Goal: Complete application form

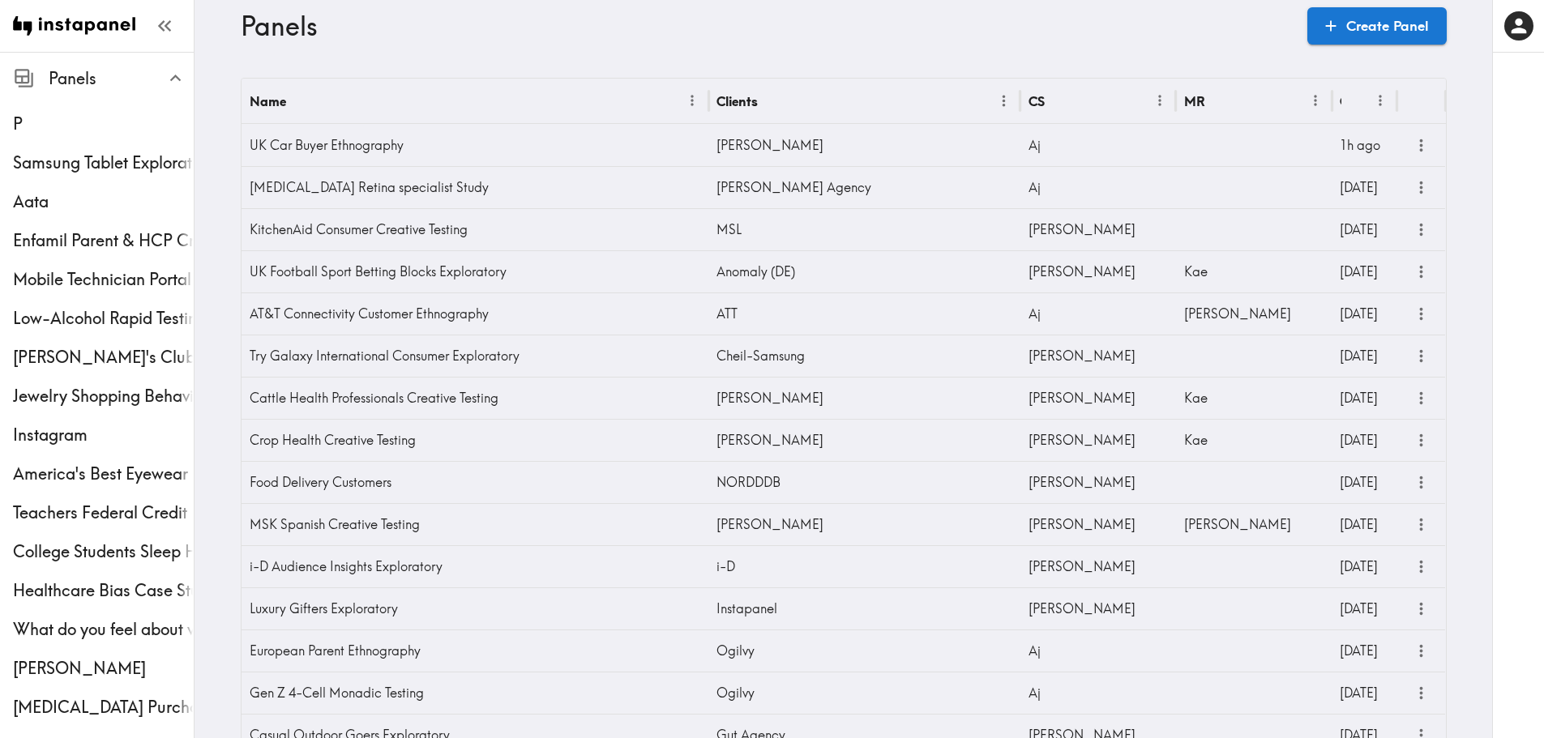
click at [729, 41] on h3 "Panels" at bounding box center [767, 26] width 1053 height 31
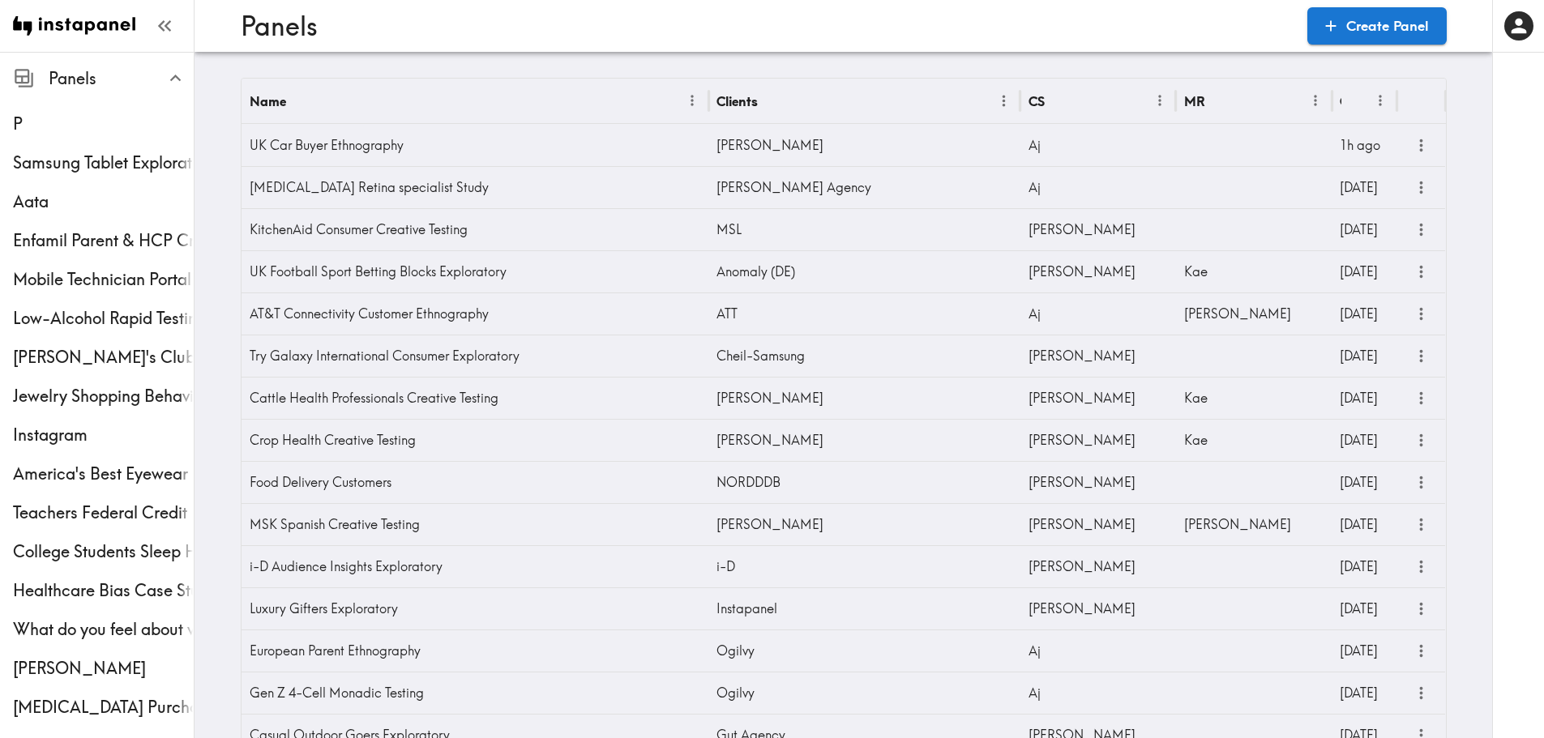
scroll to position [1546, 0]
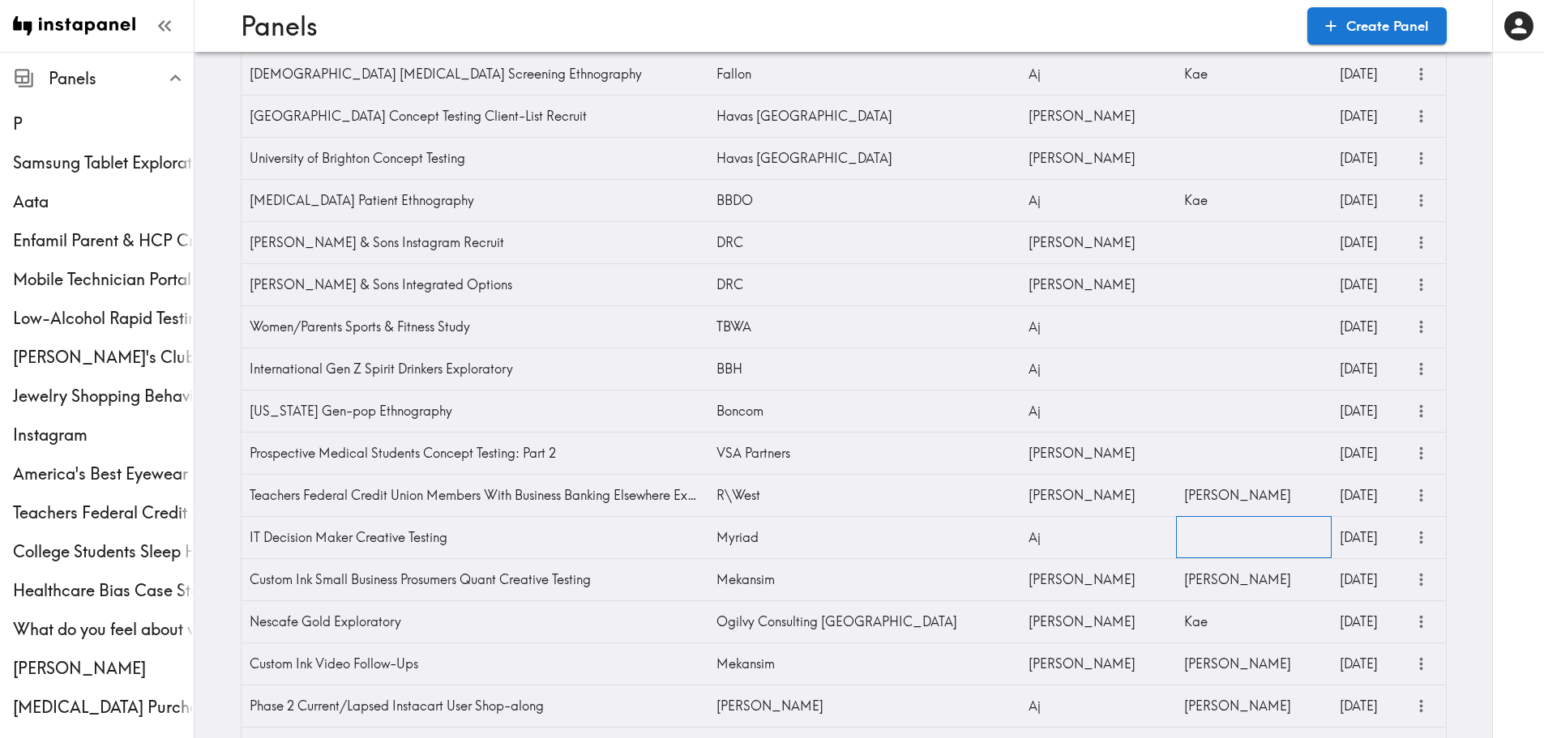
click at [1201, 545] on div at bounding box center [1254, 537] width 156 height 42
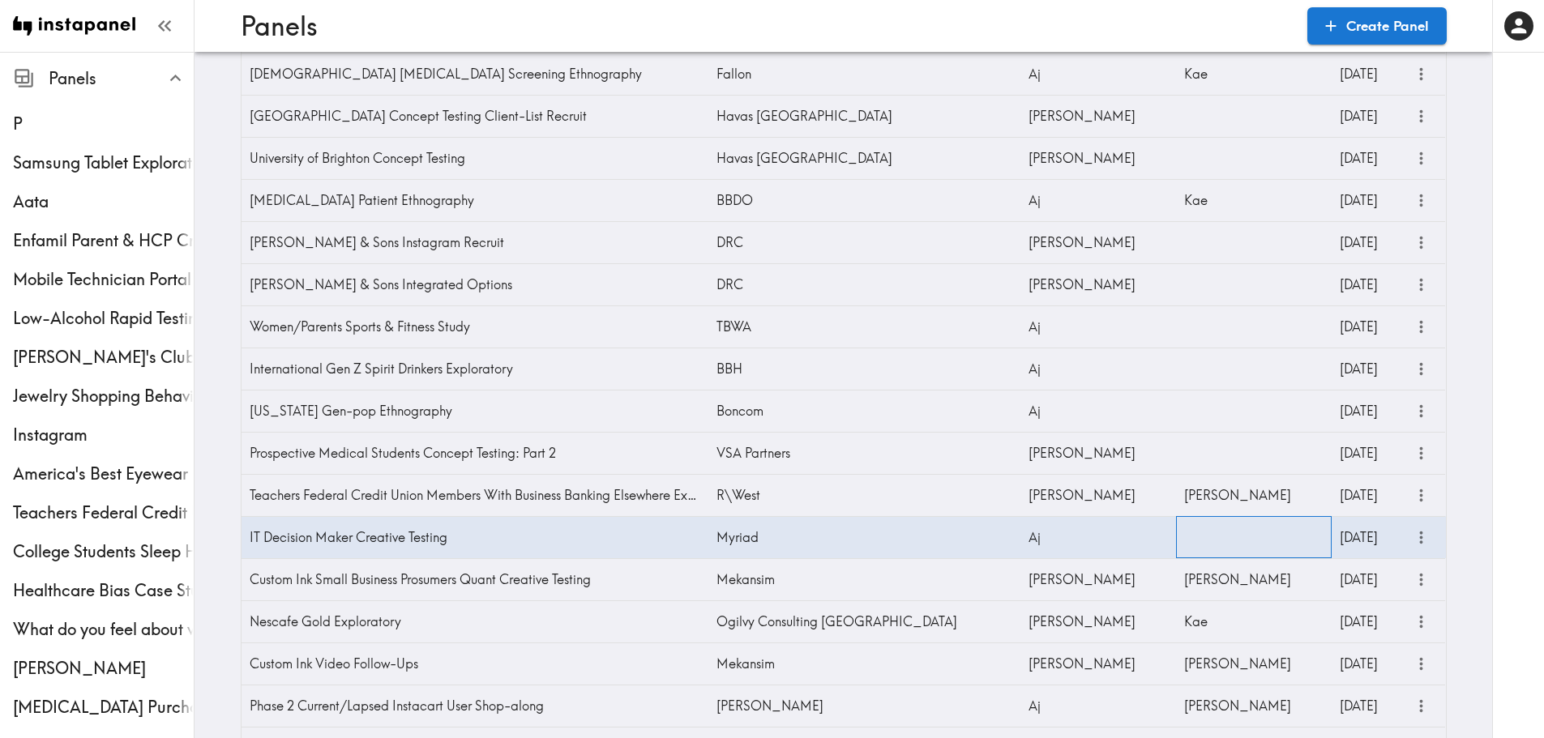
click at [1201, 545] on div at bounding box center [1254, 537] width 156 height 42
click at [1412, 541] on icon "more" at bounding box center [1421, 537] width 19 height 19
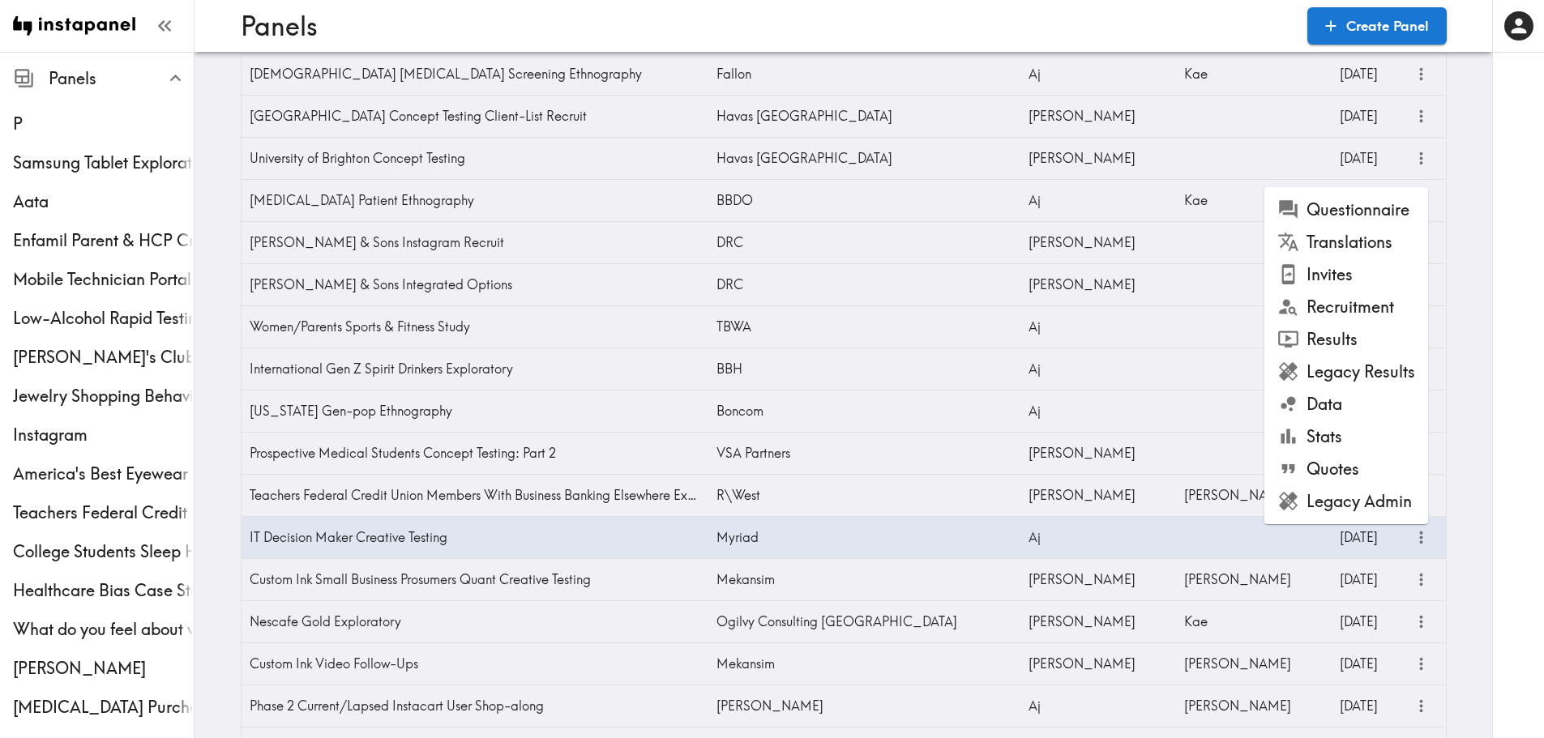
click at [1344, 209] on li "Questionnaire" at bounding box center [1346, 210] width 164 height 32
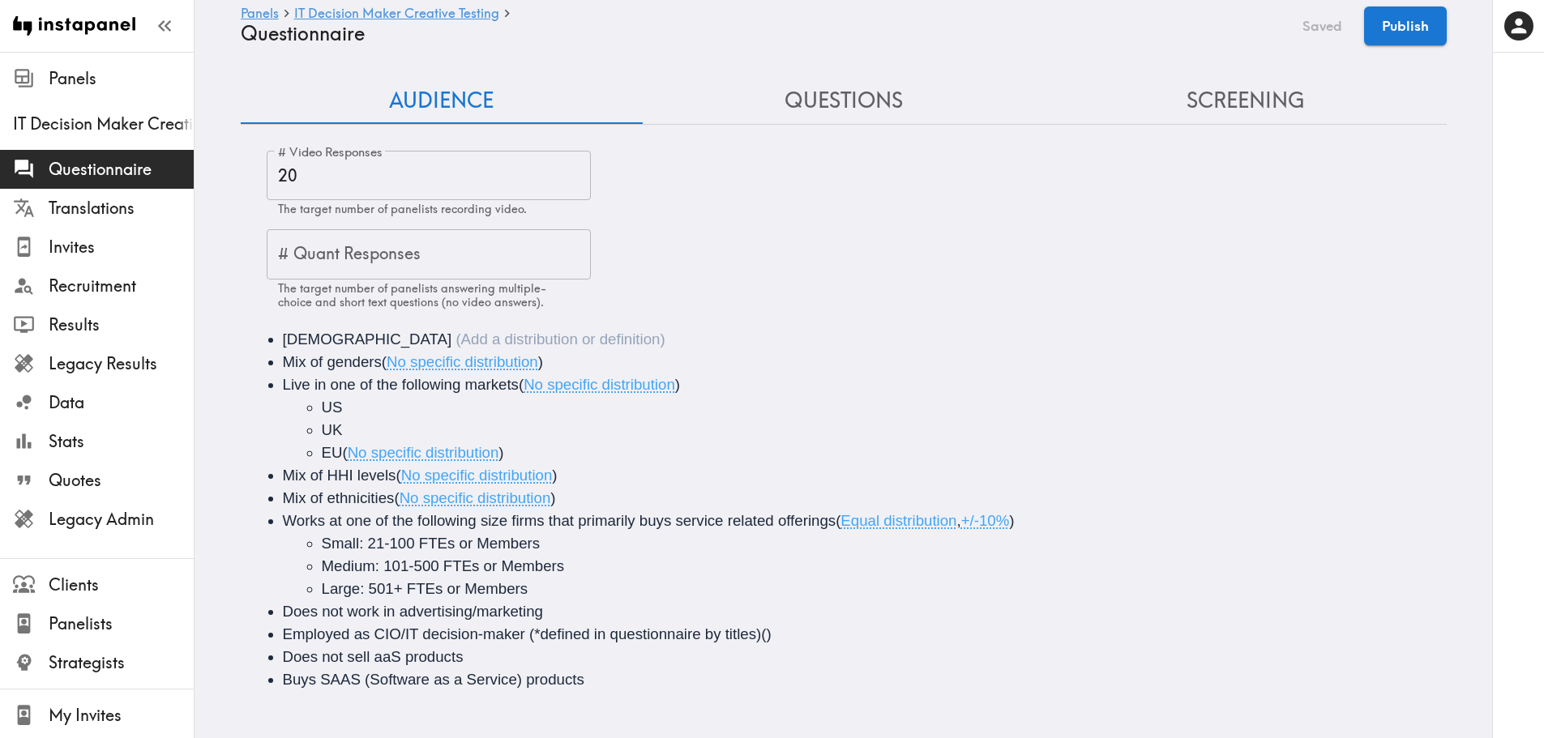
click at [859, 96] on button "Questions" at bounding box center [844, 101] width 402 height 46
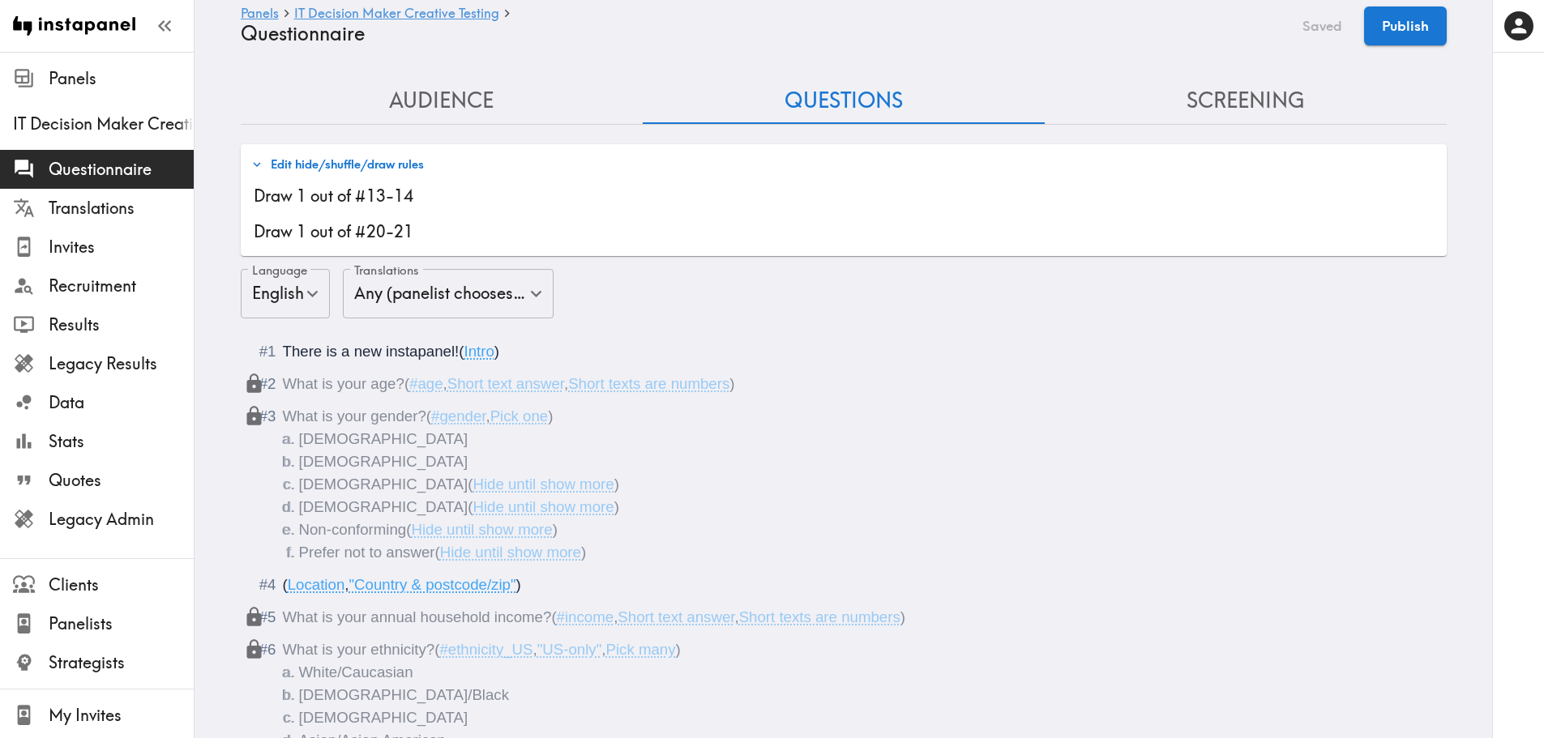
click at [295, 170] on button "Edit hide/shuffle/draw rules" at bounding box center [337, 165] width 181 height 28
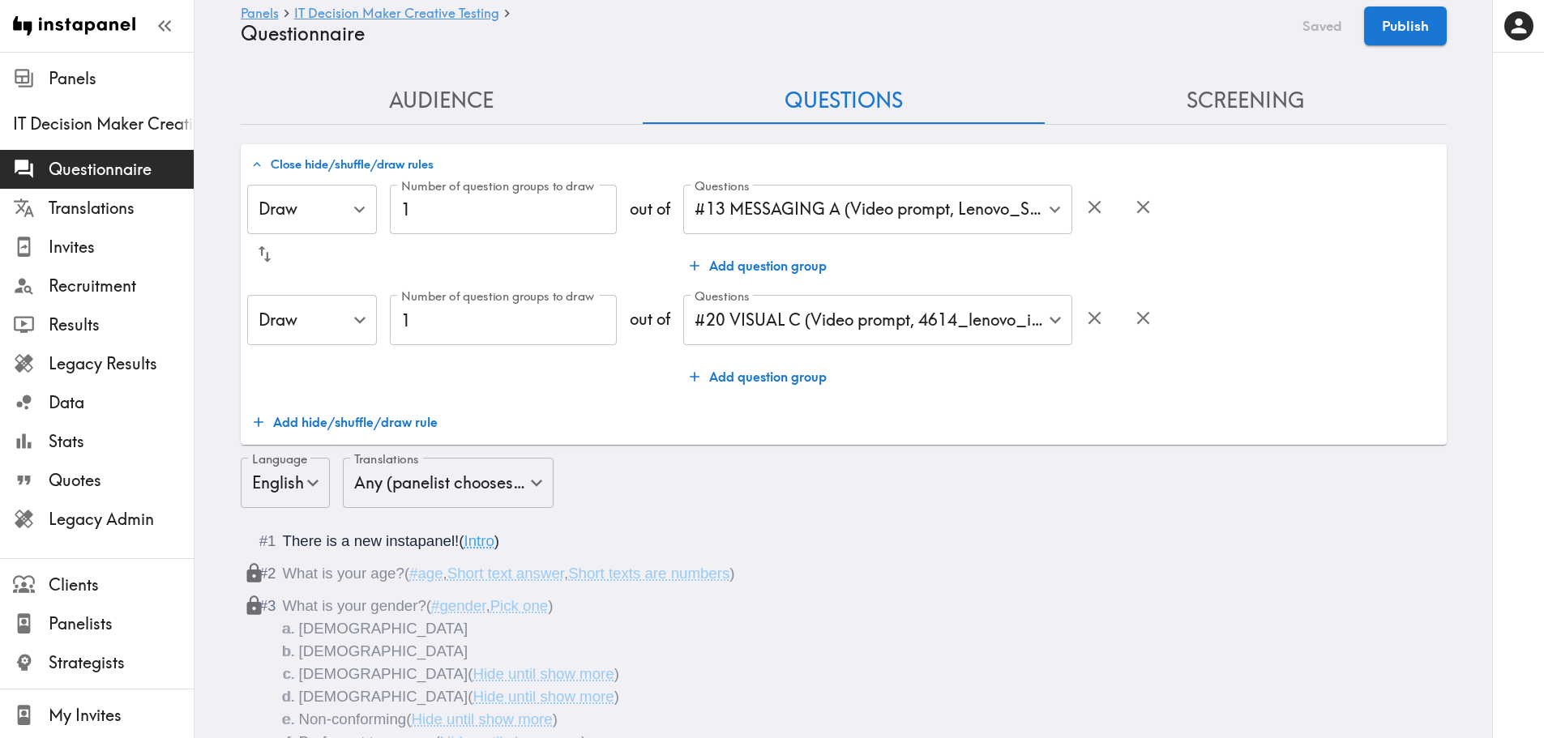
click at [314, 420] on button "Add hide/shuffle/draw rule" at bounding box center [345, 422] width 197 height 32
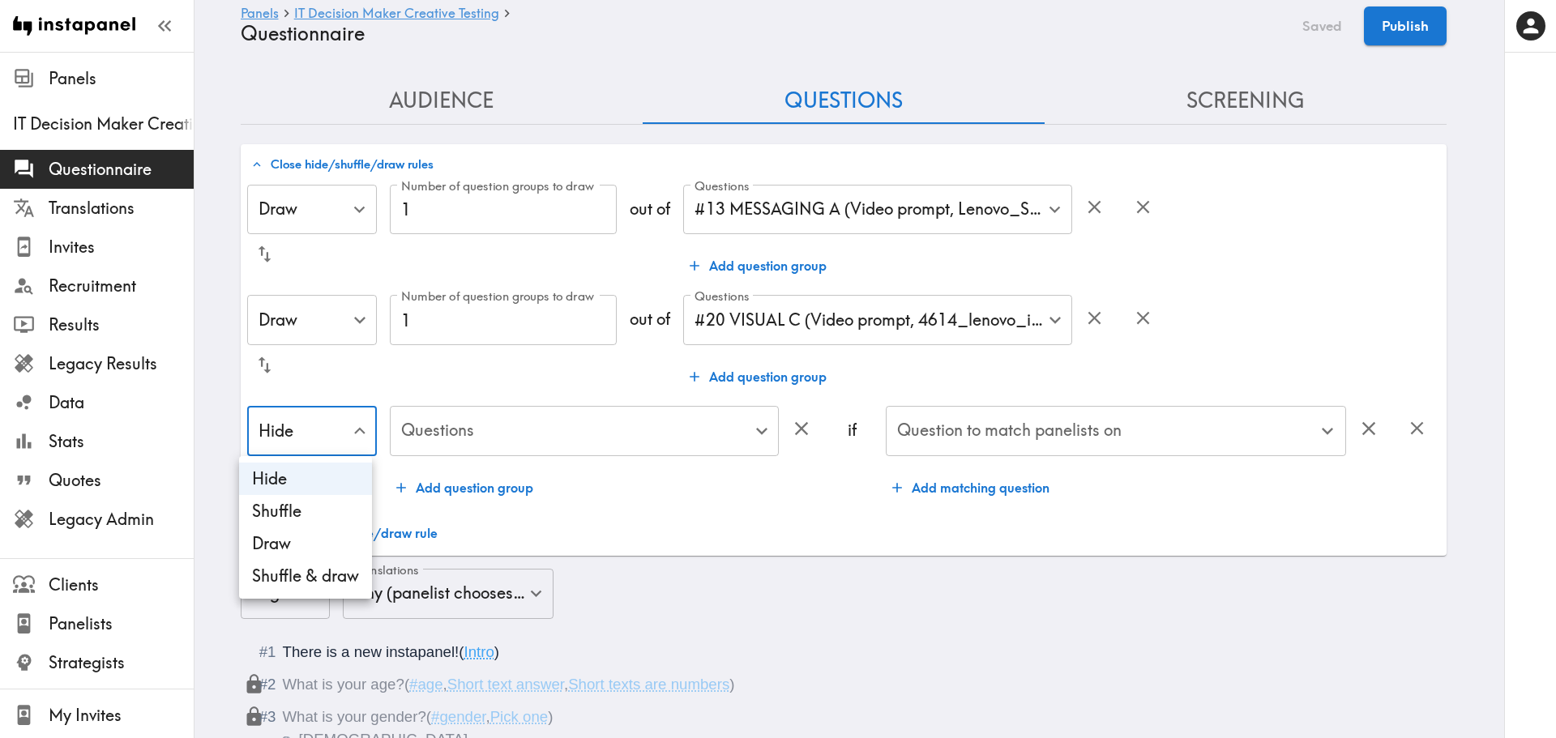
click at [304, 519] on li "Shuffle" at bounding box center [305, 511] width 133 height 32
type input "Shuffle"
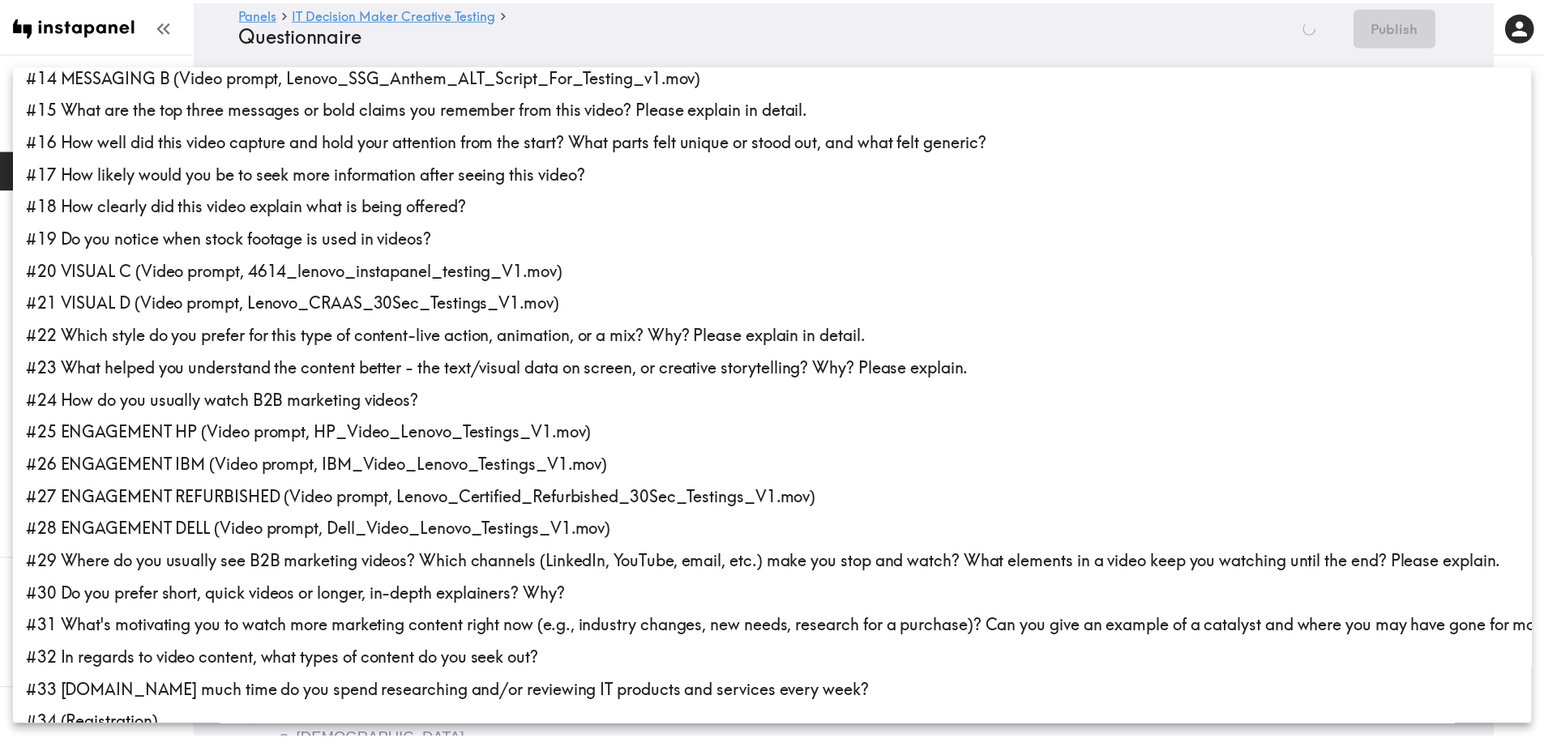
scroll to position [455, 0]
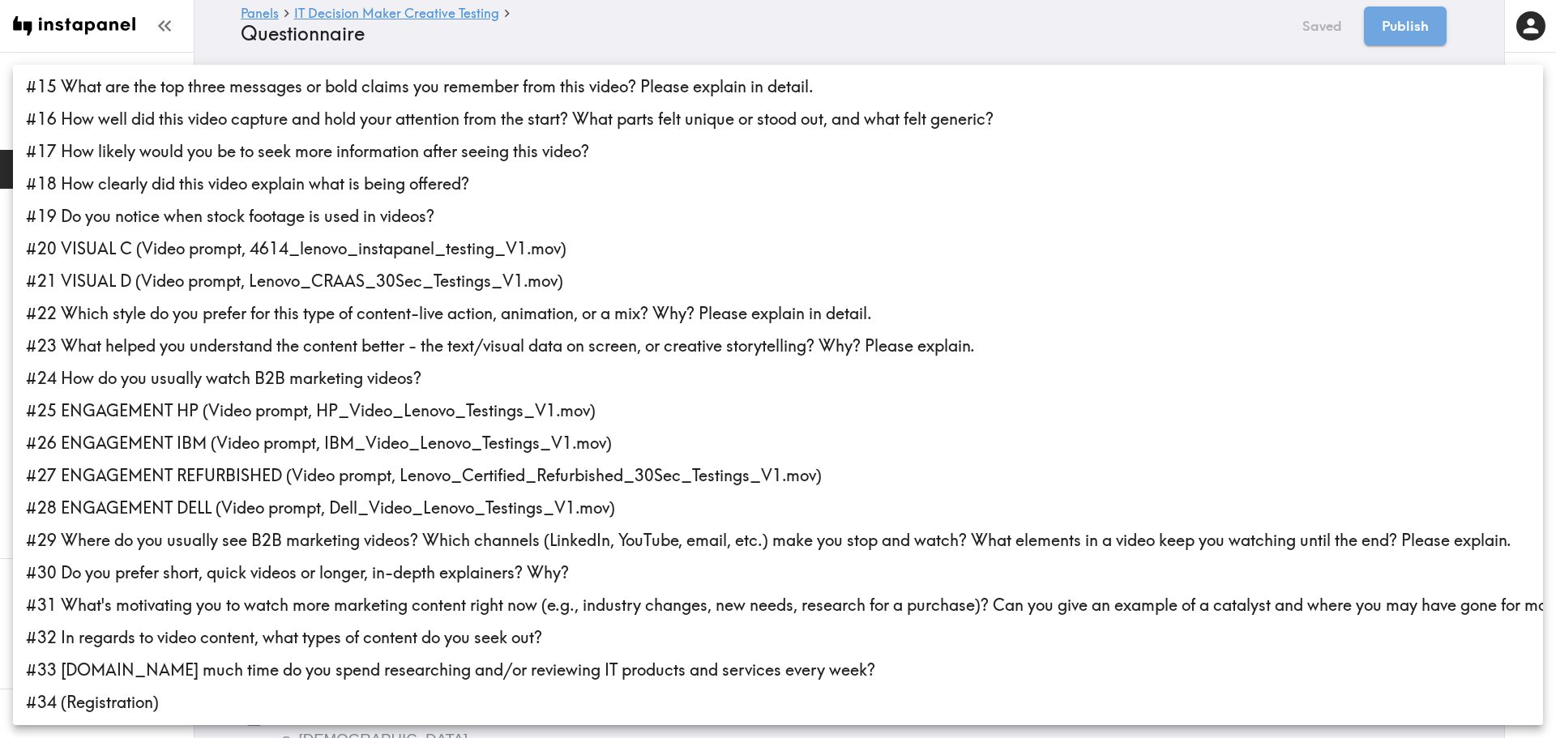
click at [88, 409] on li "#25 ENGAGEMENT HP (Video prompt, HP_Video_Lenovo_Testings_V1.mov)" at bounding box center [778, 411] width 1530 height 32
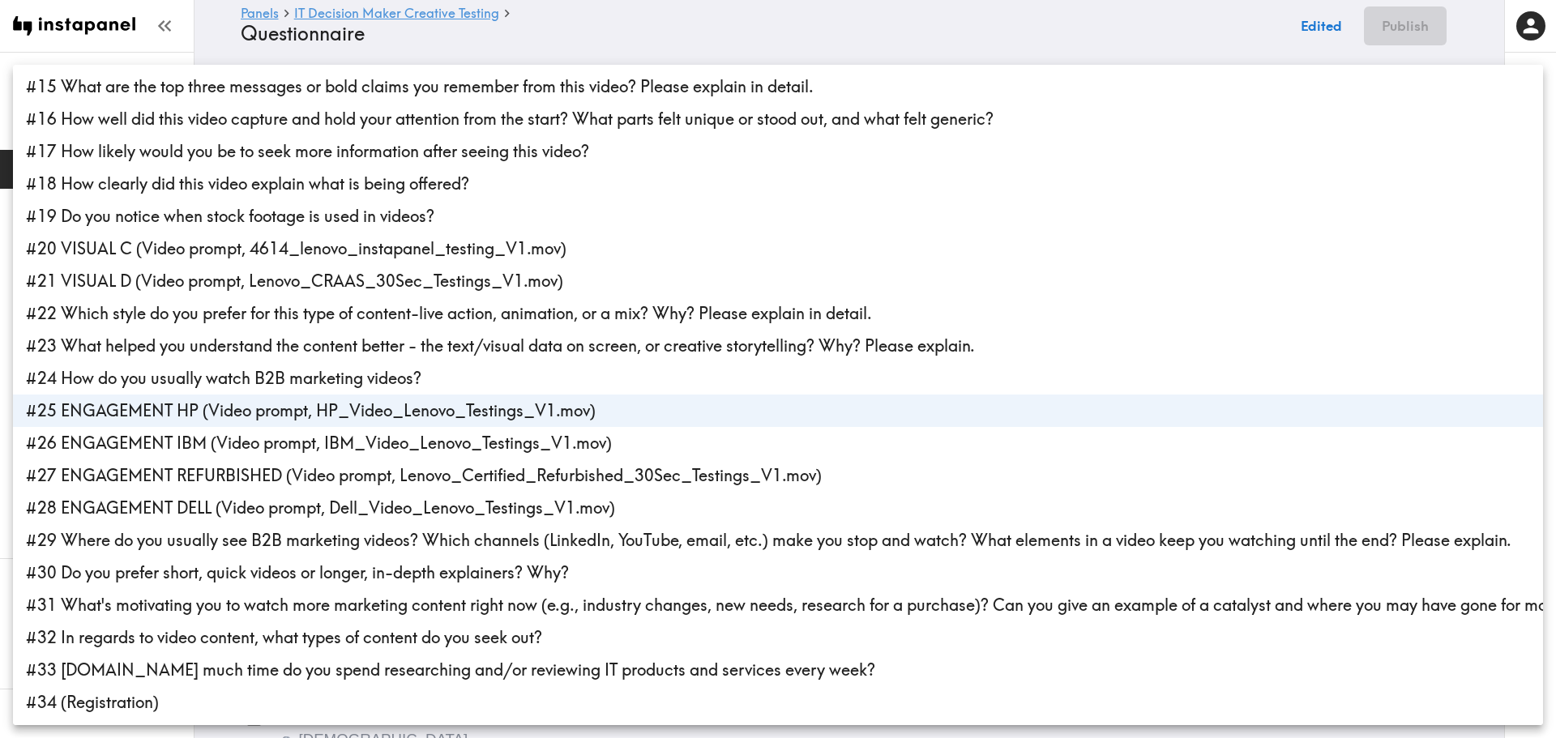
click at [89, 442] on li "#26 ENGAGEMENT IBM (Video prompt, IBM_Video_Lenovo_Testings_V1.mov)" at bounding box center [778, 443] width 1530 height 32
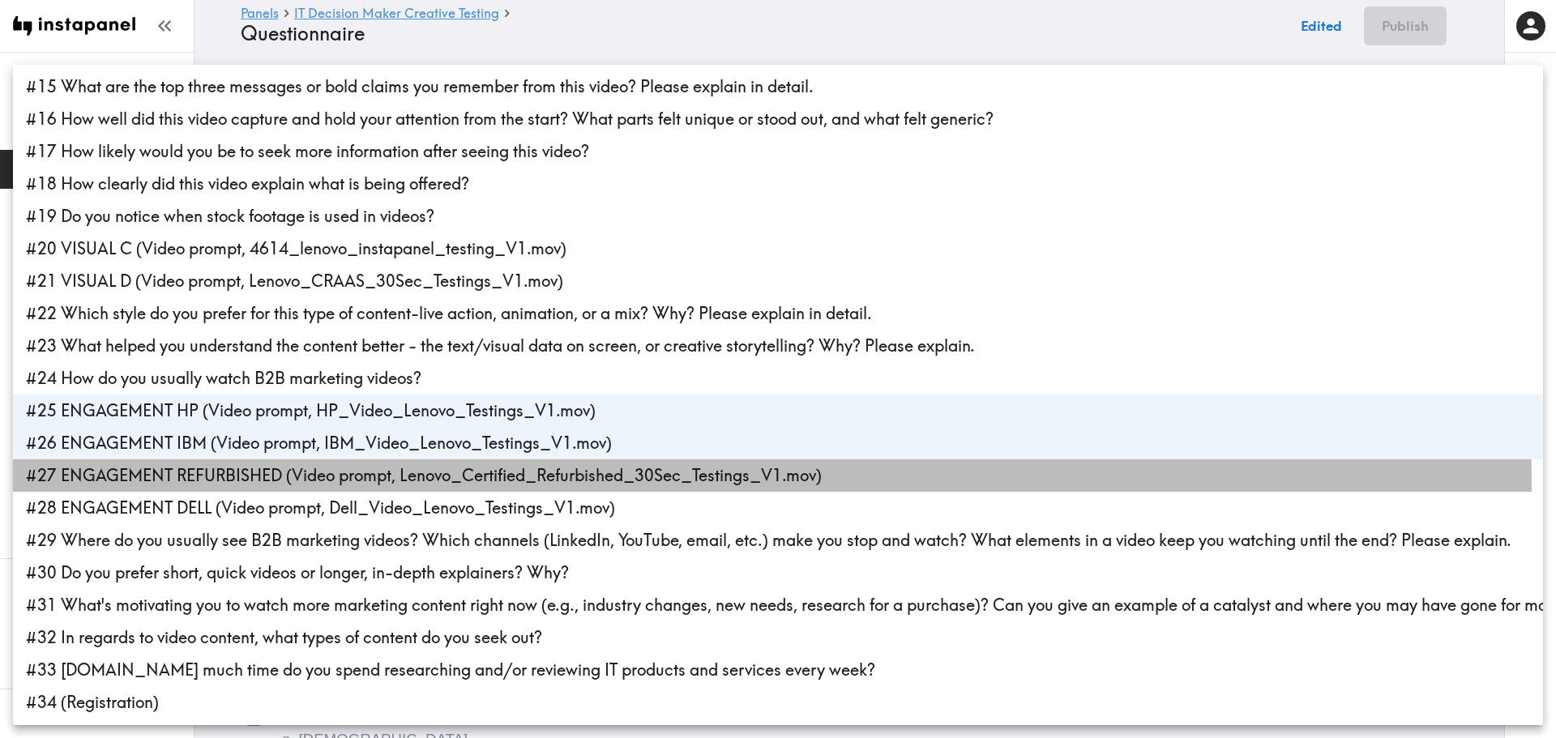
click at [95, 490] on li "#27 ENGAGEMENT REFURBISHED (Video prompt, Lenovo_Certified_Refurbished_30Sec_Te…" at bounding box center [778, 475] width 1530 height 32
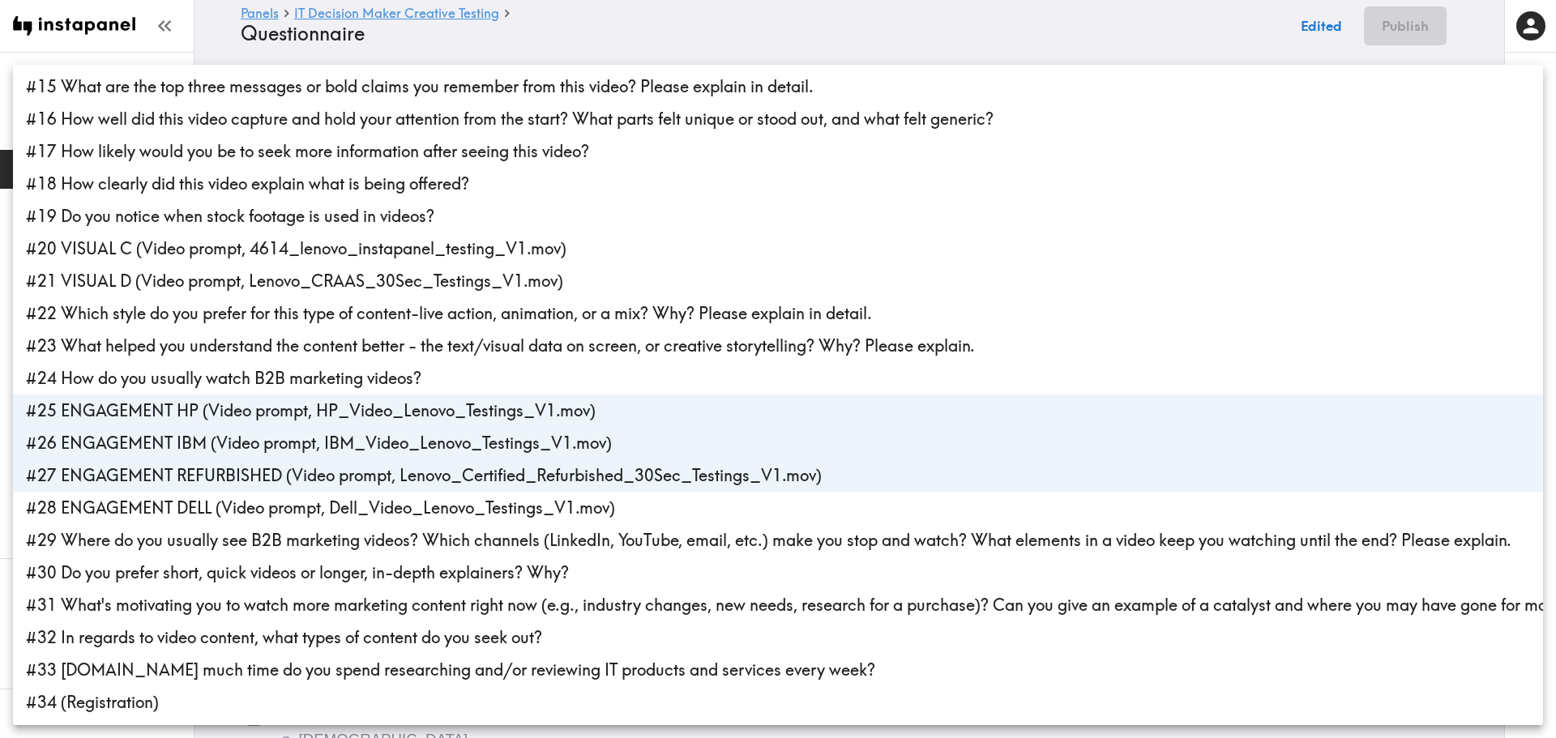
click at [100, 511] on li "#28 ENGAGEMENT DELL (Video prompt, Dell_Video_Lenovo_Testings_V1.mov)" at bounding box center [778, 508] width 1530 height 32
type input "a5979548-ed6b-41db-9a0d-178c09d5f580,85002dbb-f5cc-42dd-b682-f5e45ed20b10,793b4…"
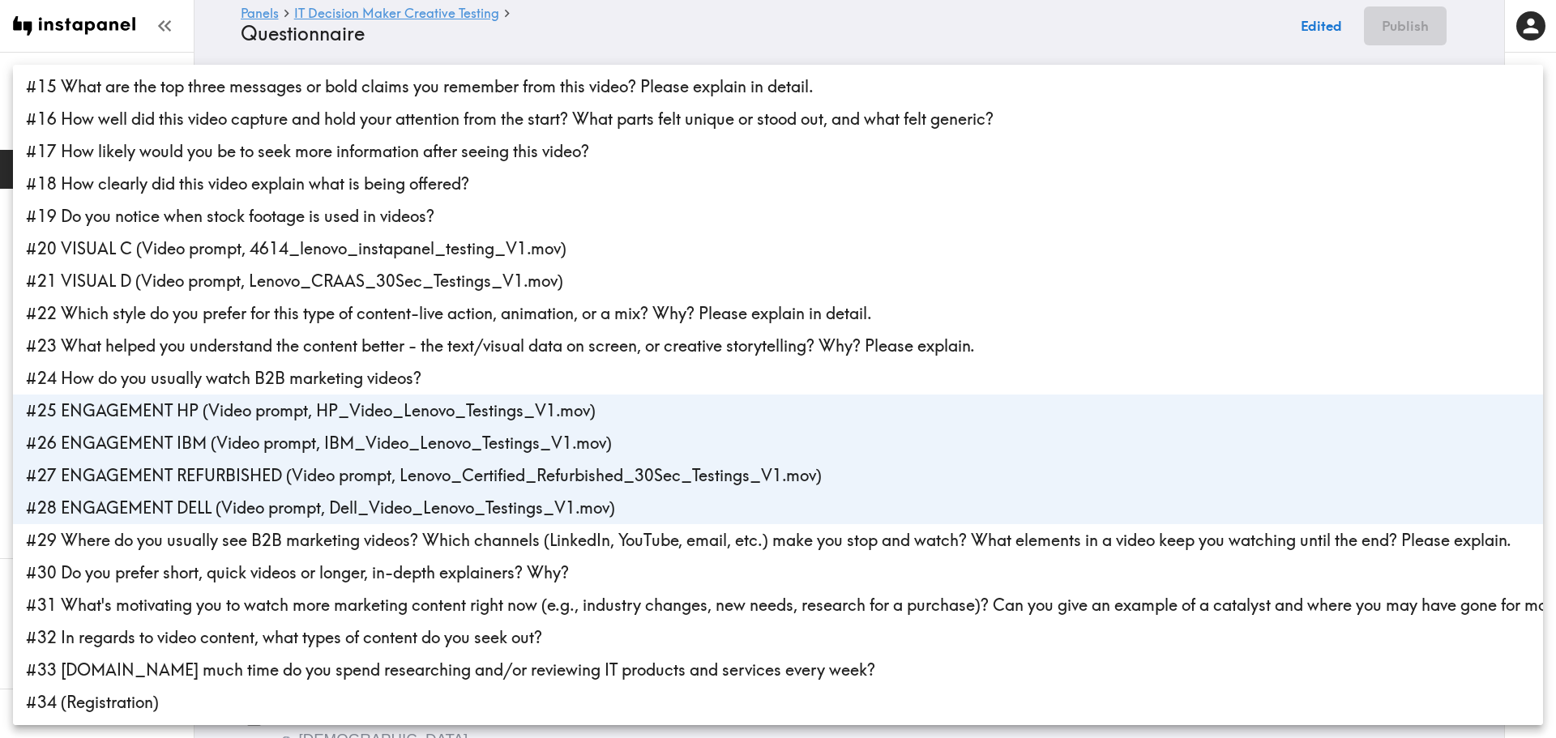
click at [673, 26] on div at bounding box center [778, 369] width 1556 height 738
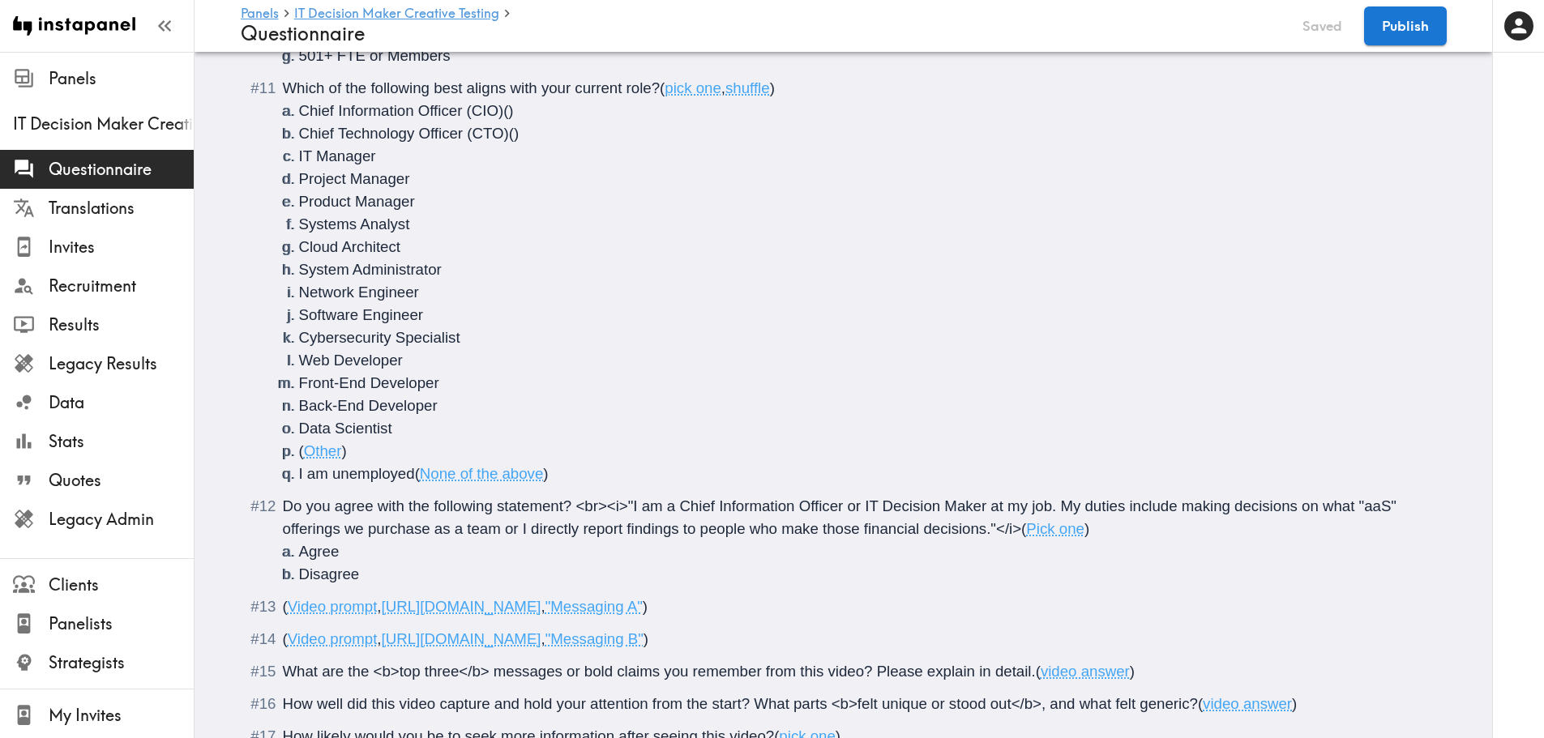
scroll to position [2566, 0]
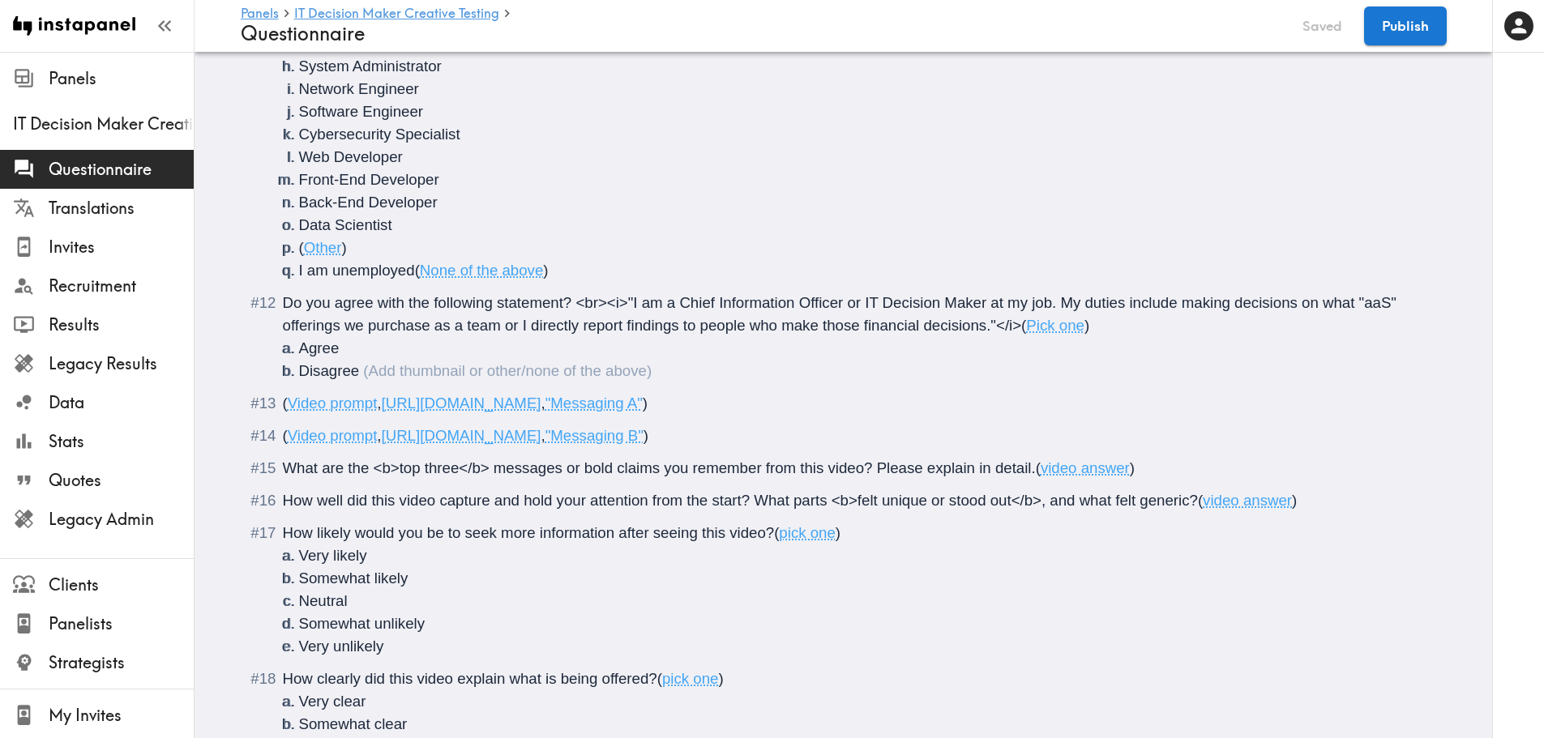
click at [355, 377] on li "Disagree" at bounding box center [863, 371] width 1128 height 23
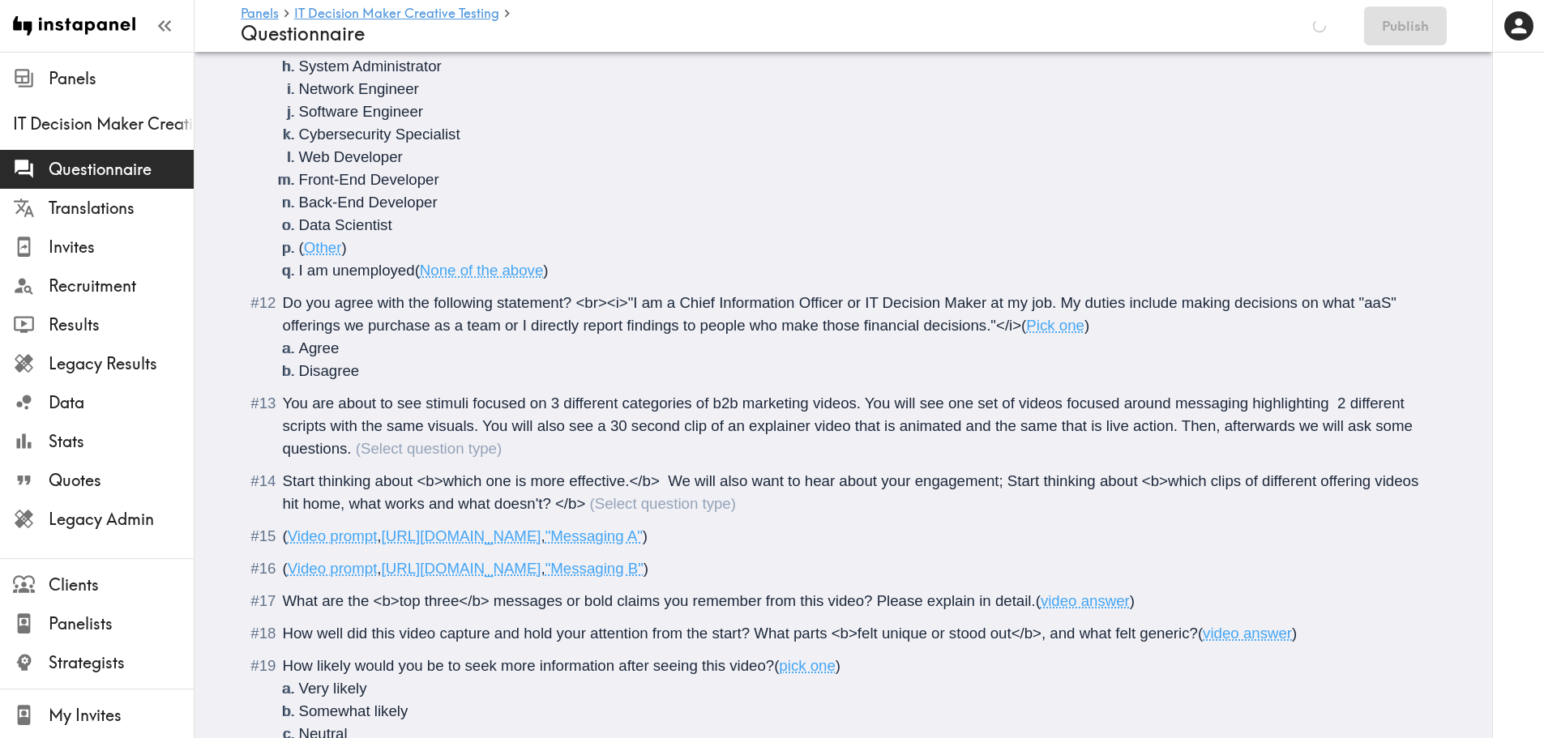
click at [365, 442] on div "You are about to see stimuli focused on 3 different categories of b2b marketing…" at bounding box center [850, 426] width 1134 height 62
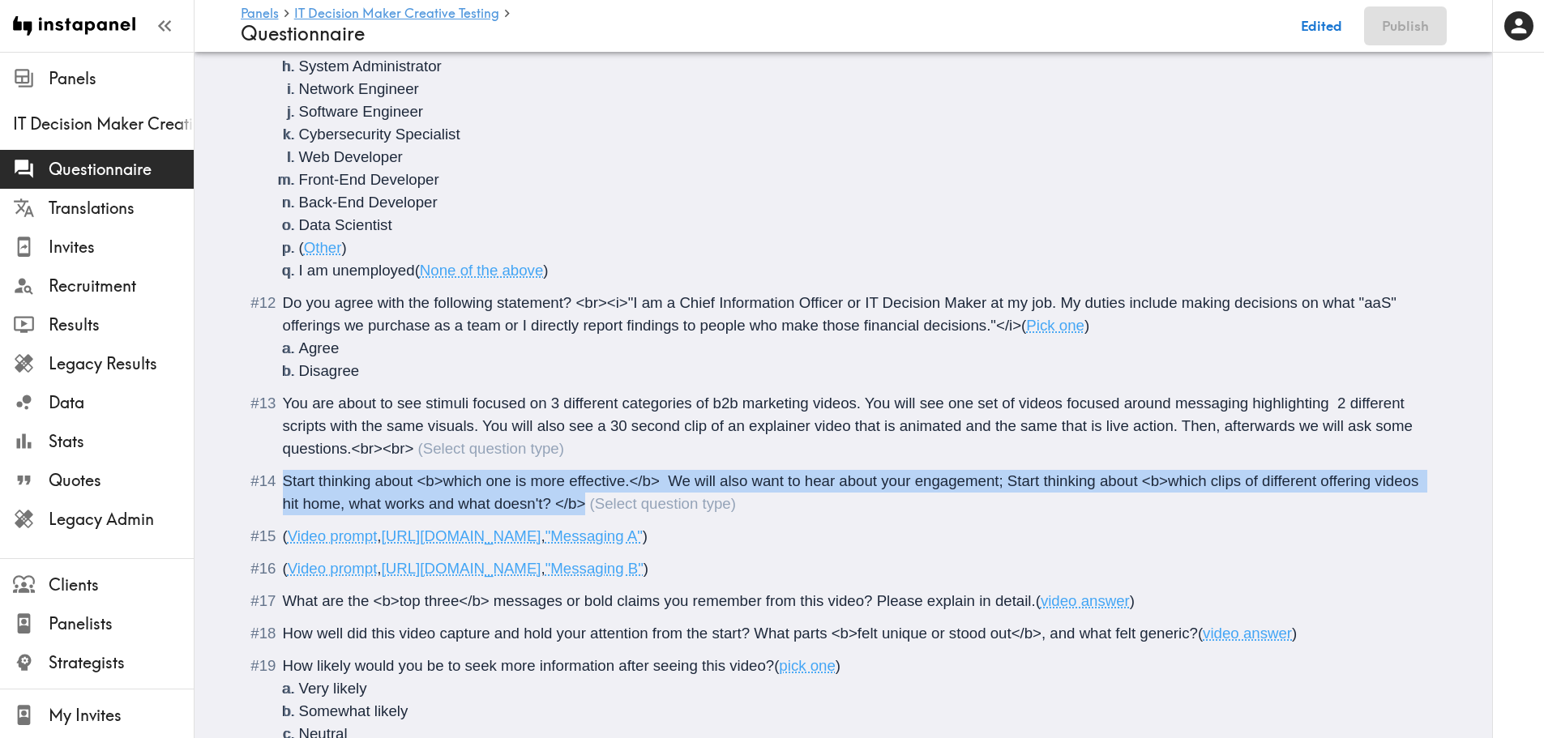
drag, startPoint x: 584, startPoint y: 505, endPoint x: 268, endPoint y: 482, distance: 316.8
click at [283, 482] on div "Start thinking about <b>which one is more effective.</b> We will also want to h…" at bounding box center [855, 492] width 1144 height 45
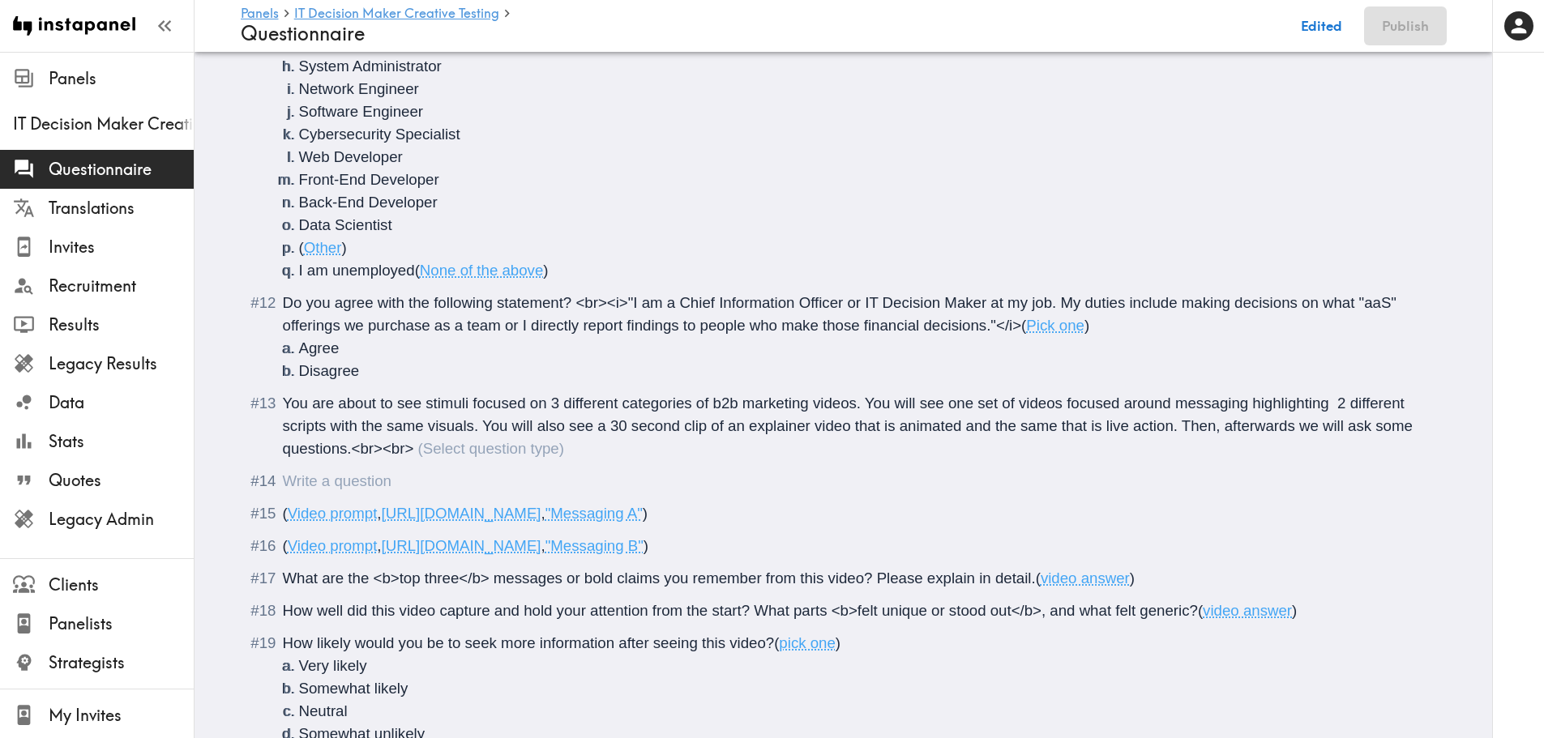
click at [439, 452] on div "You are about to see stimuli focused on 3 different categories of b2b marketing…" at bounding box center [850, 426] width 1134 height 62
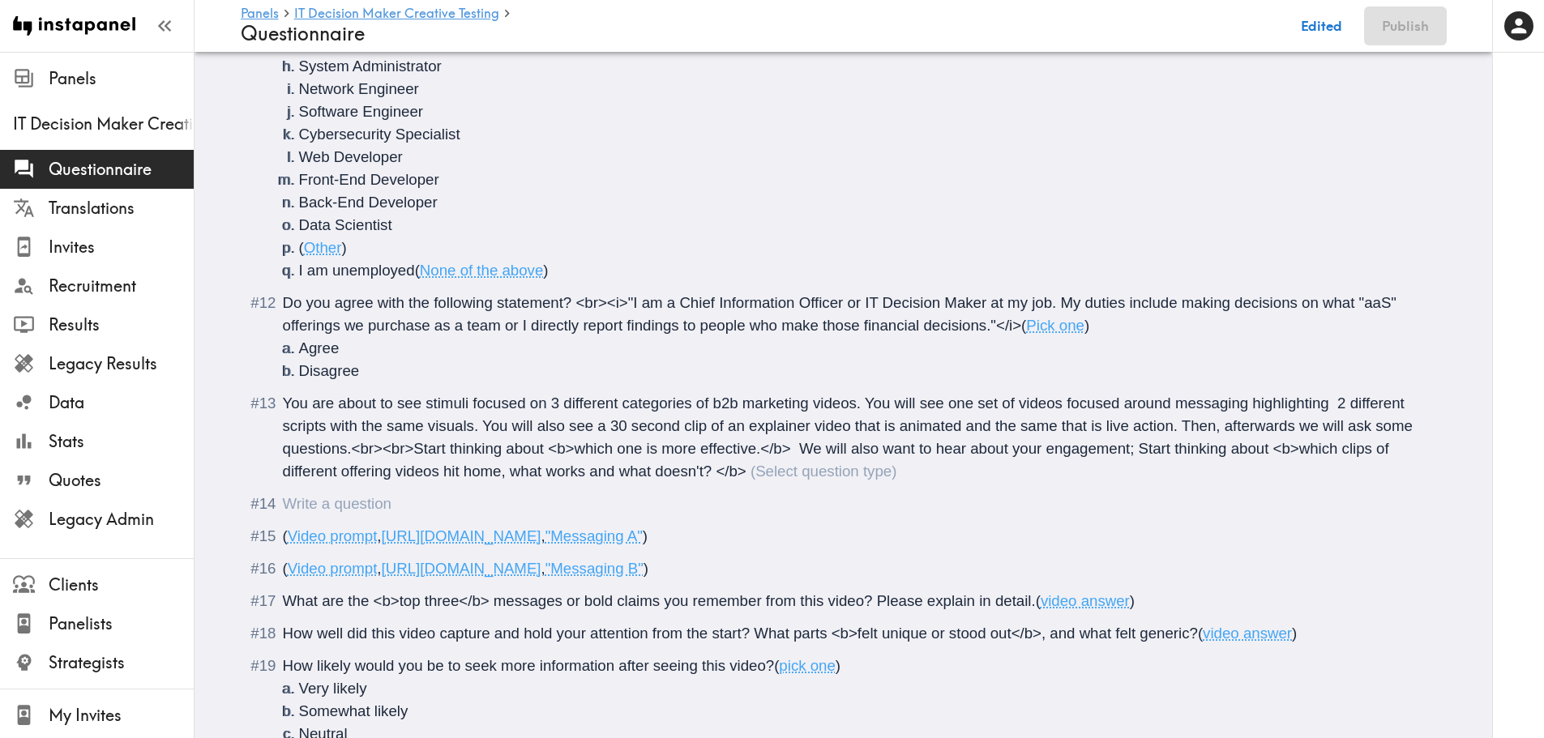
click at [772, 472] on div "You are about to see stimuli focused on 3 different categories of b2b marketing…" at bounding box center [850, 437] width 1134 height 85
click at [471, 495] on div "Questionnaire" at bounding box center [855, 504] width 1144 height 23
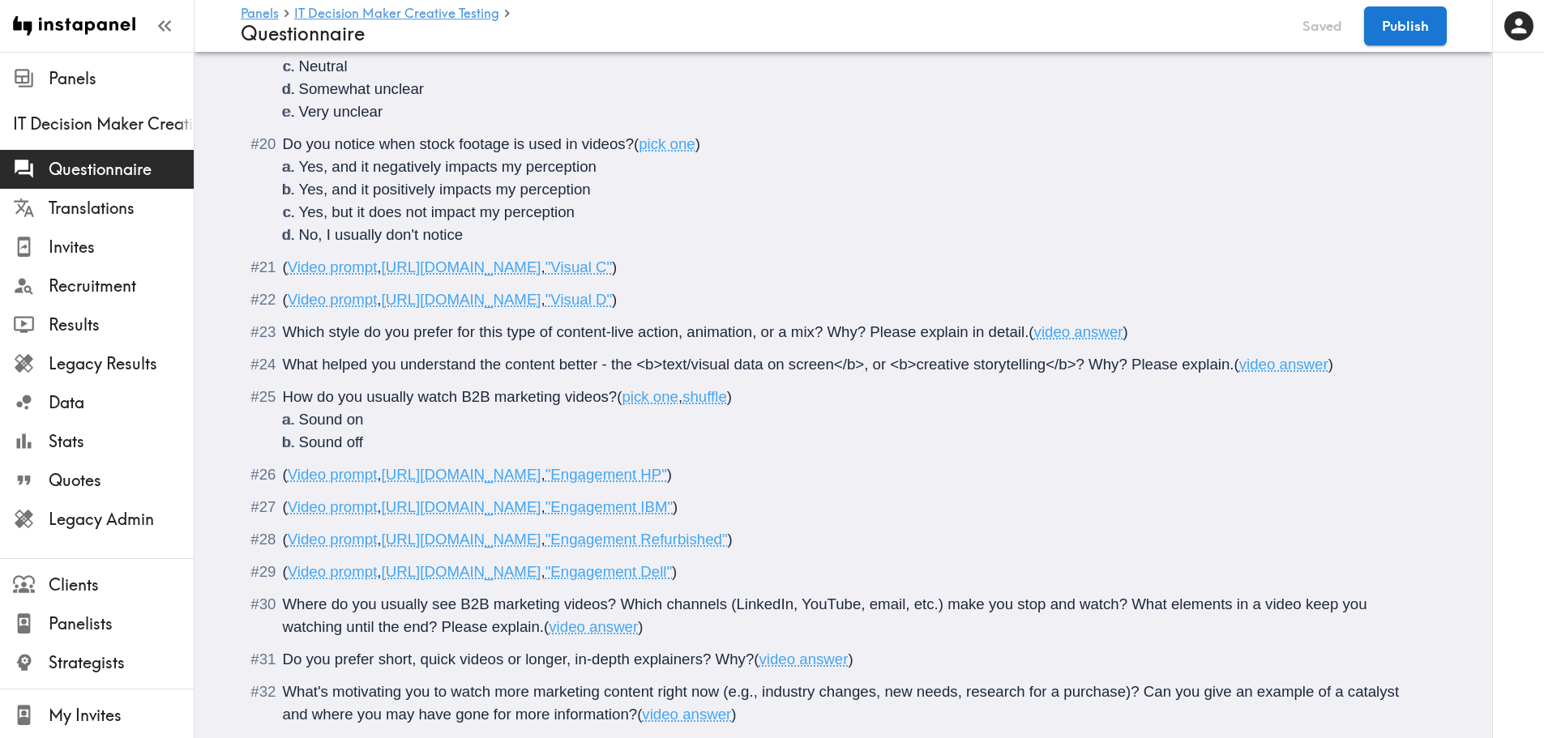
scroll to position [3642, 0]
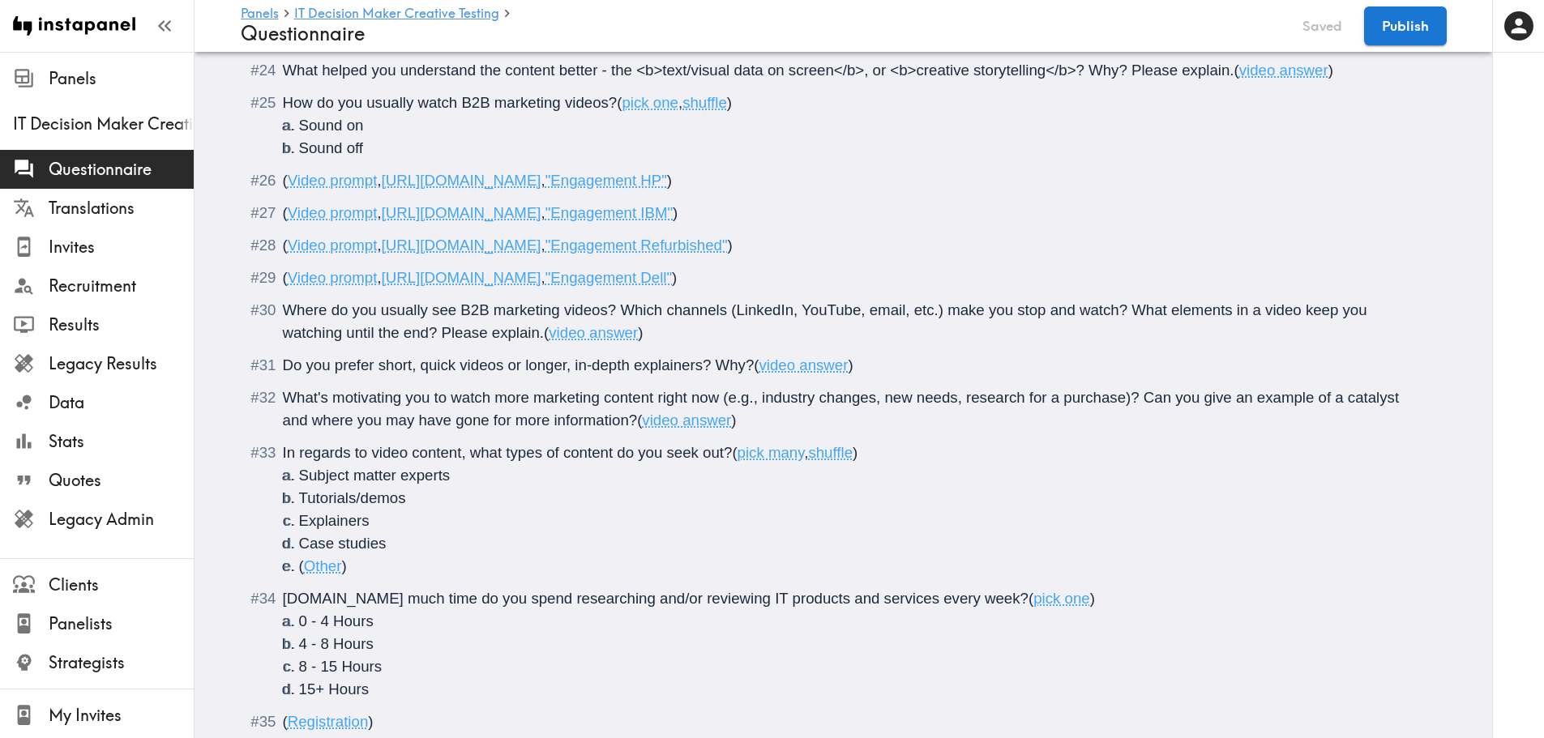
click at [283, 184] on span "(" at bounding box center [285, 180] width 5 height 17
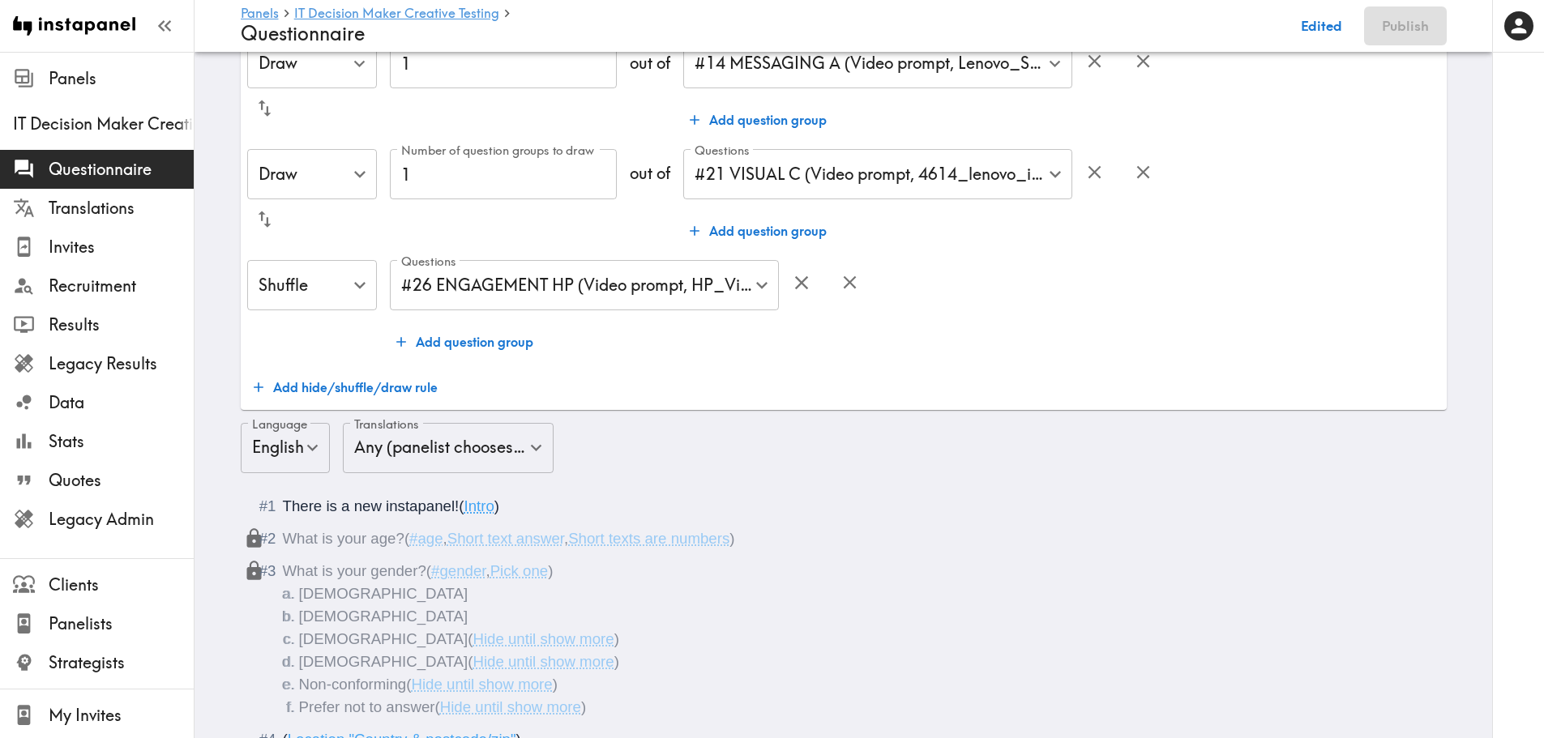
scroll to position [0, 0]
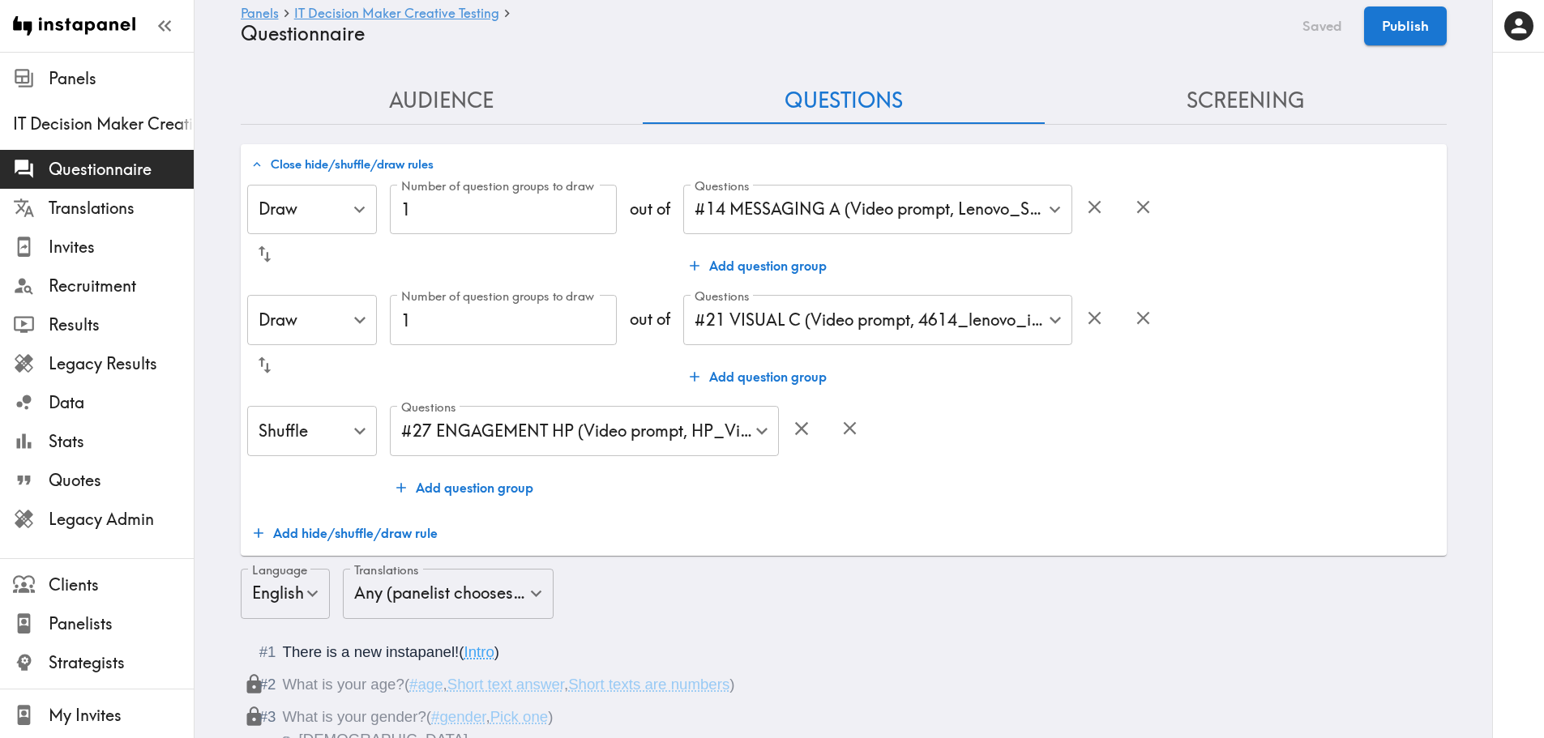
click at [1440, 41] on button "Publish" at bounding box center [1405, 25] width 83 height 39
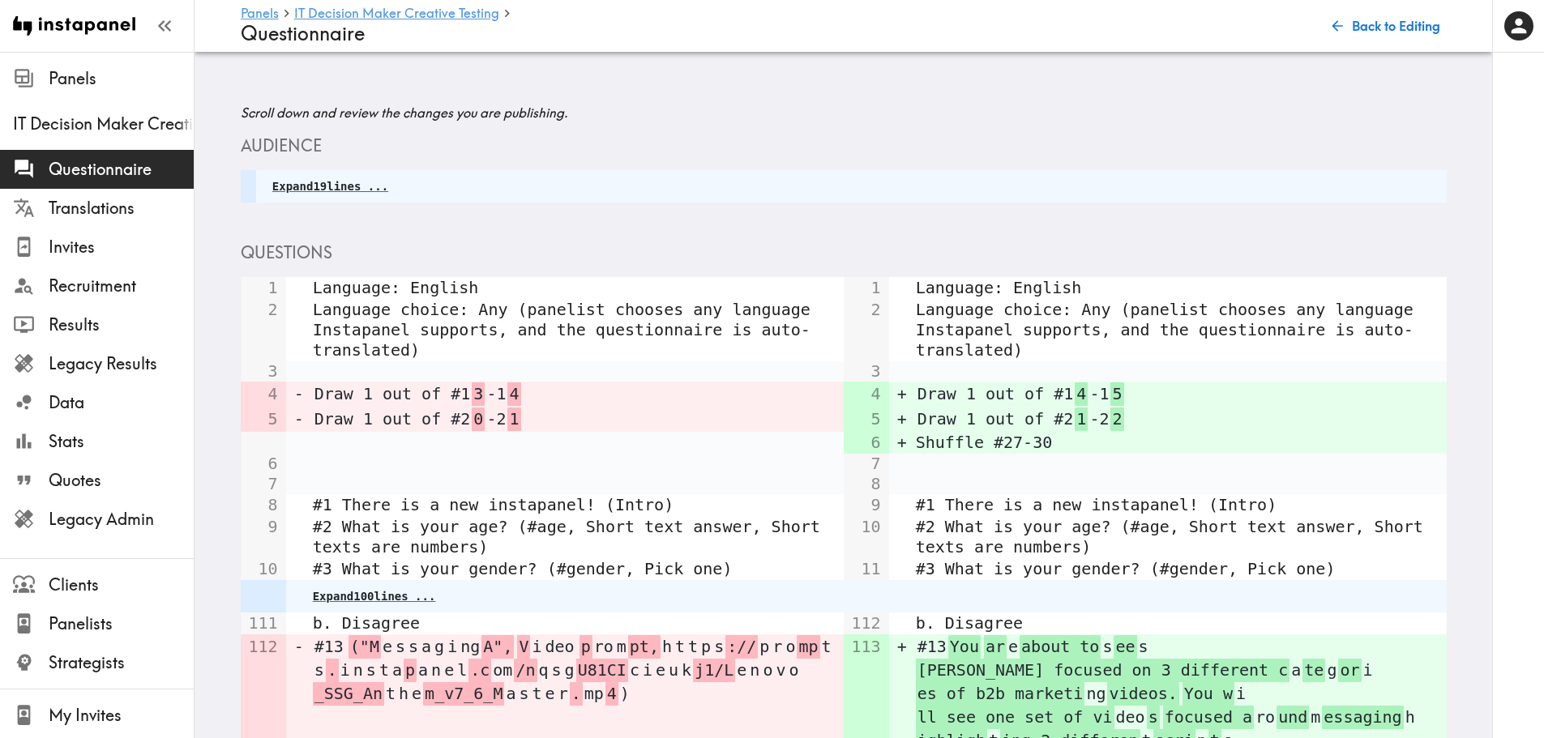
scroll to position [2114, 0]
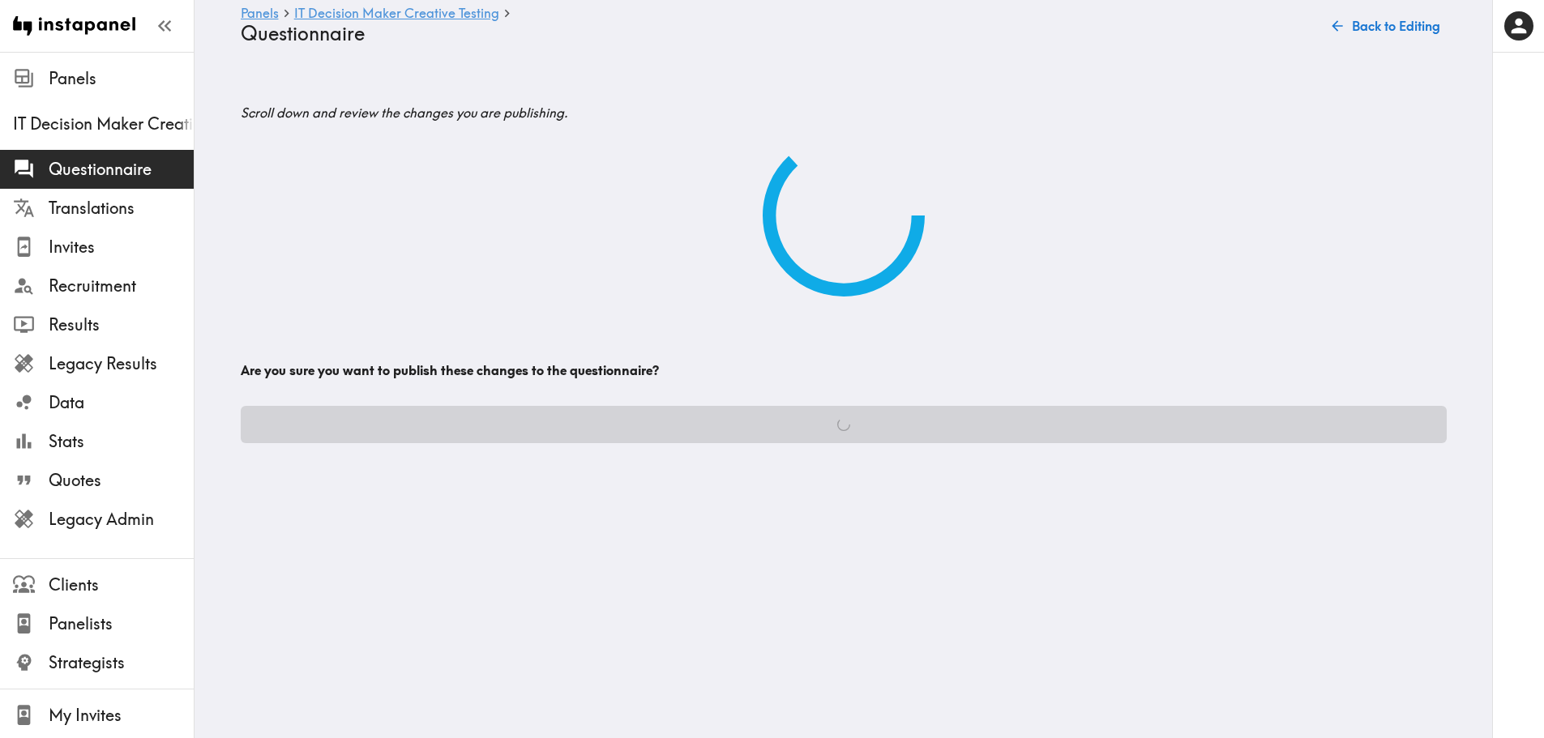
scroll to position [0, 0]
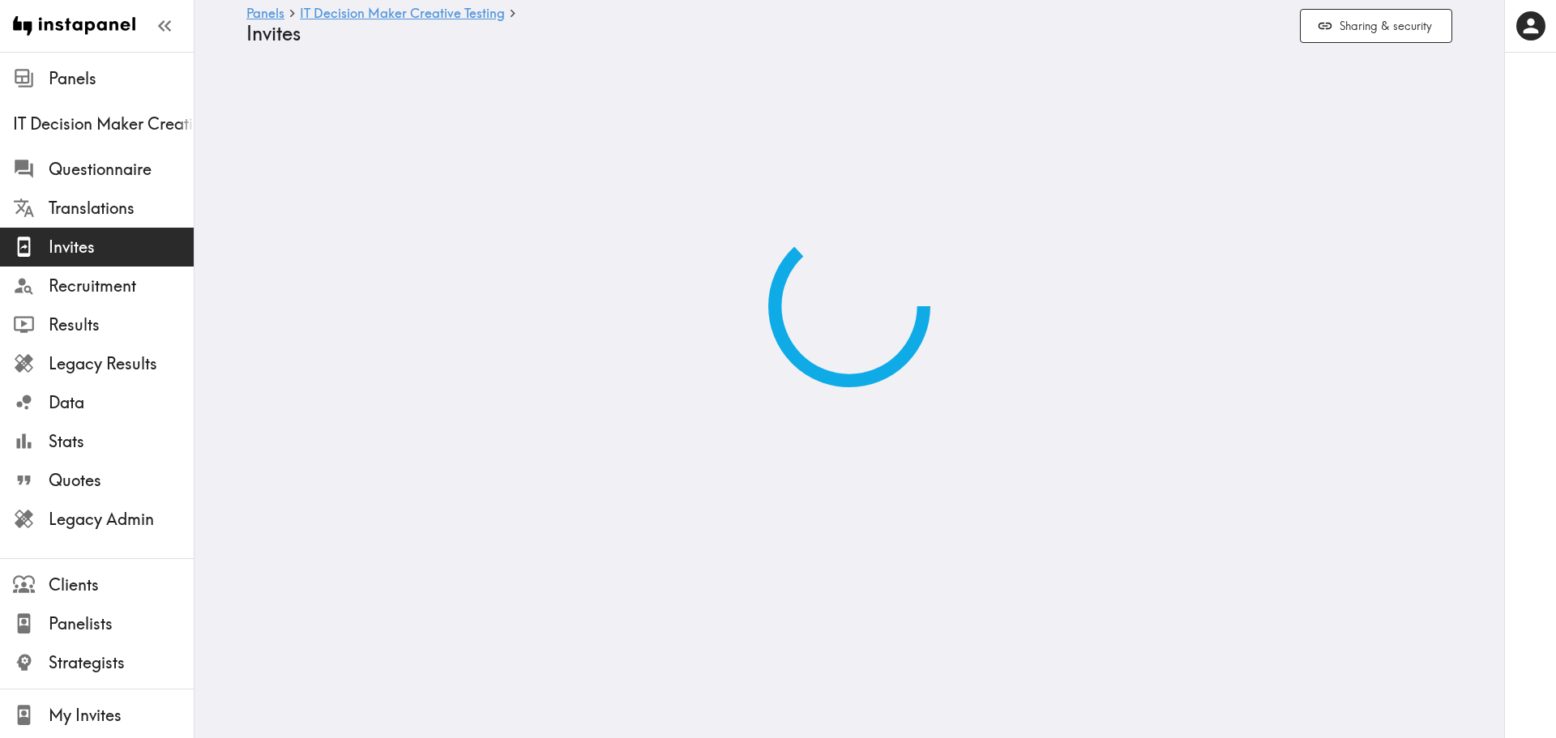
click at [72, 245] on span "Invites" at bounding box center [121, 247] width 145 height 23
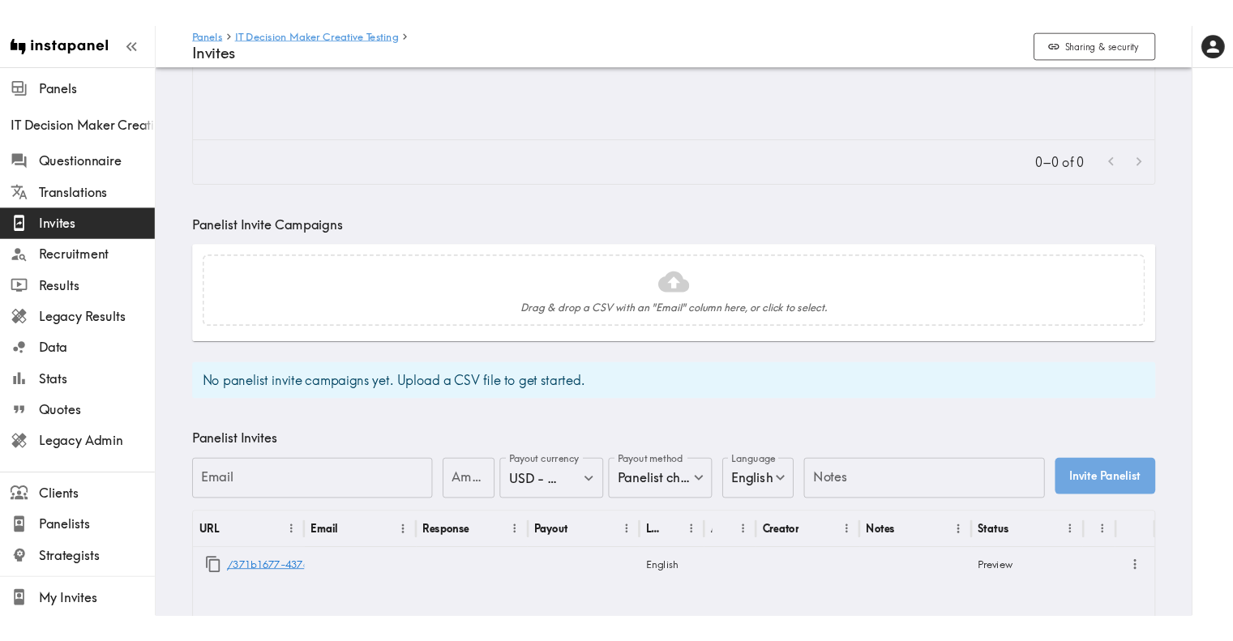
scroll to position [324, 0]
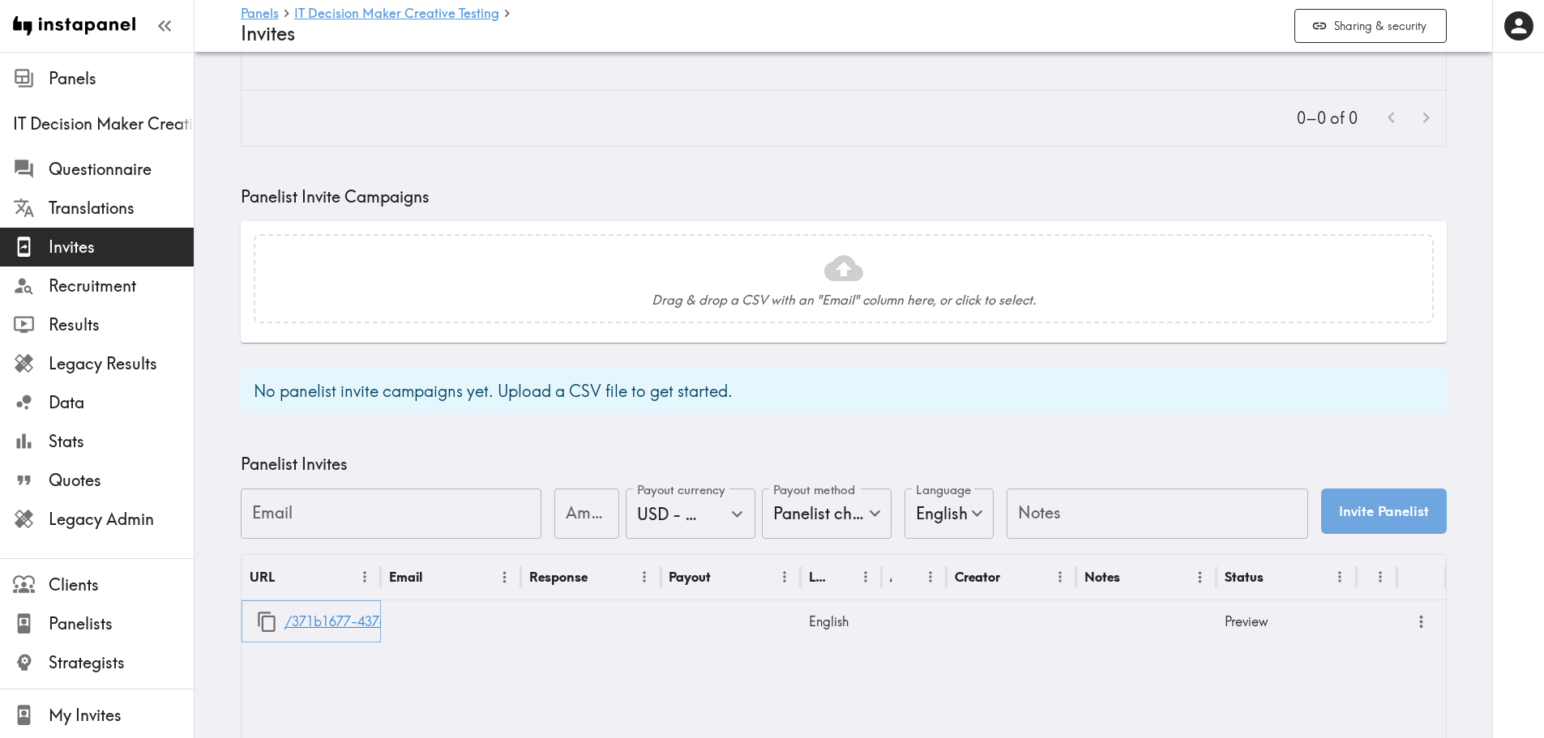
click at [340, 605] on link "/371b1677-437a-48eb-9fa6-a48a3ee39c0a" at bounding box center [418, 621] width 269 height 41
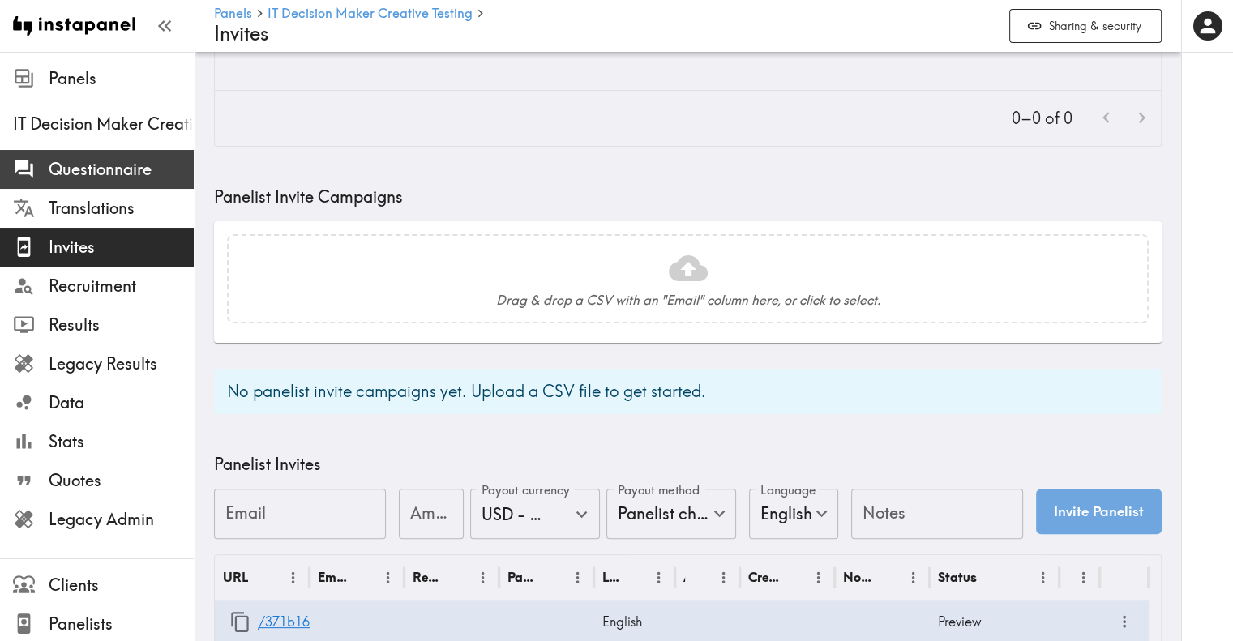
click at [88, 184] on div "Questionnaire" at bounding box center [97, 169] width 194 height 42
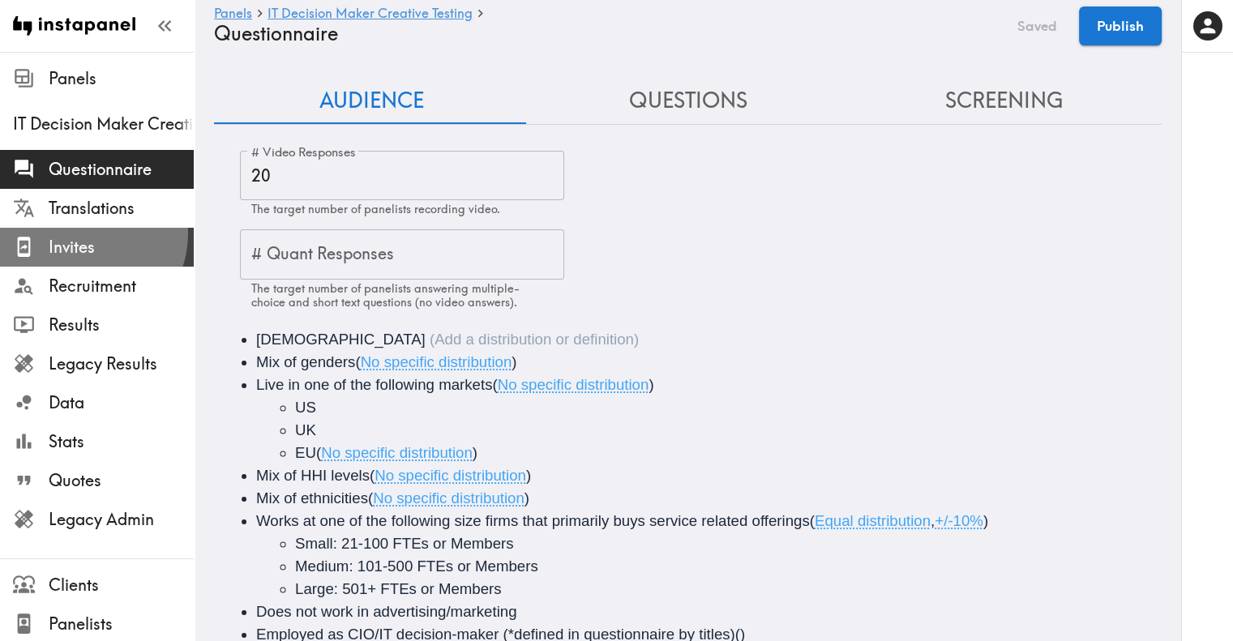
click at [82, 233] on span "Invites" at bounding box center [121, 247] width 145 height 29
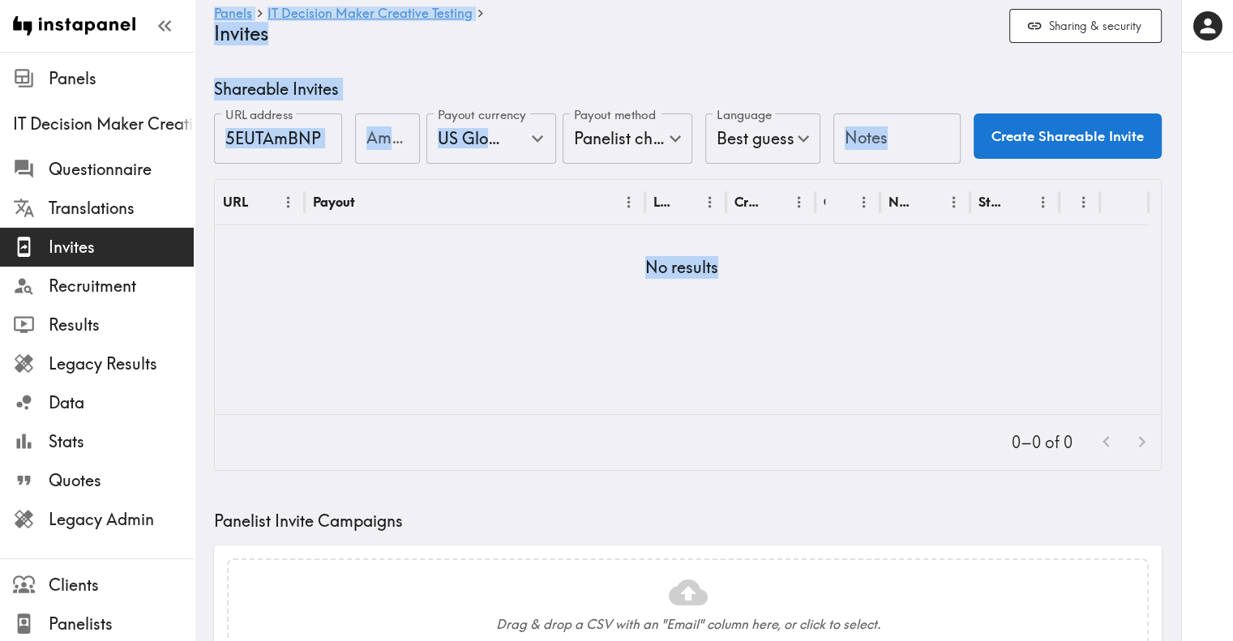
drag, startPoint x: 1229, startPoint y: 287, endPoint x: 1245, endPoint y: 351, distance: 66.0
click at [1233, 351] on html "Instapanel - Panels - IT Decision Maker Creative Testing - Invites Panels IT De…" at bounding box center [616, 598] width 1233 height 1196
click at [1038, 39] on button "Sharing & security" at bounding box center [1085, 26] width 152 height 35
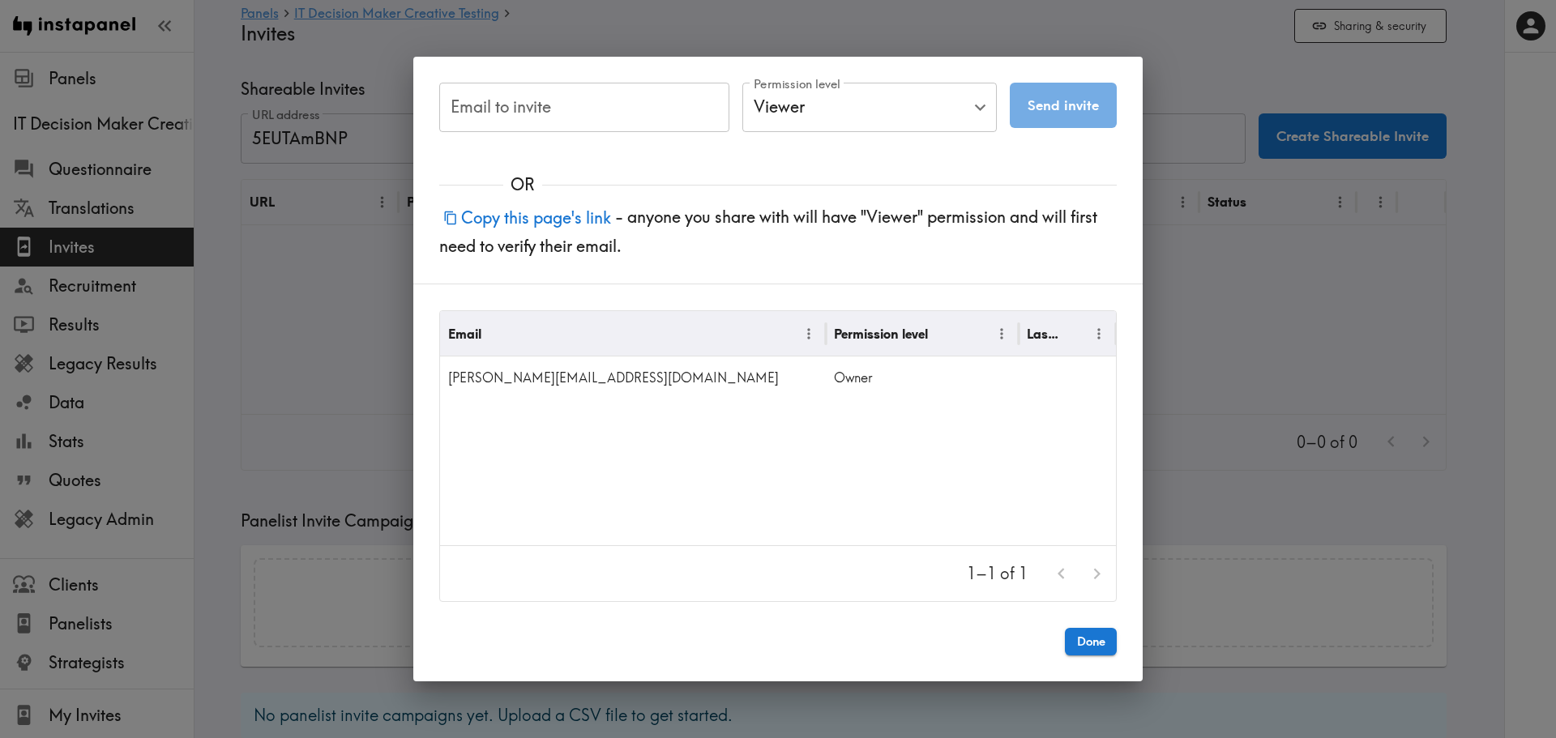
click at [1289, 337] on div "Email to invite Email to invite Permission level Viewer Viewer Permission level…" at bounding box center [778, 369] width 1556 height 738
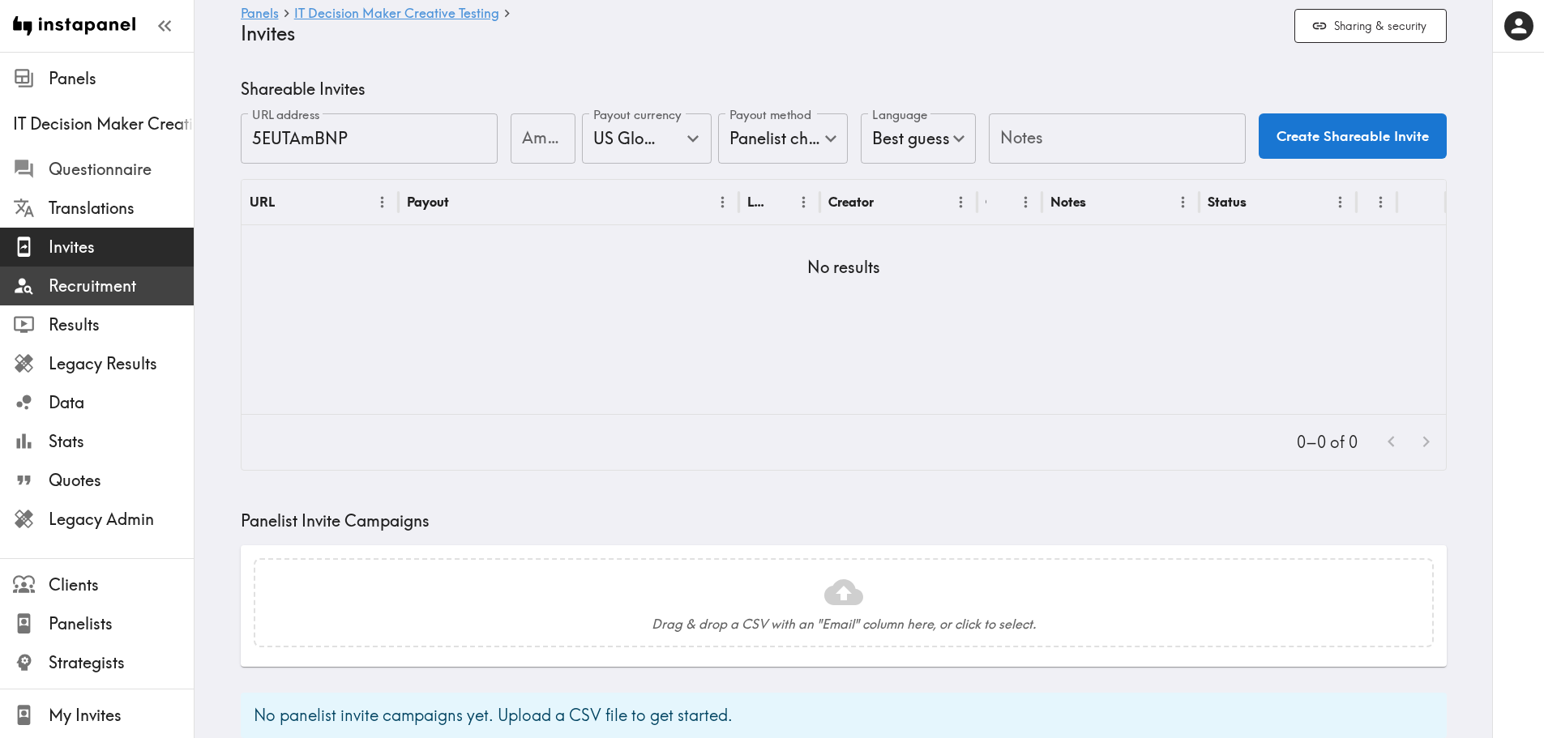
drag, startPoint x: 92, startPoint y: 181, endPoint x: 151, endPoint y: 282, distance: 117.3
click at [92, 181] on span "Questionnaire" at bounding box center [121, 169] width 145 height 29
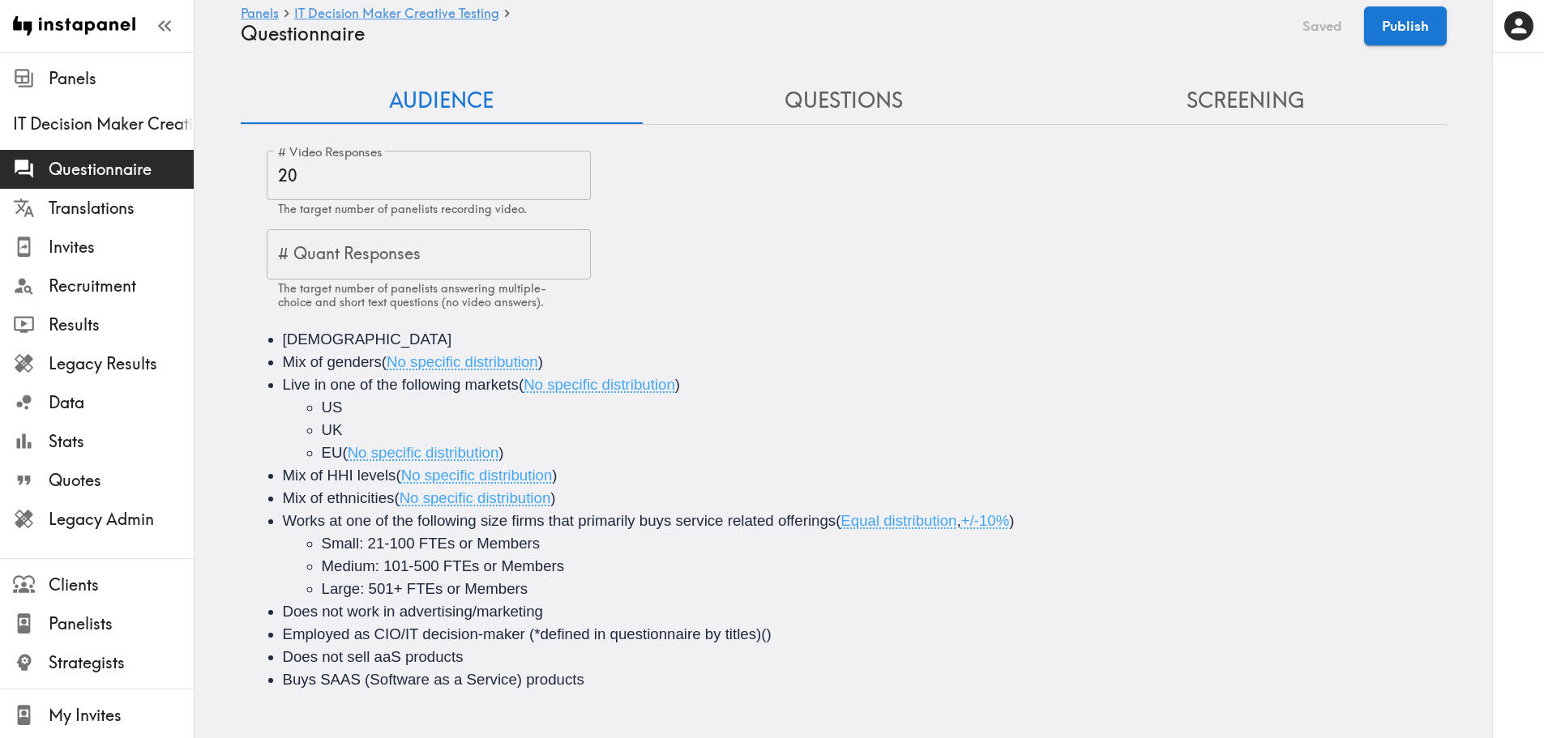
scroll to position [11, 0]
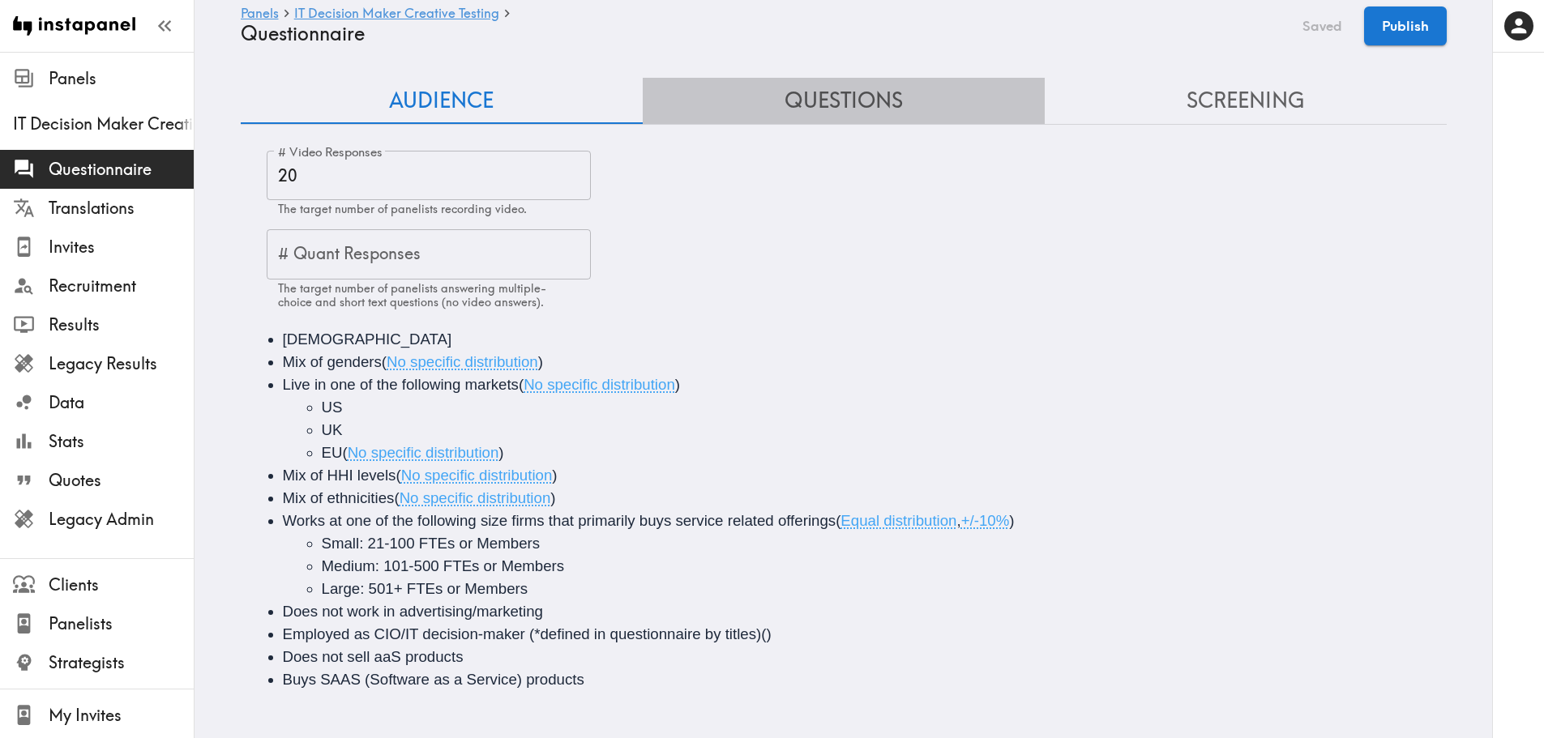
click at [785, 79] on button "Questions" at bounding box center [844, 101] width 402 height 46
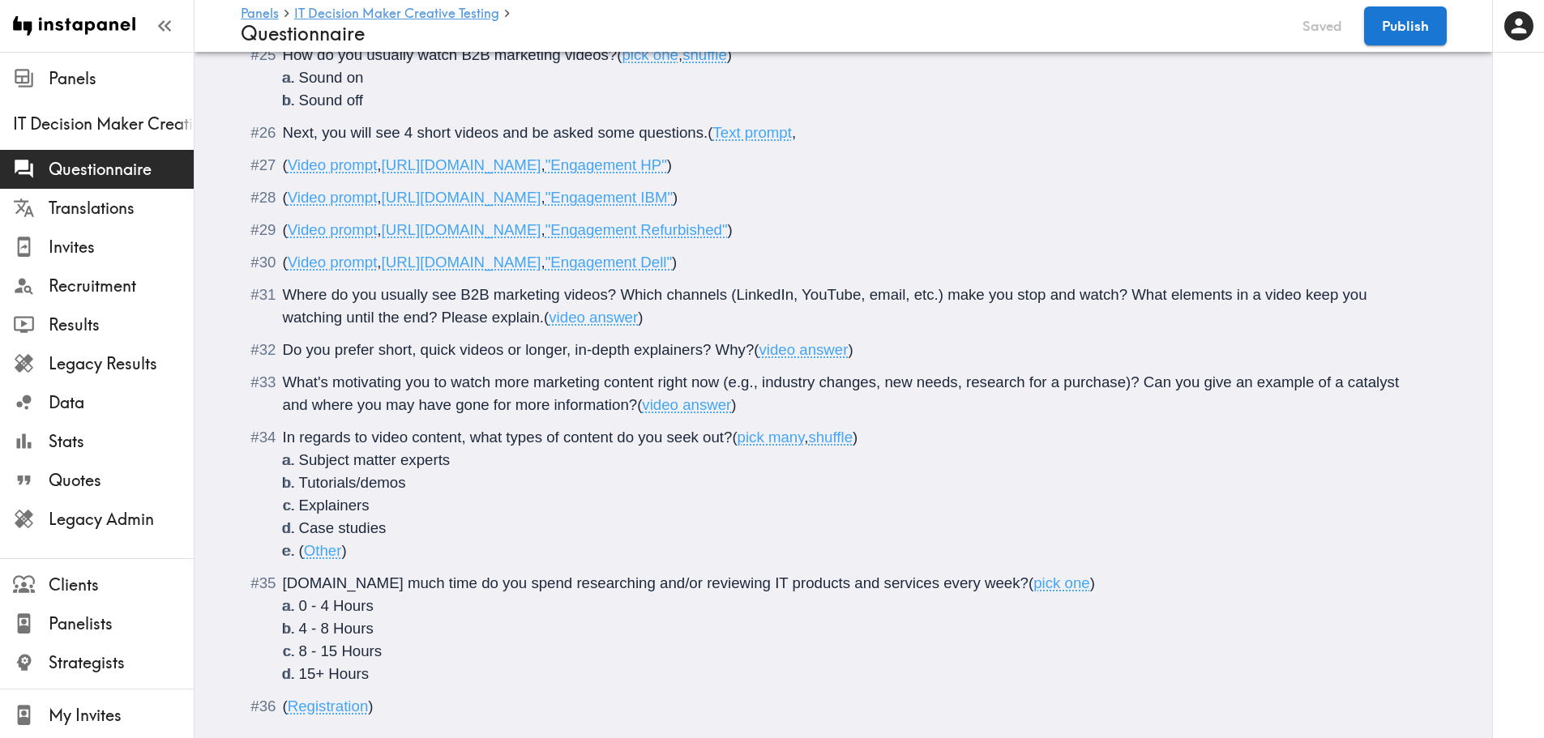
scroll to position [3471, 0]
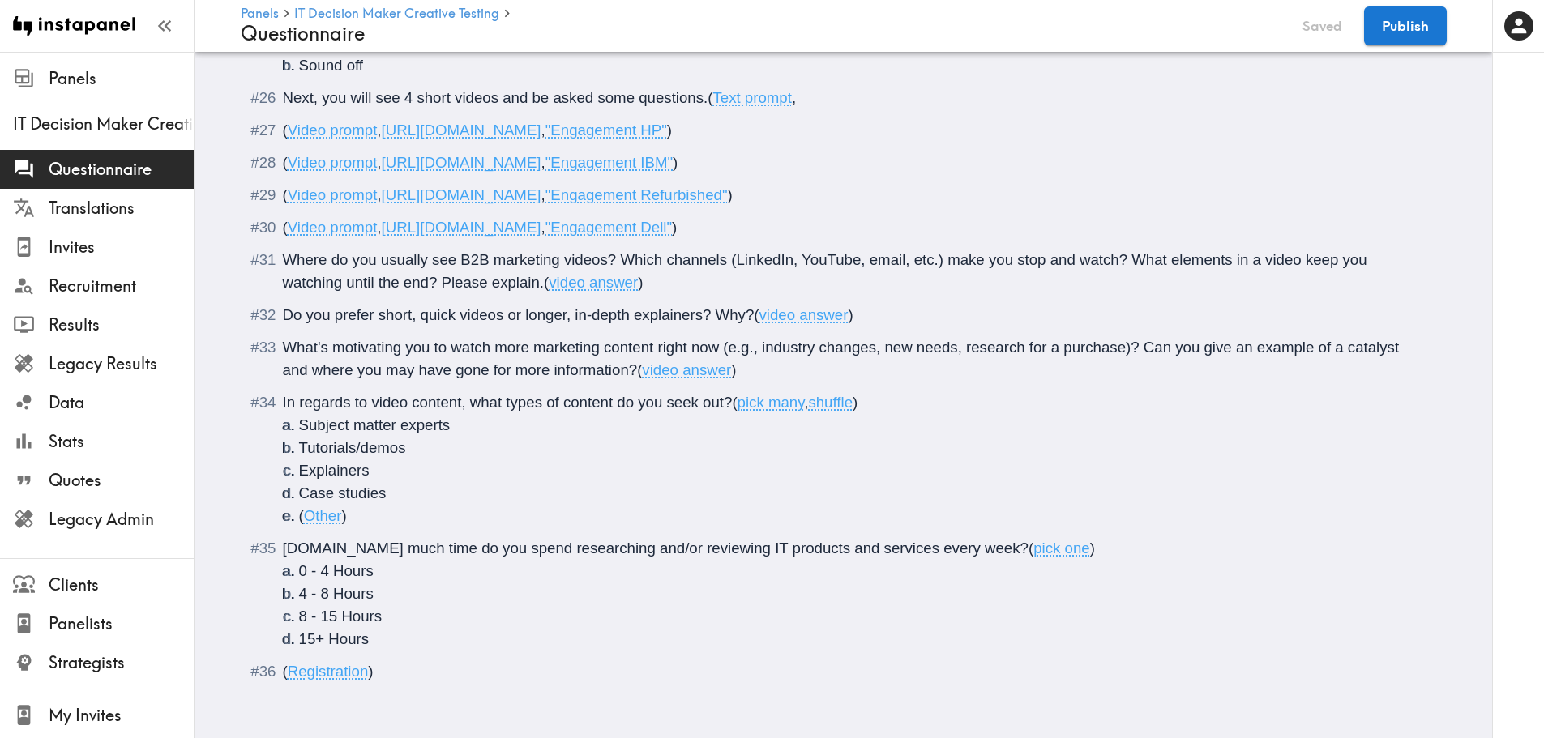
click at [297, 540] on span "[DOMAIN_NAME] much time do you spend researching and/or reviewing IT products a…" at bounding box center [656, 548] width 746 height 17
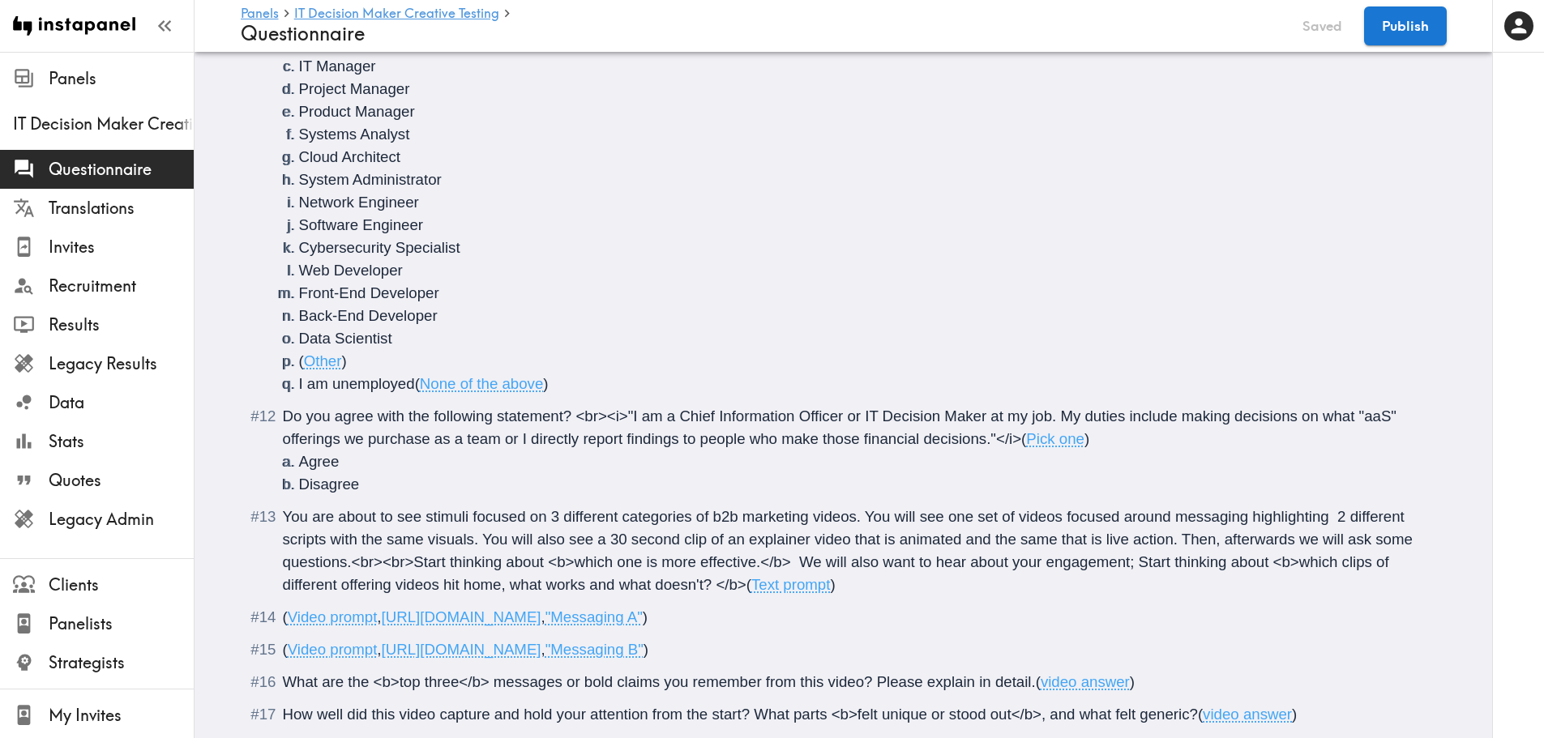
scroll to position [2198, 0]
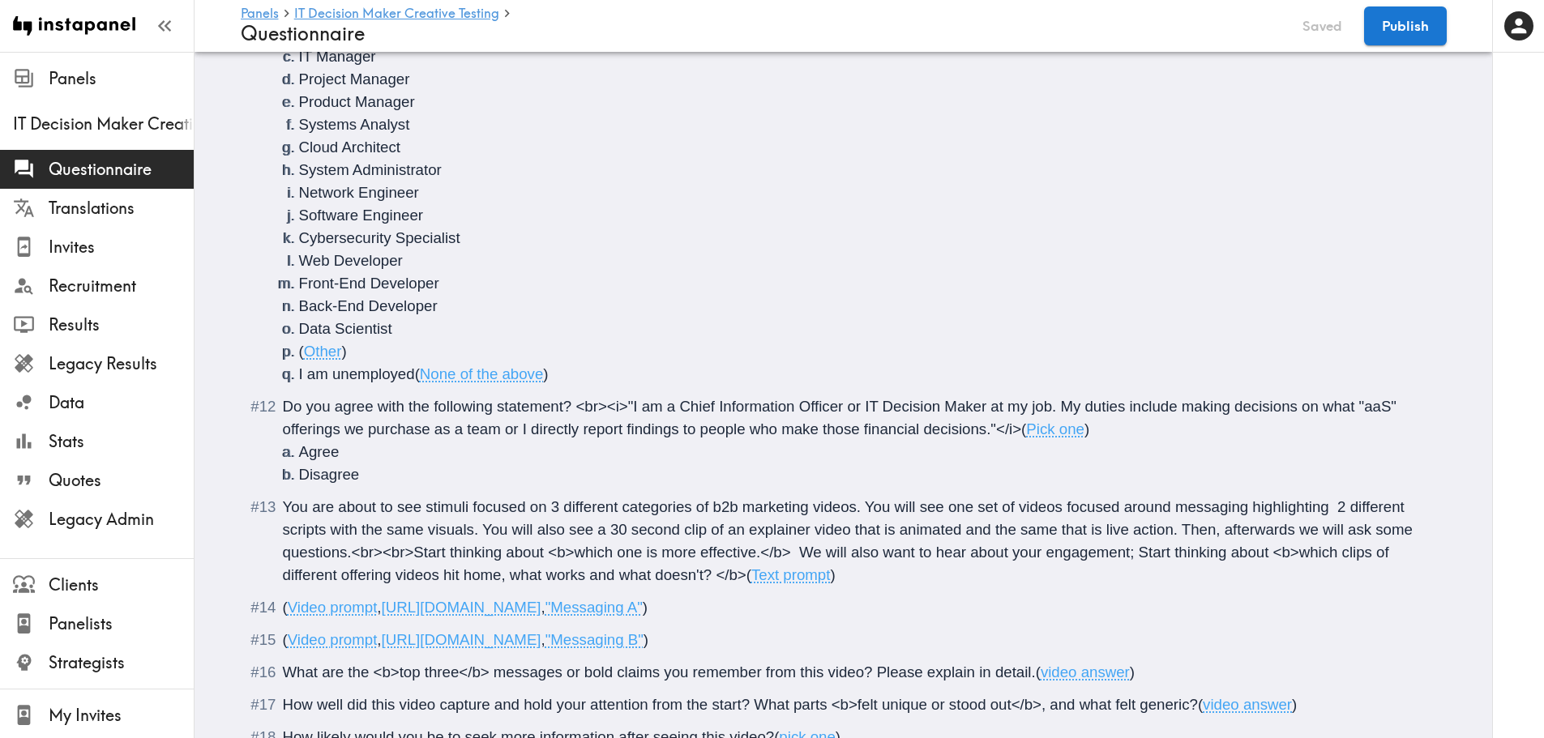
click at [386, 577] on span "You are about to see stimuli focused on 3 different categories of b2b marketing…" at bounding box center [850, 540] width 1134 height 85
click at [298, 575] on span "You are about to see stimuli focused on 3 different categories of b2b marketing…" at bounding box center [850, 540] width 1134 height 85
drag, startPoint x: 273, startPoint y: 579, endPoint x: 340, endPoint y: 587, distance: 66.8
click at [340, 587] on li "You are about to see stimuli focused on 3 different categories of b2b marketing…" at bounding box center [843, 541] width 1167 height 91
click at [434, 580] on span "You are about to see stimuli focused on 3 different categories of b2b marketing…" at bounding box center [850, 540] width 1134 height 85
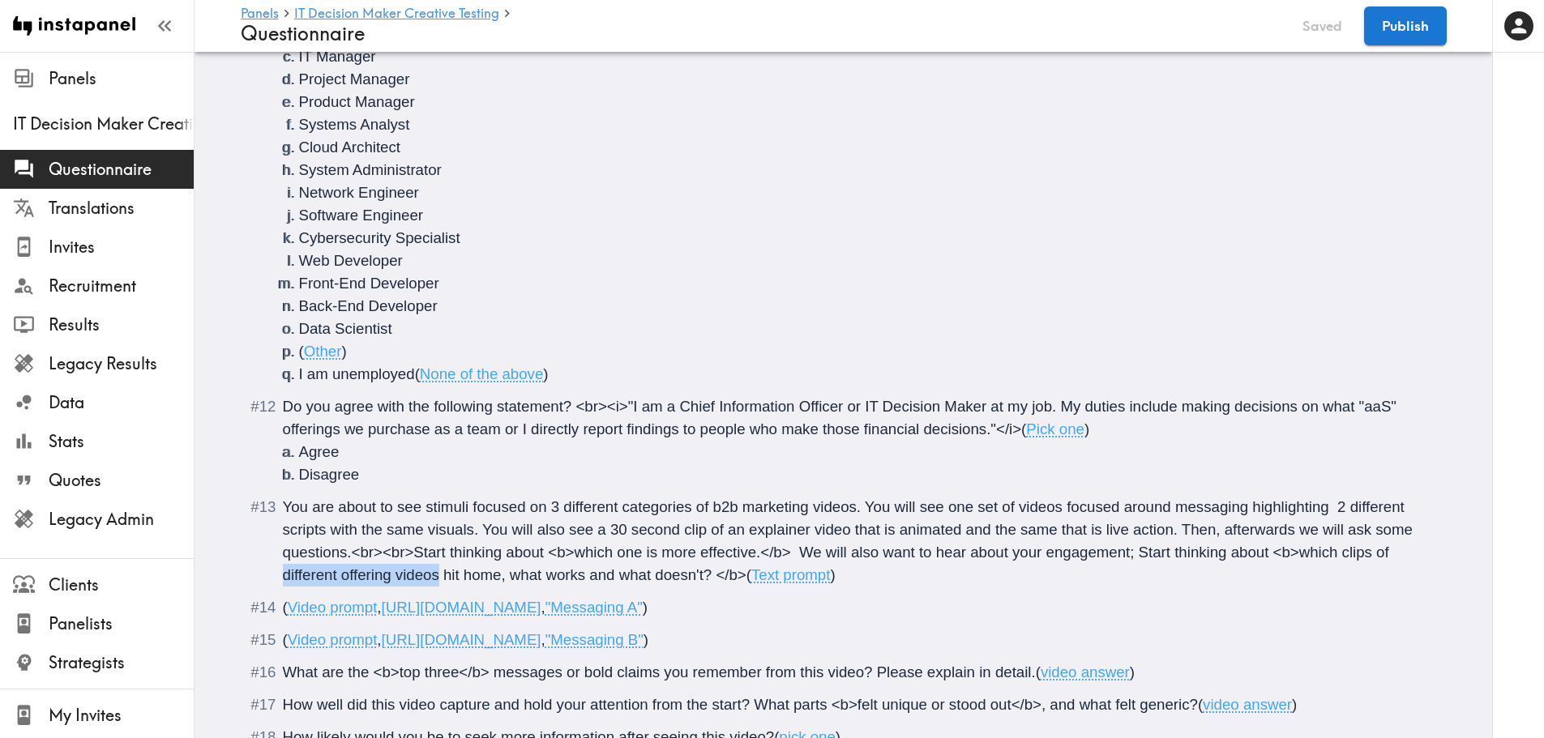
drag, startPoint x: 431, startPoint y: 577, endPoint x: 271, endPoint y: 577, distance: 159.6
click at [271, 577] on li "You are about to see stimuli focused on 3 different categories of b2b marketing…" at bounding box center [843, 541] width 1167 height 91
click at [1404, 34] on button "Publish" at bounding box center [1405, 25] width 83 height 39
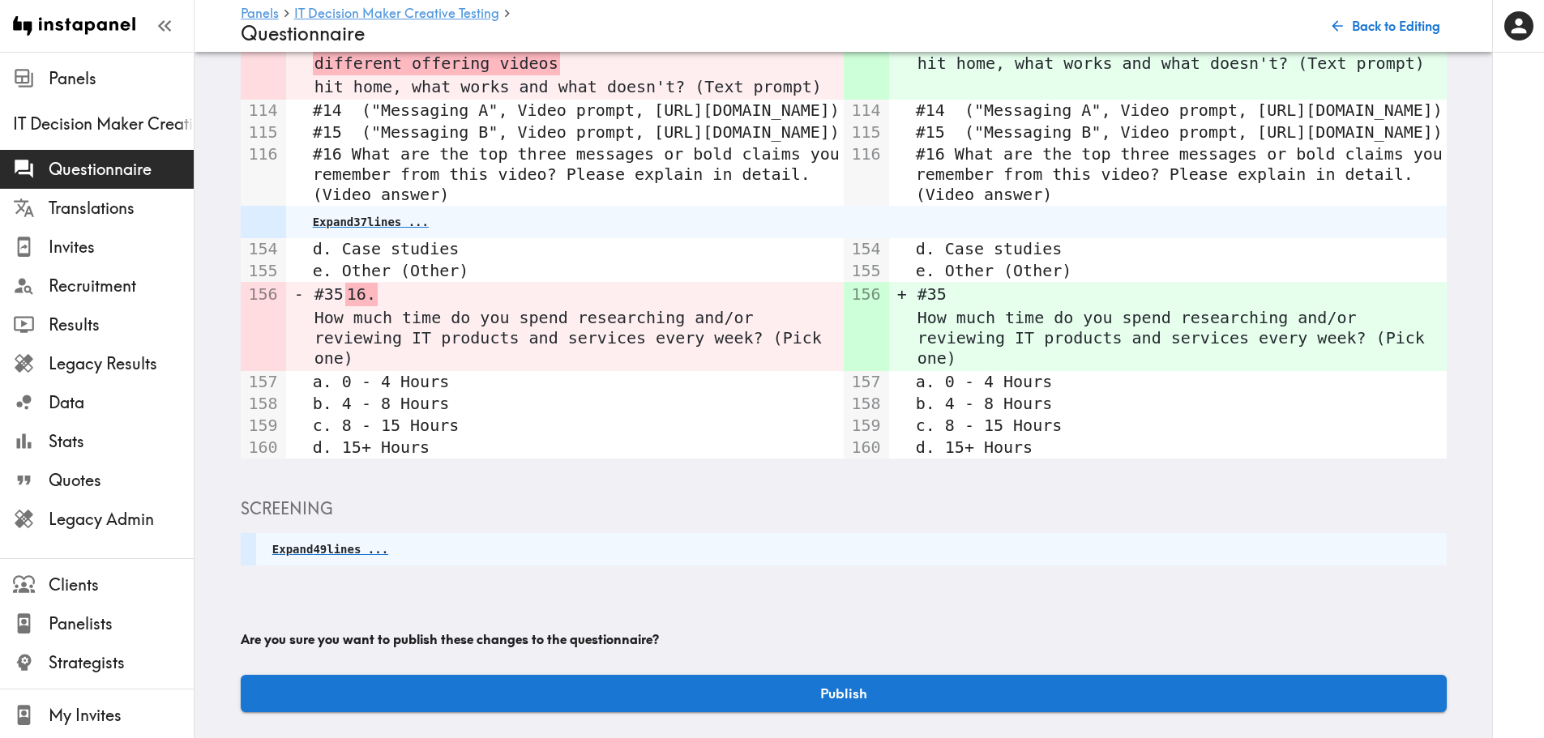
scroll to position [478, 0]
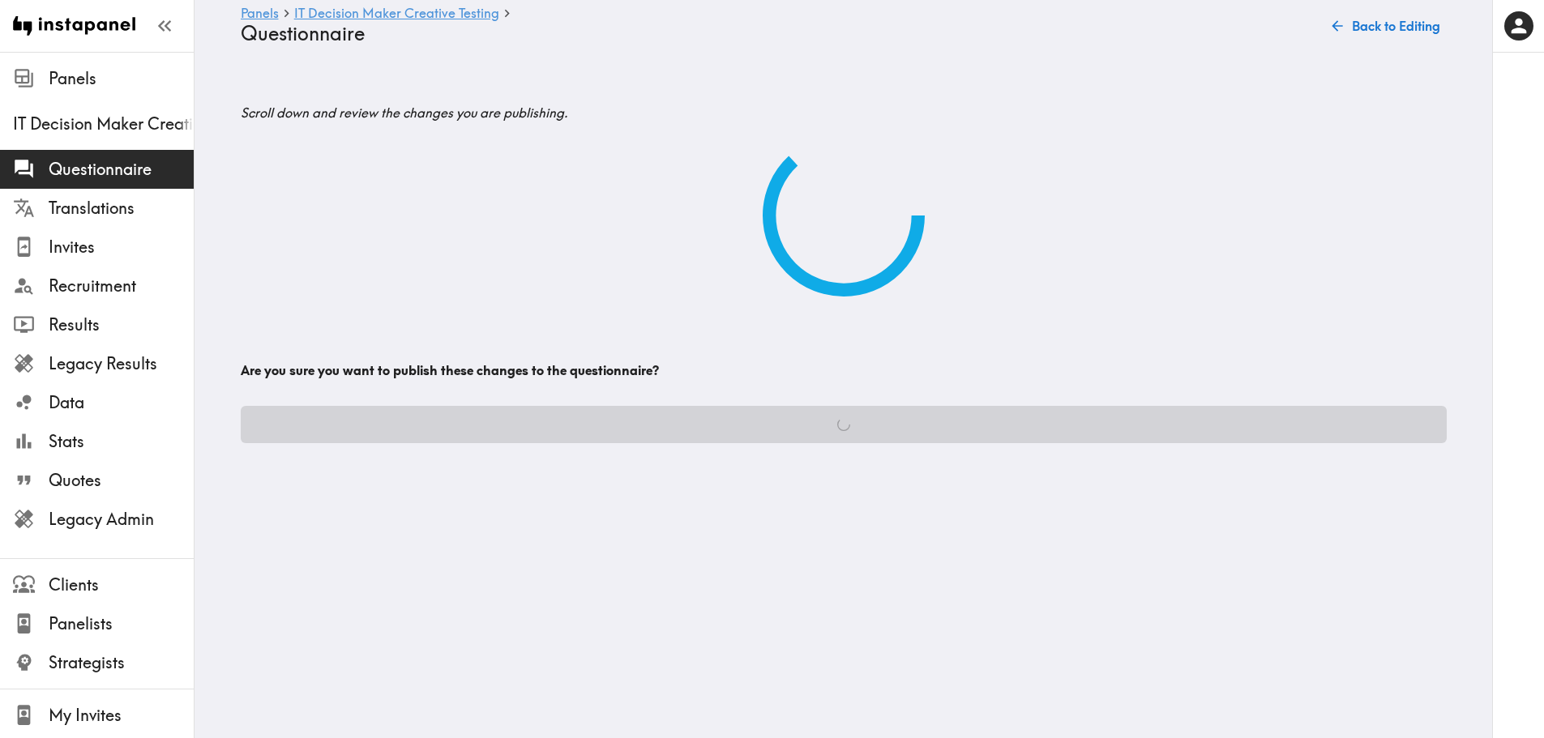
scroll to position [0, 0]
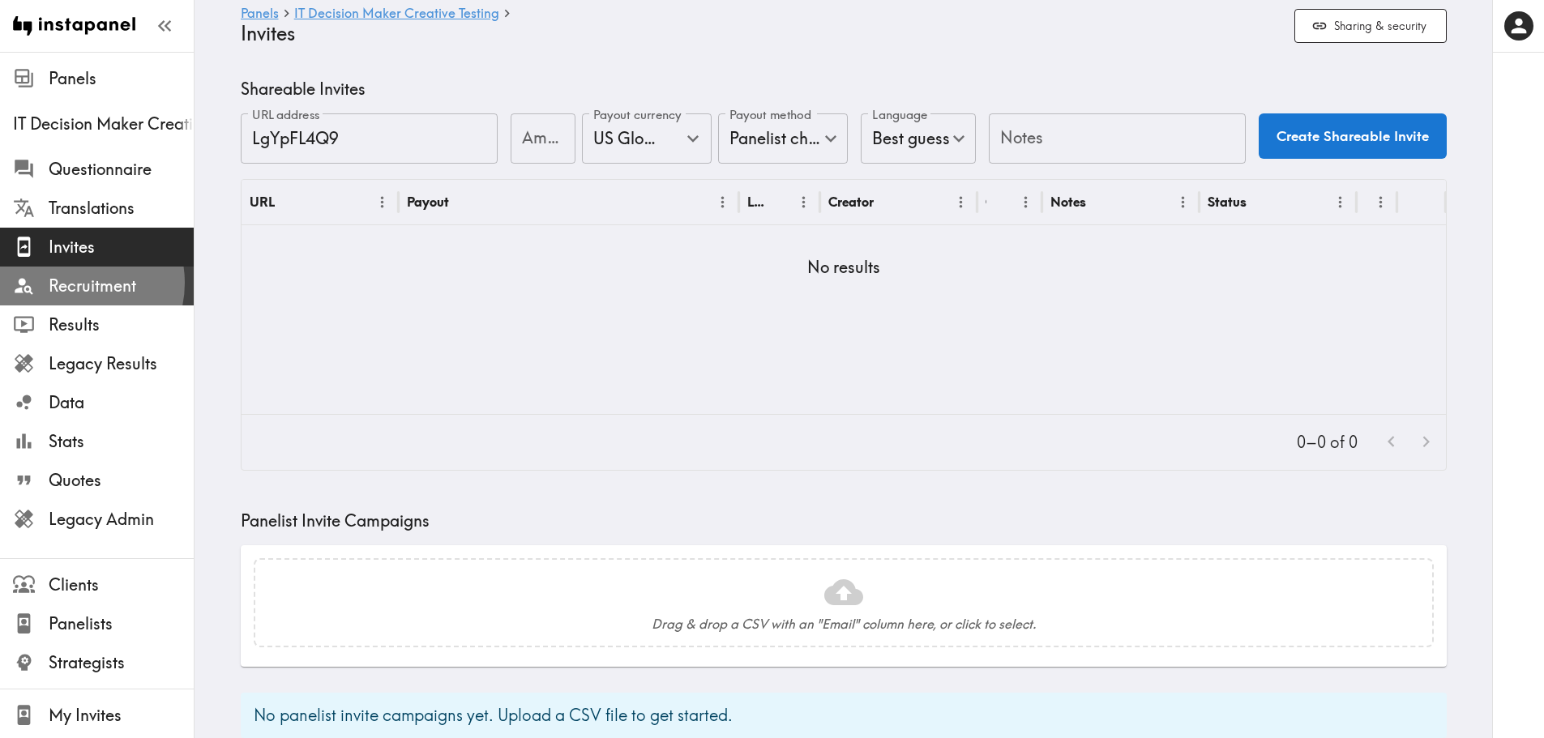
click at [73, 283] on span "Recruitment" at bounding box center [121, 286] width 145 height 23
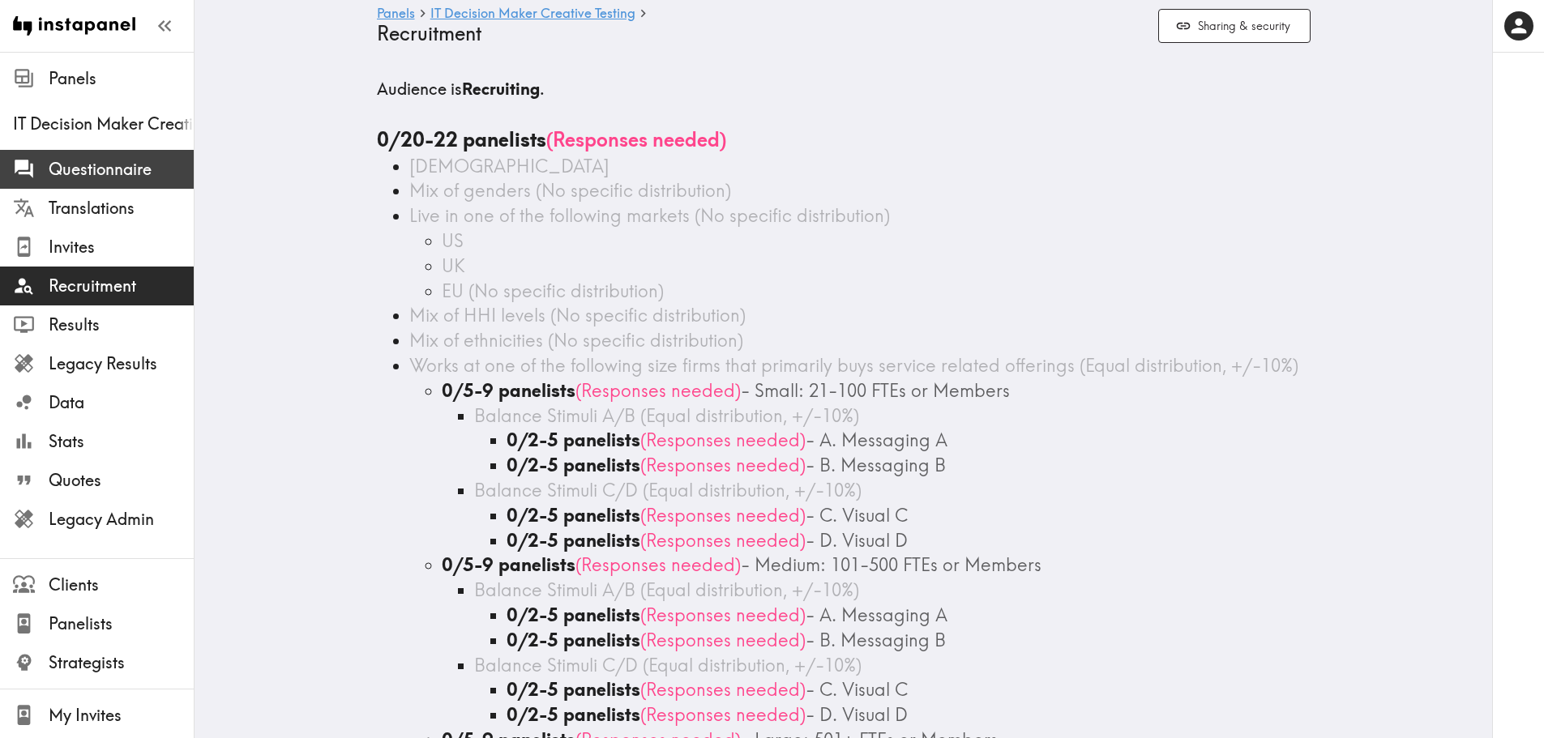
click at [52, 186] on div "Questionnaire" at bounding box center [97, 169] width 194 height 42
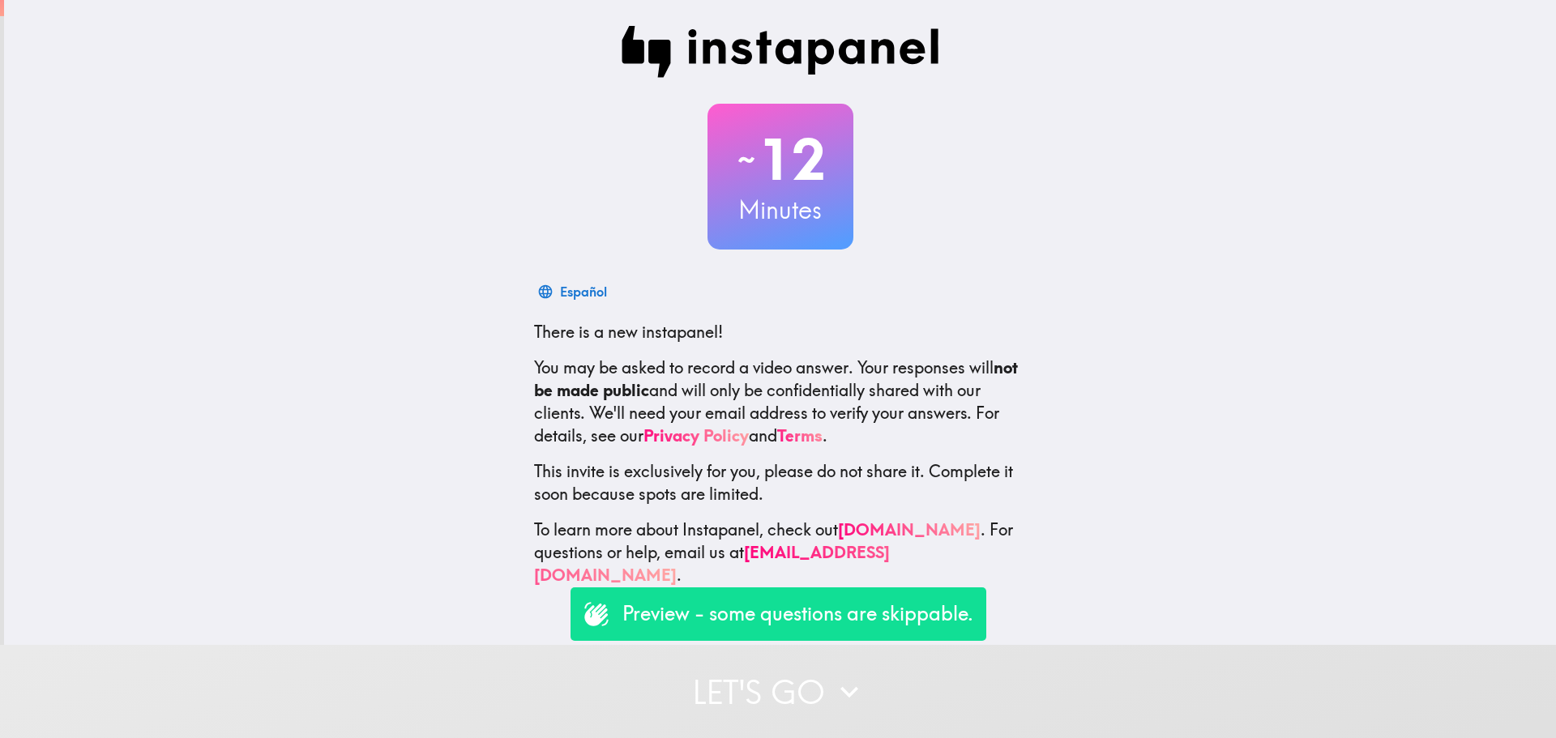
click at [758, 675] on button "Let's go" at bounding box center [778, 691] width 1556 height 93
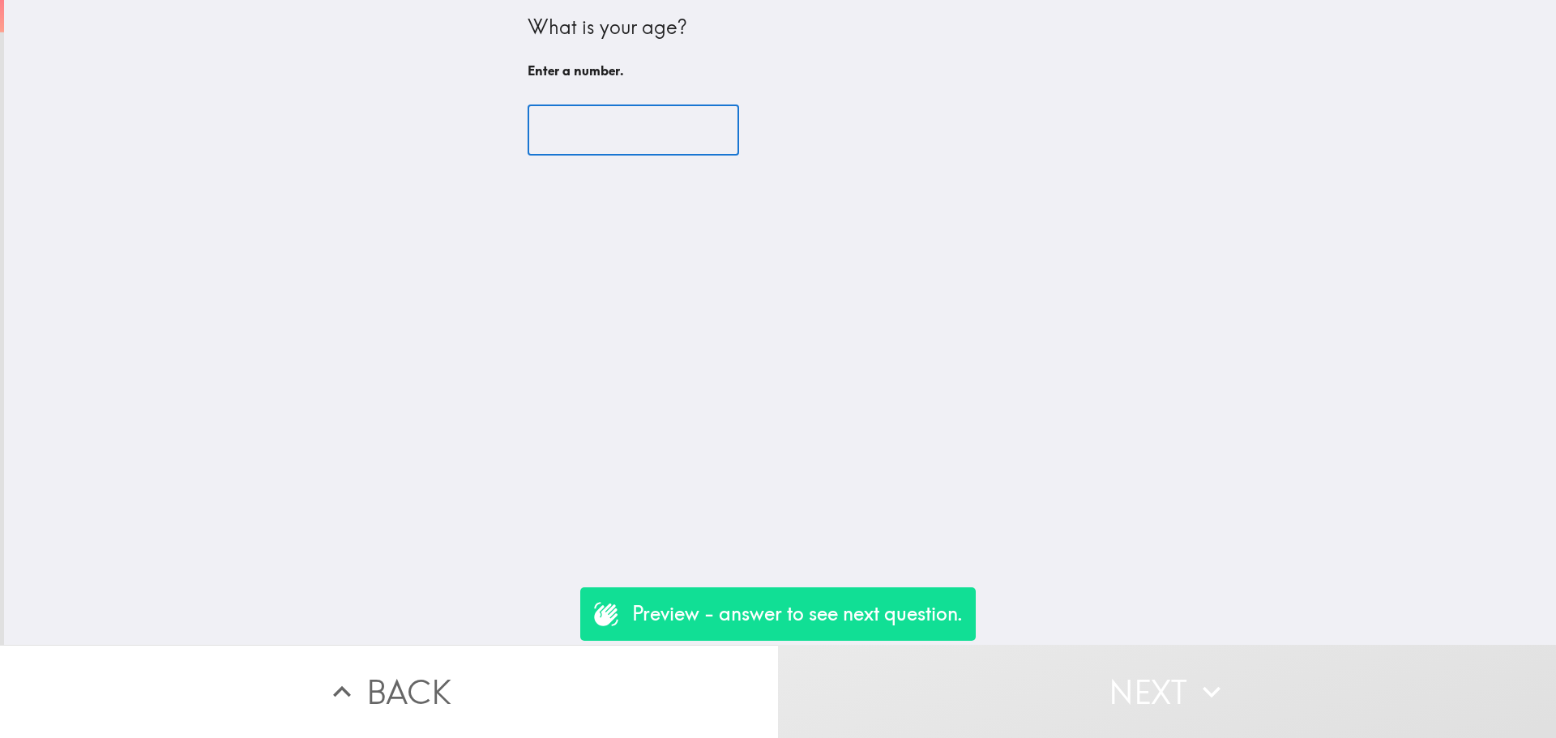
click at [591, 152] on input "number" at bounding box center [633, 130] width 211 height 50
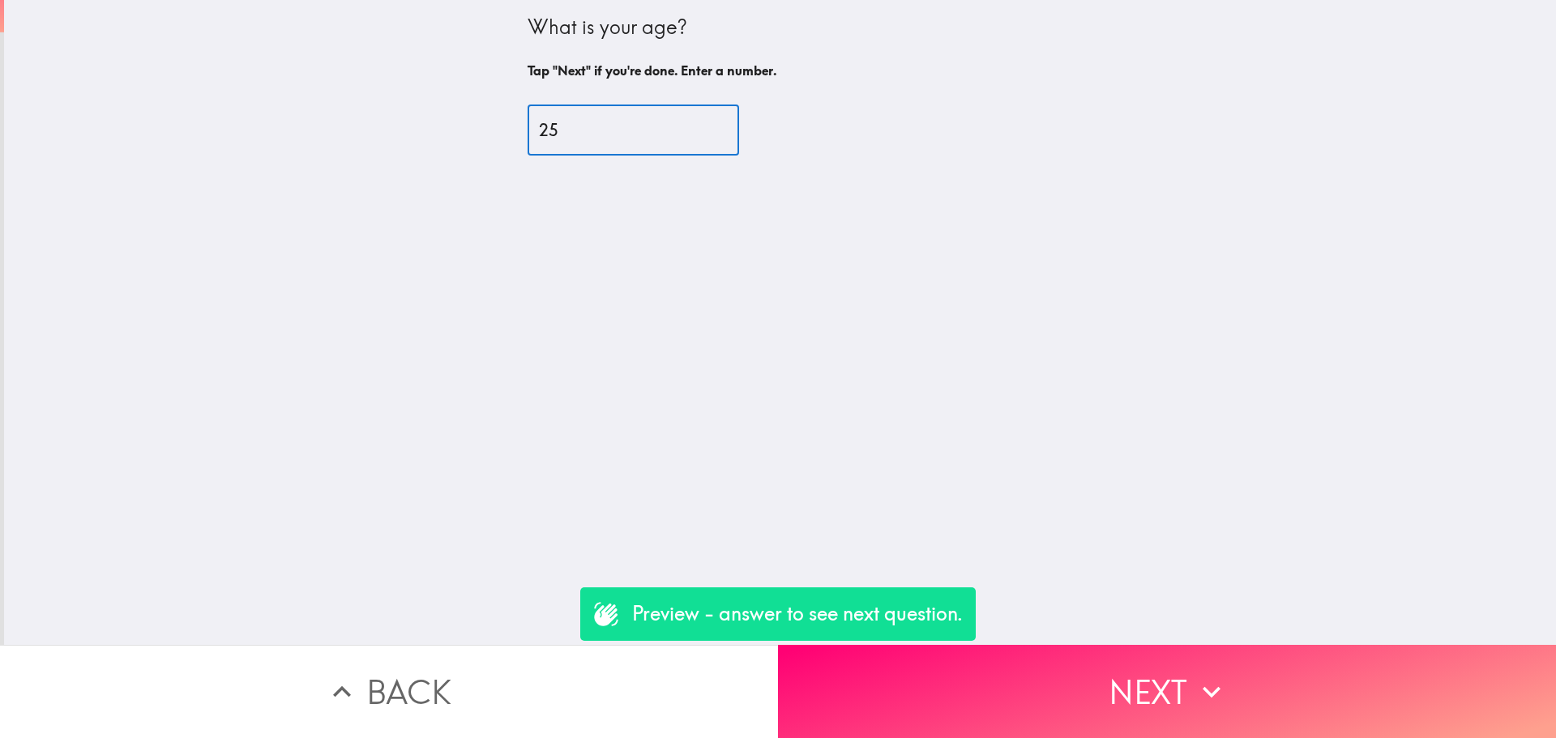
type input "25"
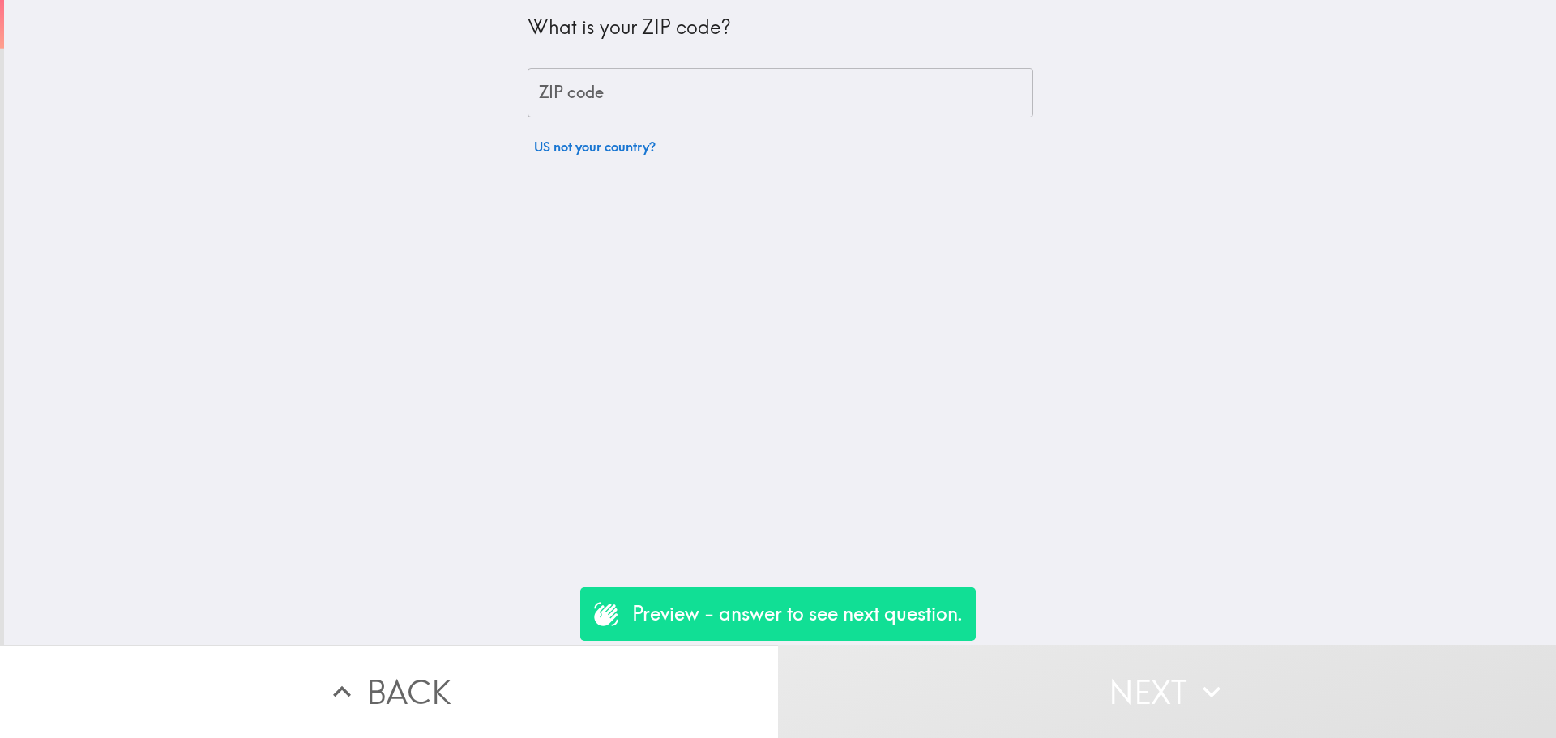
click at [609, 113] on input "ZIP code" at bounding box center [781, 93] width 506 height 50
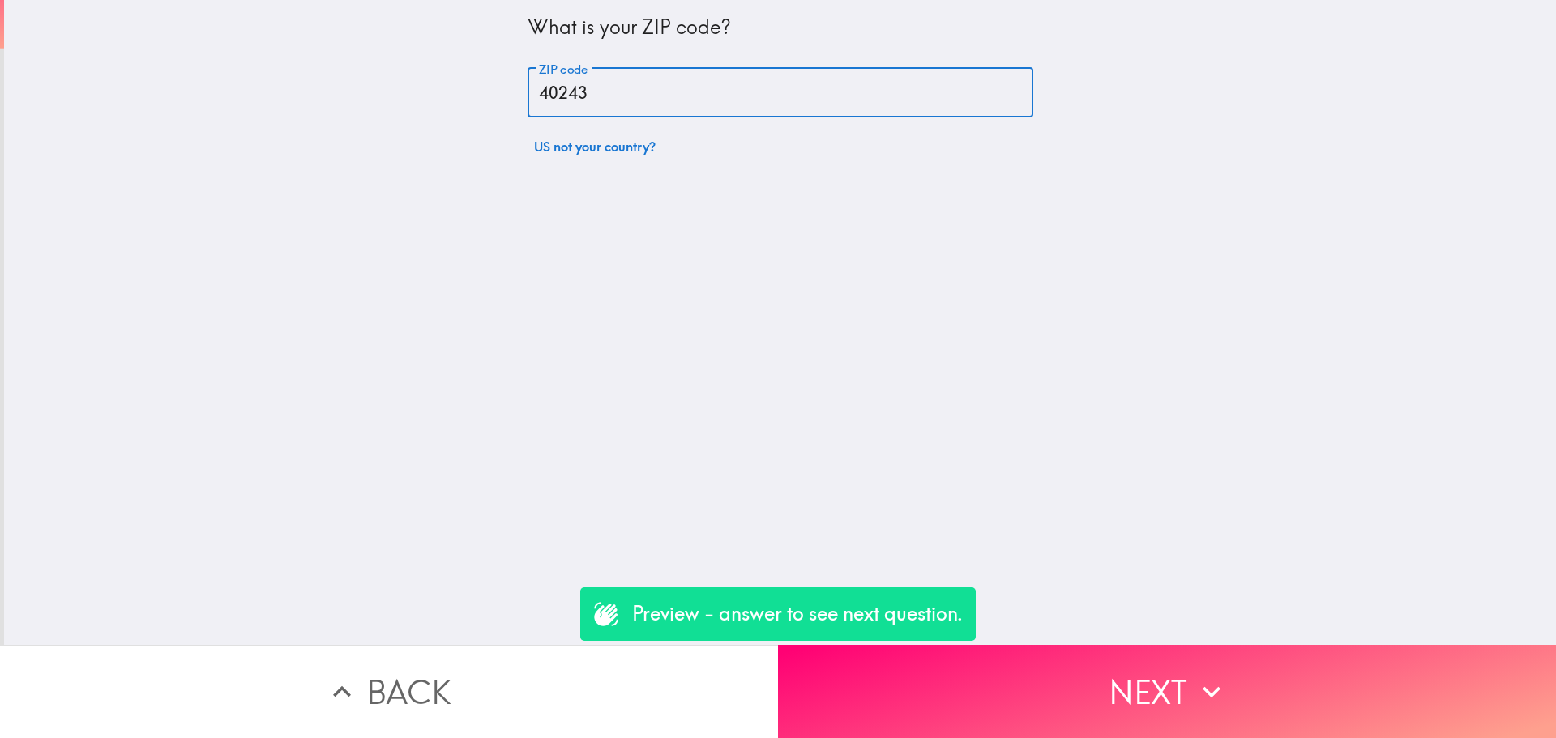
type input "40243"
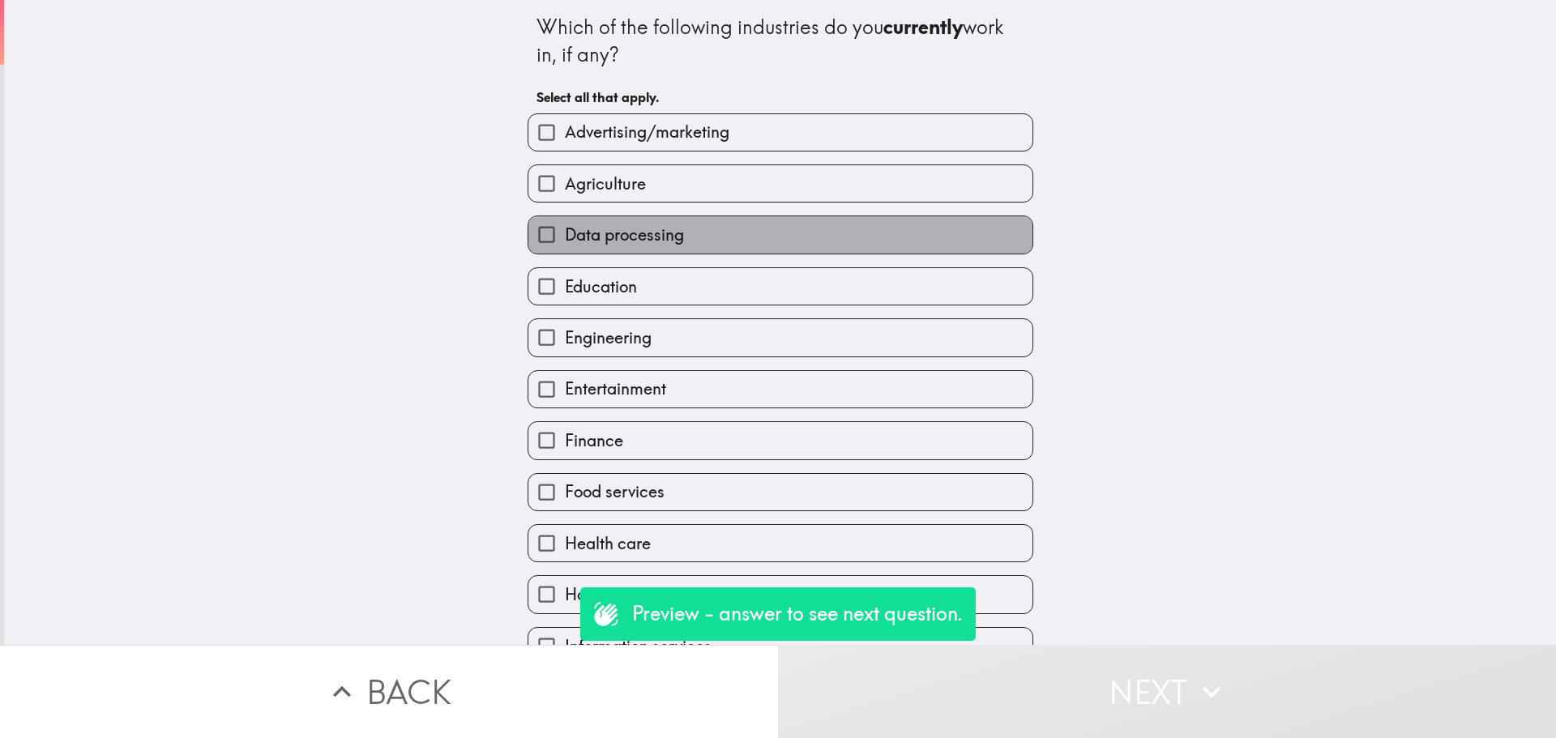
click at [662, 233] on span "Data processing" at bounding box center [624, 235] width 119 height 23
click at [565, 233] on input "Data processing" at bounding box center [546, 234] width 36 height 36
checkbox input "true"
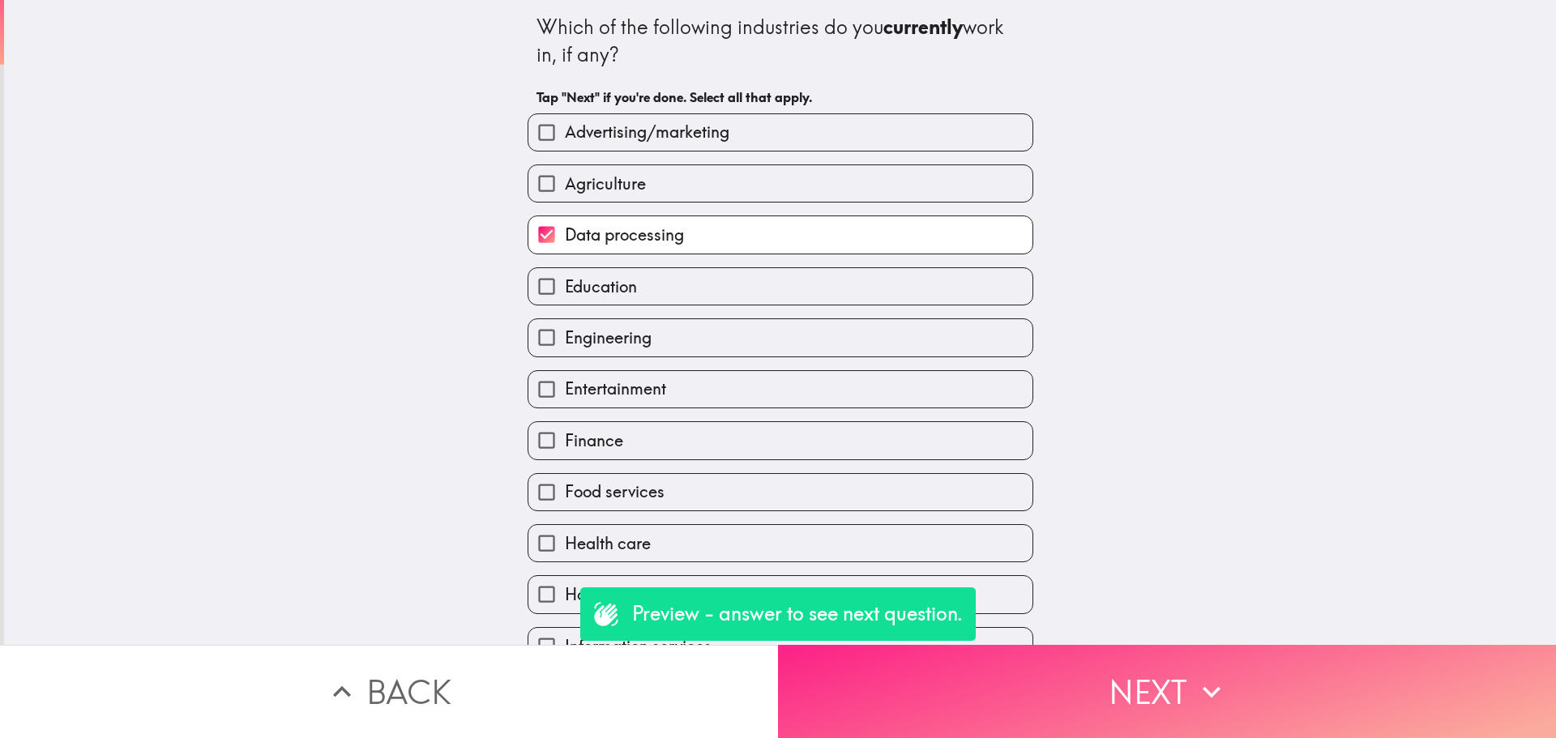
click at [938, 679] on button "Next" at bounding box center [1167, 691] width 778 height 93
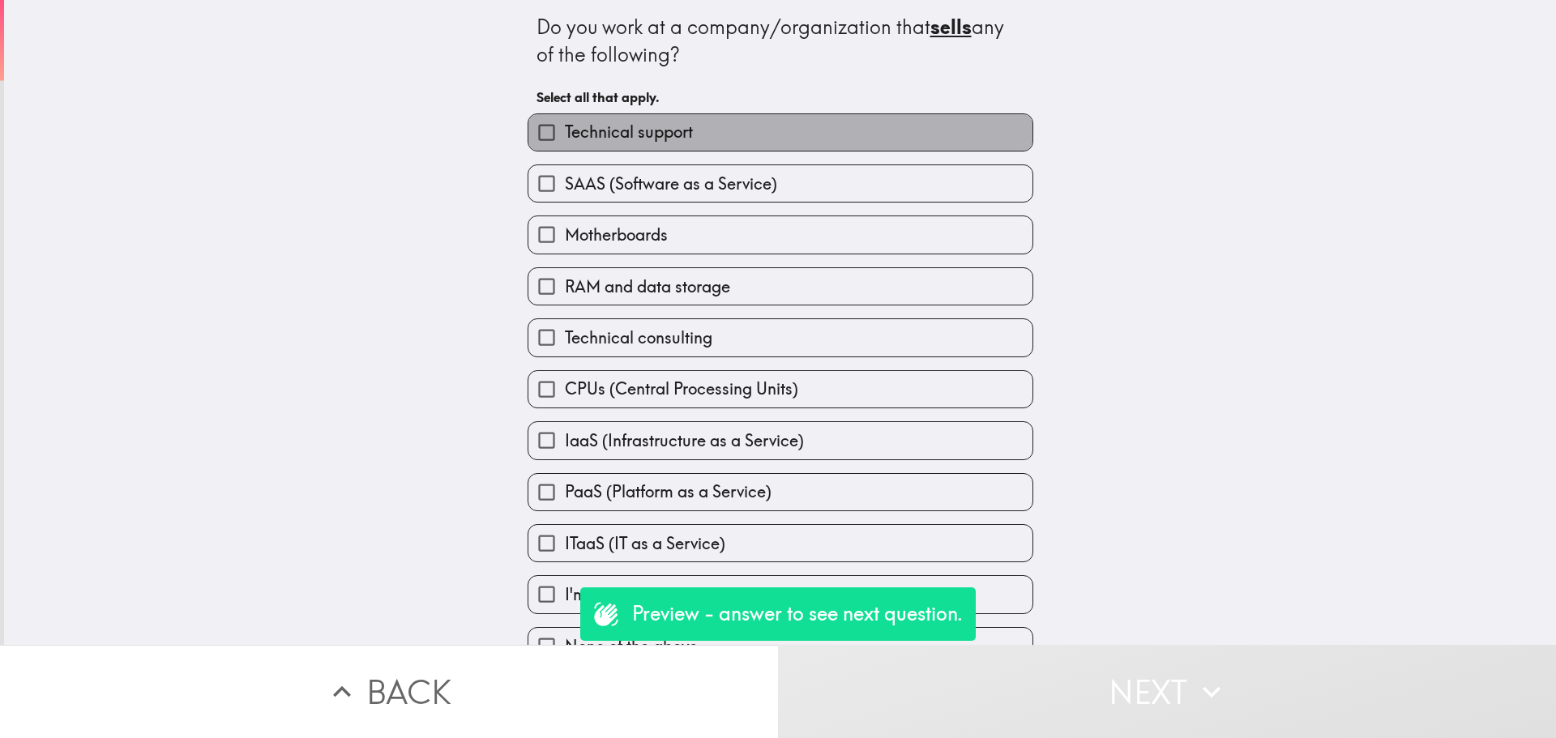
click at [686, 135] on label "Technical support" at bounding box center [780, 132] width 504 height 36
click at [565, 135] on input "Technical support" at bounding box center [546, 132] width 36 height 36
checkbox input "true"
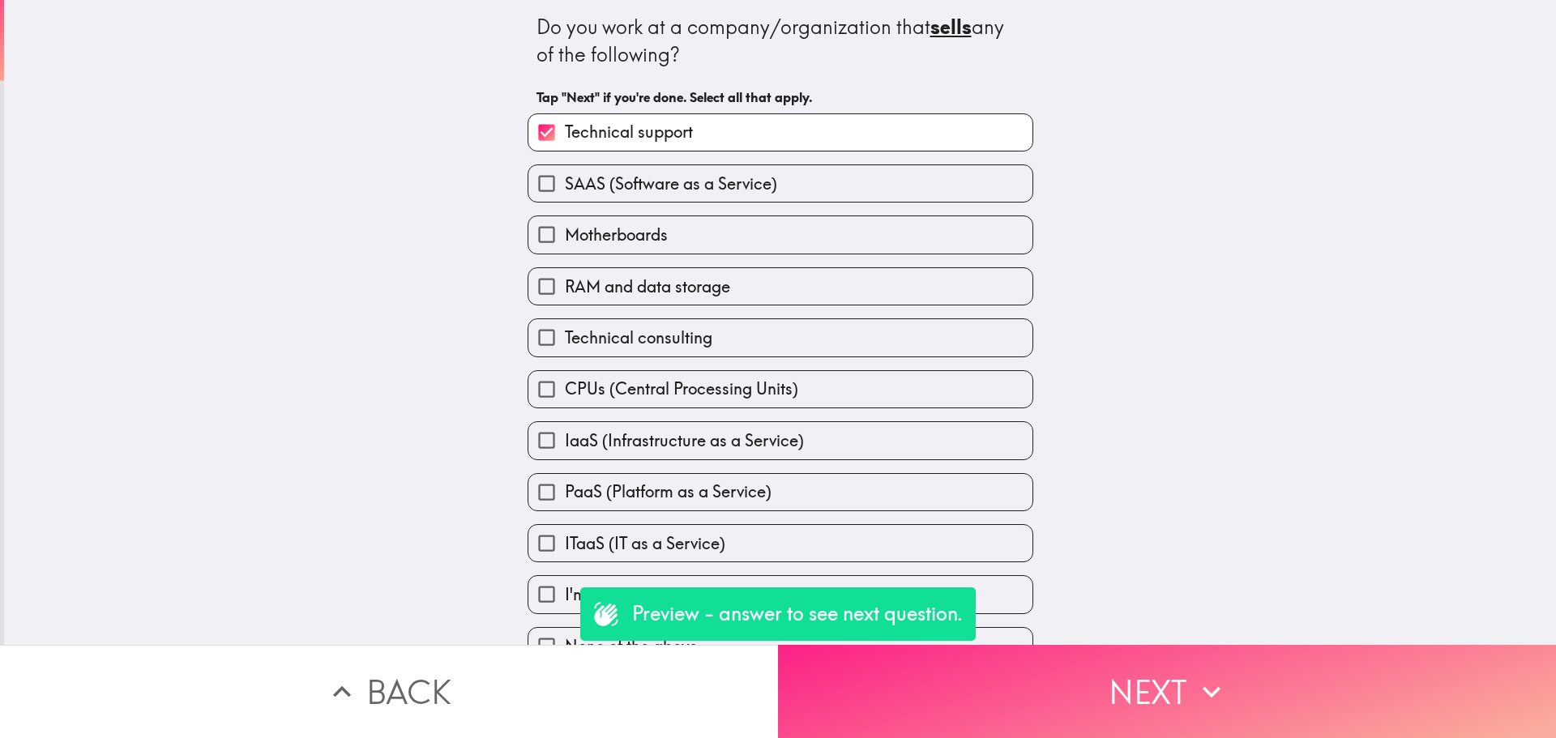
click at [1107, 657] on button "Next" at bounding box center [1167, 691] width 778 height 93
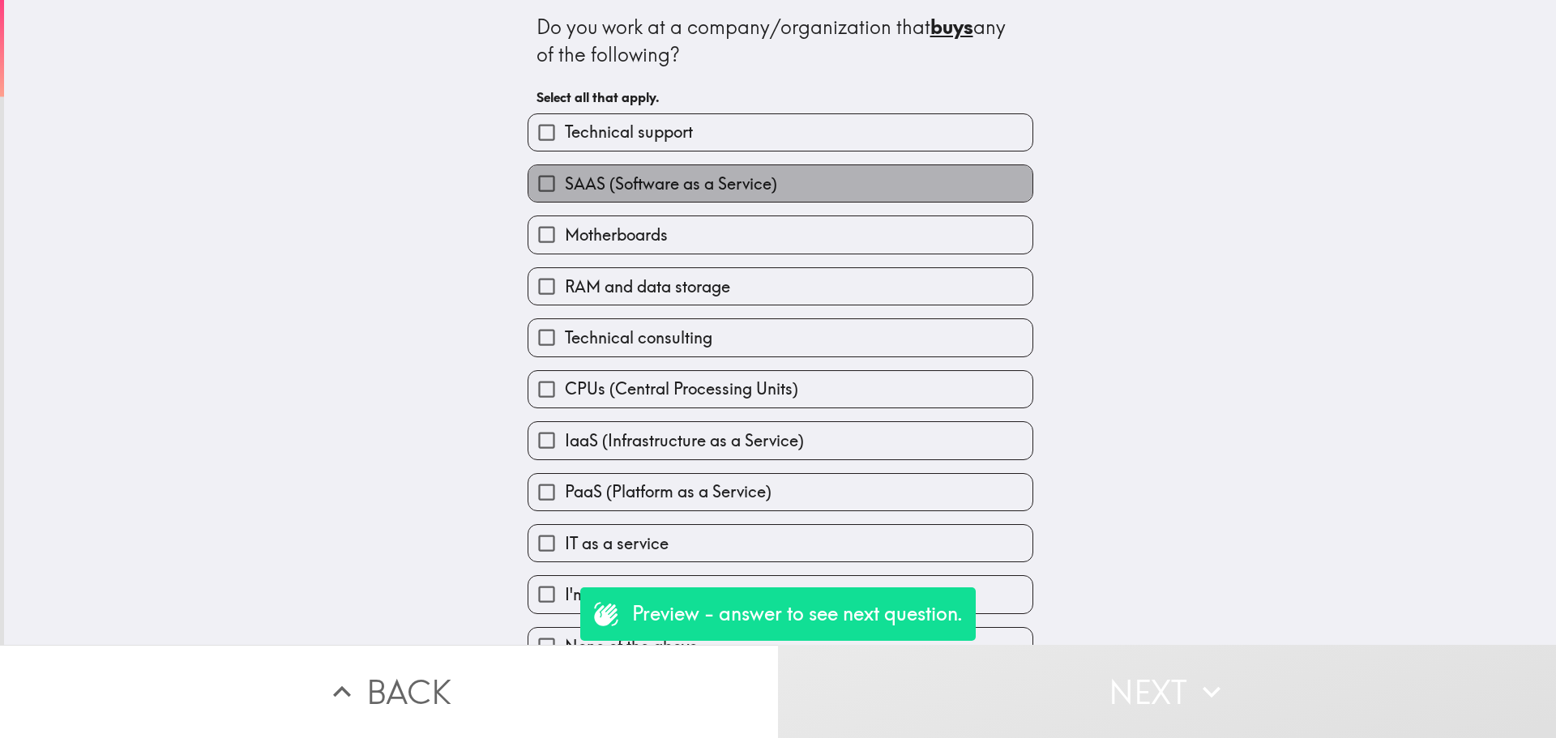
click at [677, 190] on span "SAAS (Software as a Service)" at bounding box center [671, 184] width 212 height 23
click at [565, 190] on input "SAAS (Software as a Service)" at bounding box center [546, 183] width 36 height 36
checkbox input "true"
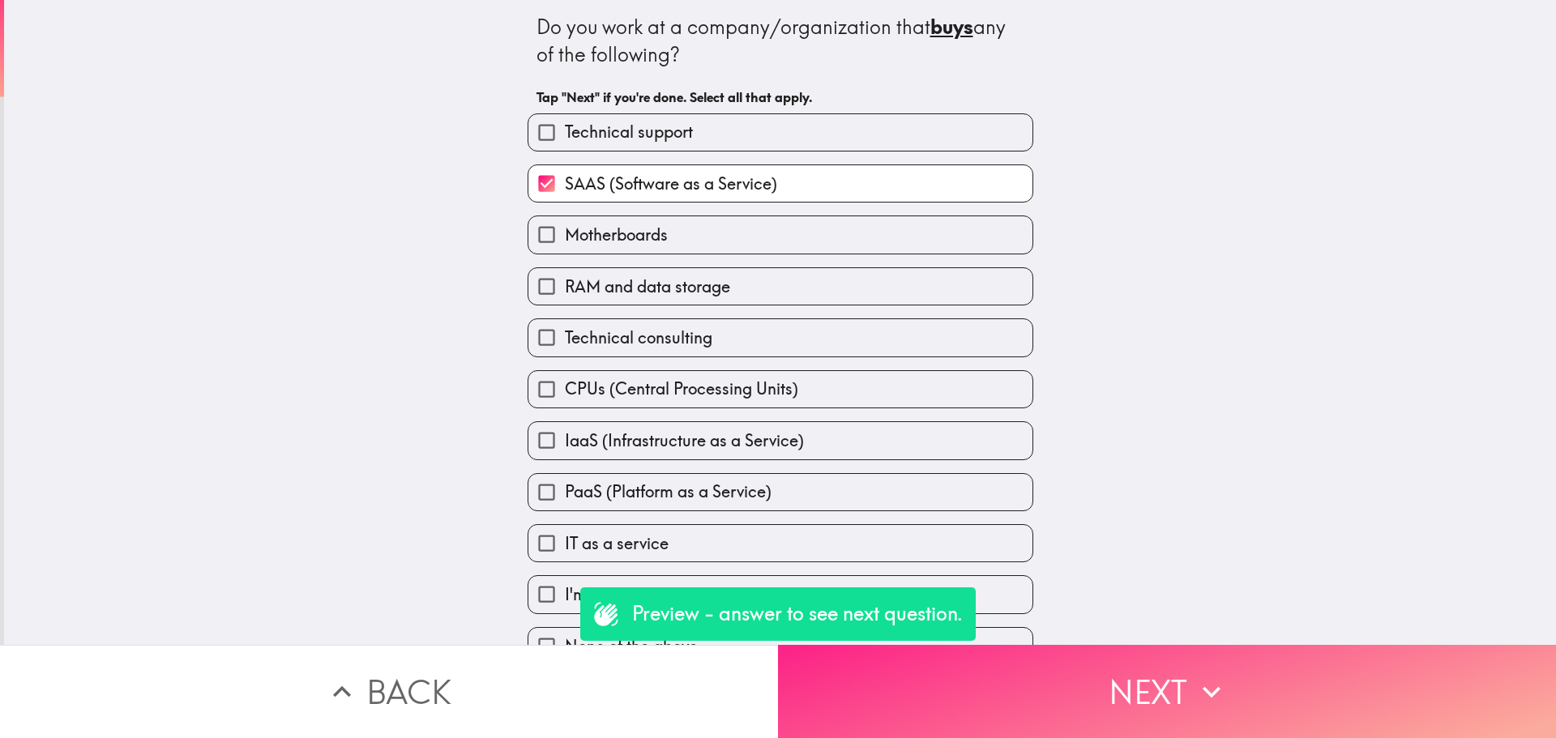
click at [1157, 718] on button "Next" at bounding box center [1167, 691] width 778 height 93
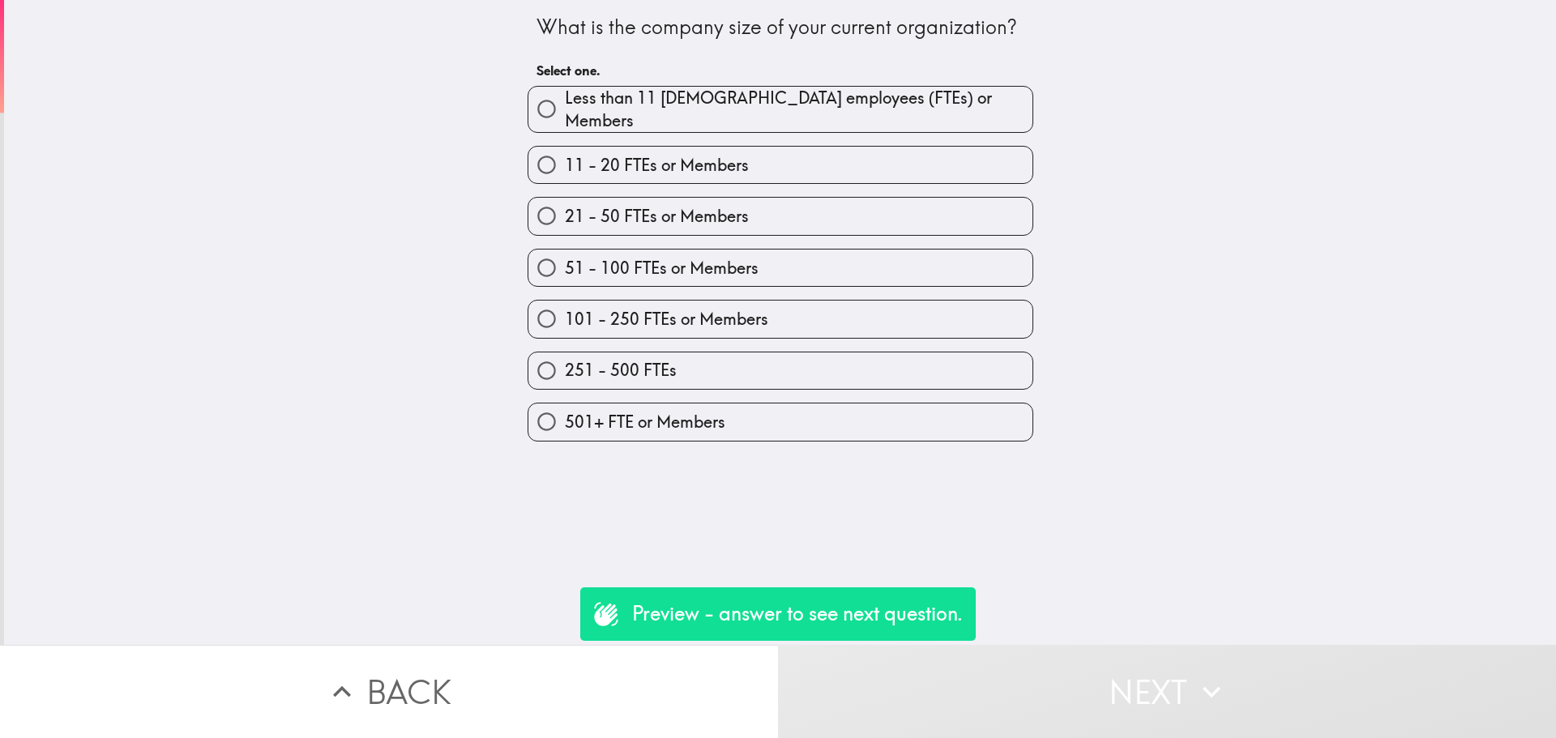
click at [688, 205] on span "21 - 50 FTEs or Members" at bounding box center [657, 216] width 184 height 23
click at [565, 199] on input "21 - 50 FTEs or Members" at bounding box center [546, 216] width 36 height 36
radio input "true"
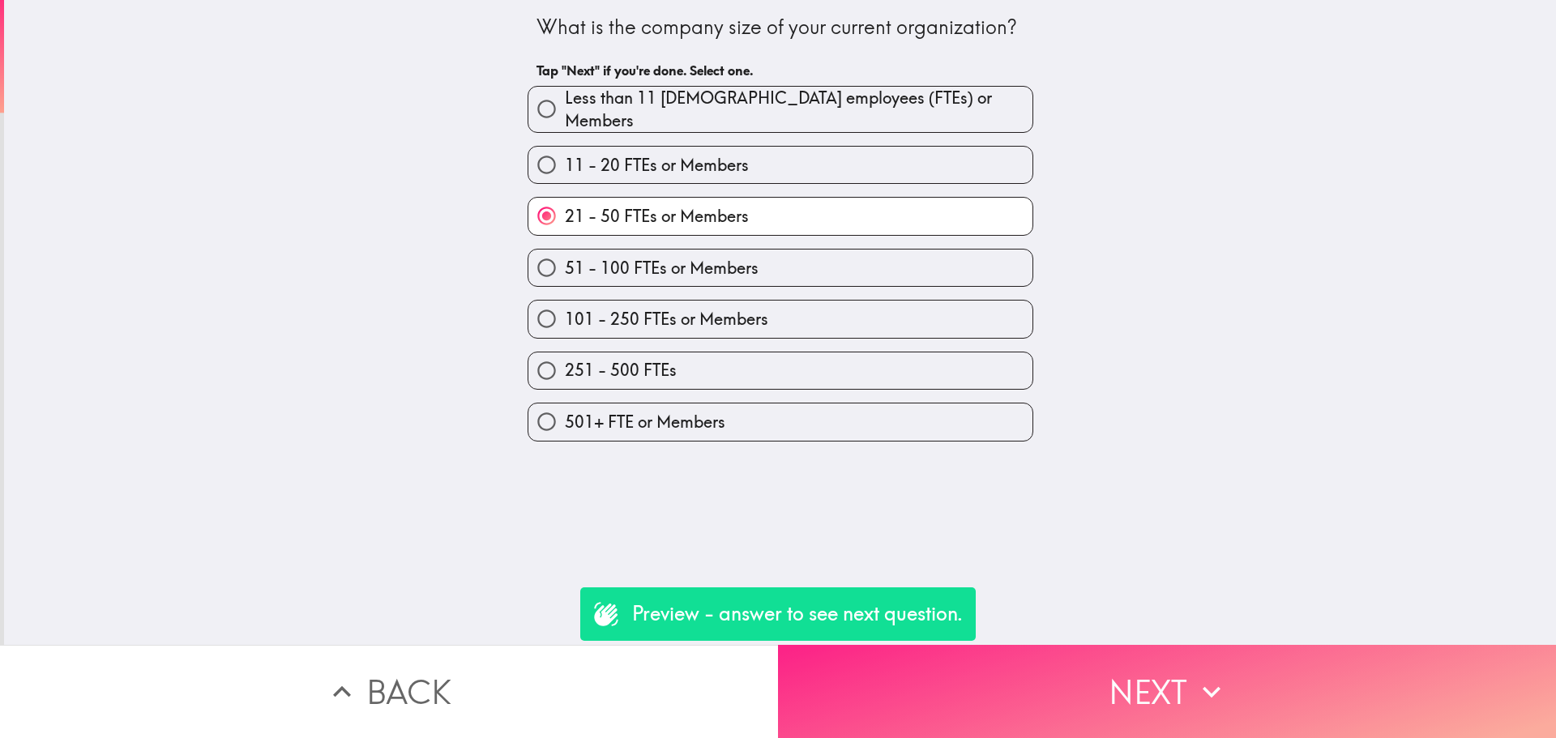
click at [1109, 681] on button "Next" at bounding box center [1167, 691] width 778 height 93
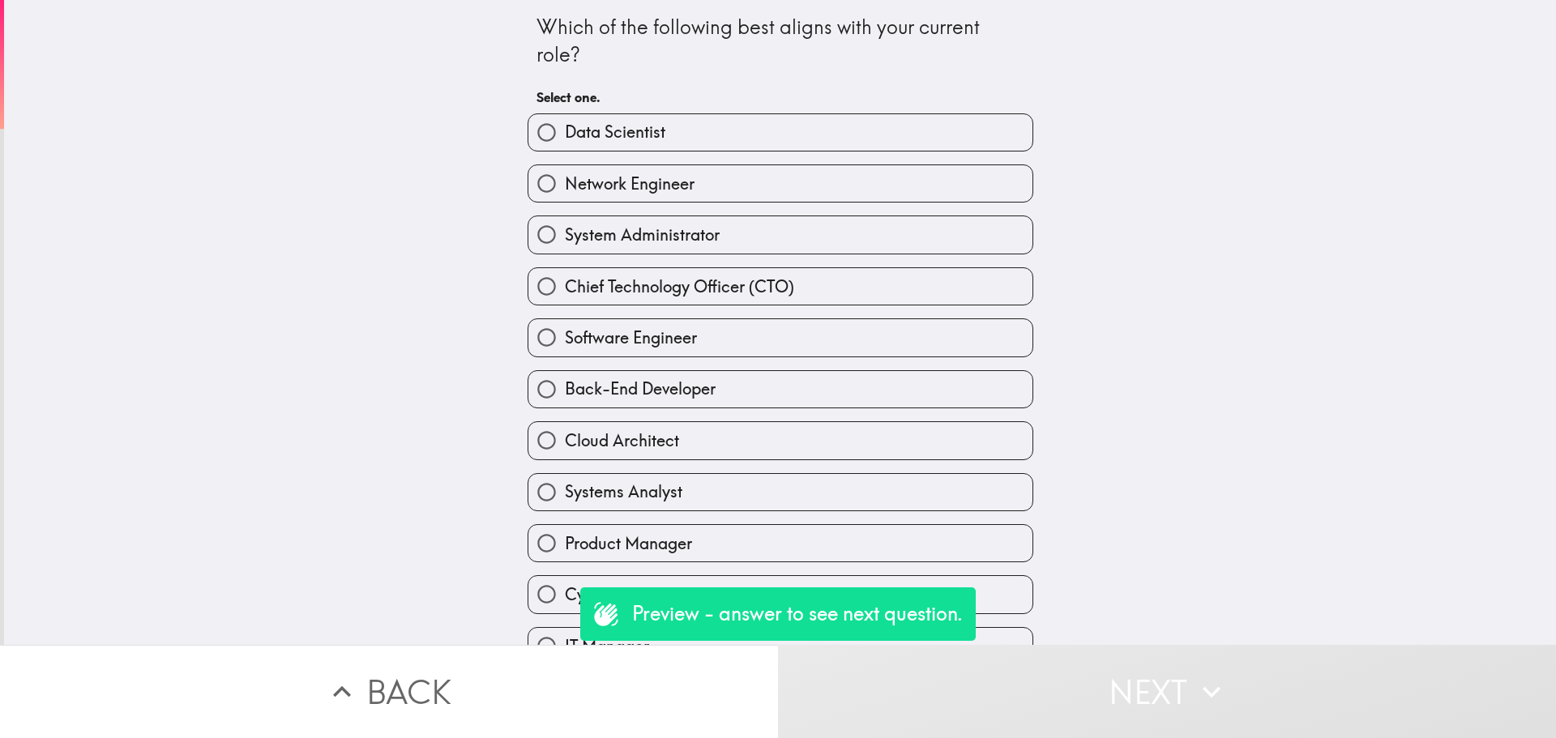
click at [686, 292] on span "Chief Technology Officer (CTO)" at bounding box center [679, 287] width 229 height 23
click at [565, 292] on input "Chief Technology Officer (CTO)" at bounding box center [546, 286] width 36 height 36
radio input "true"
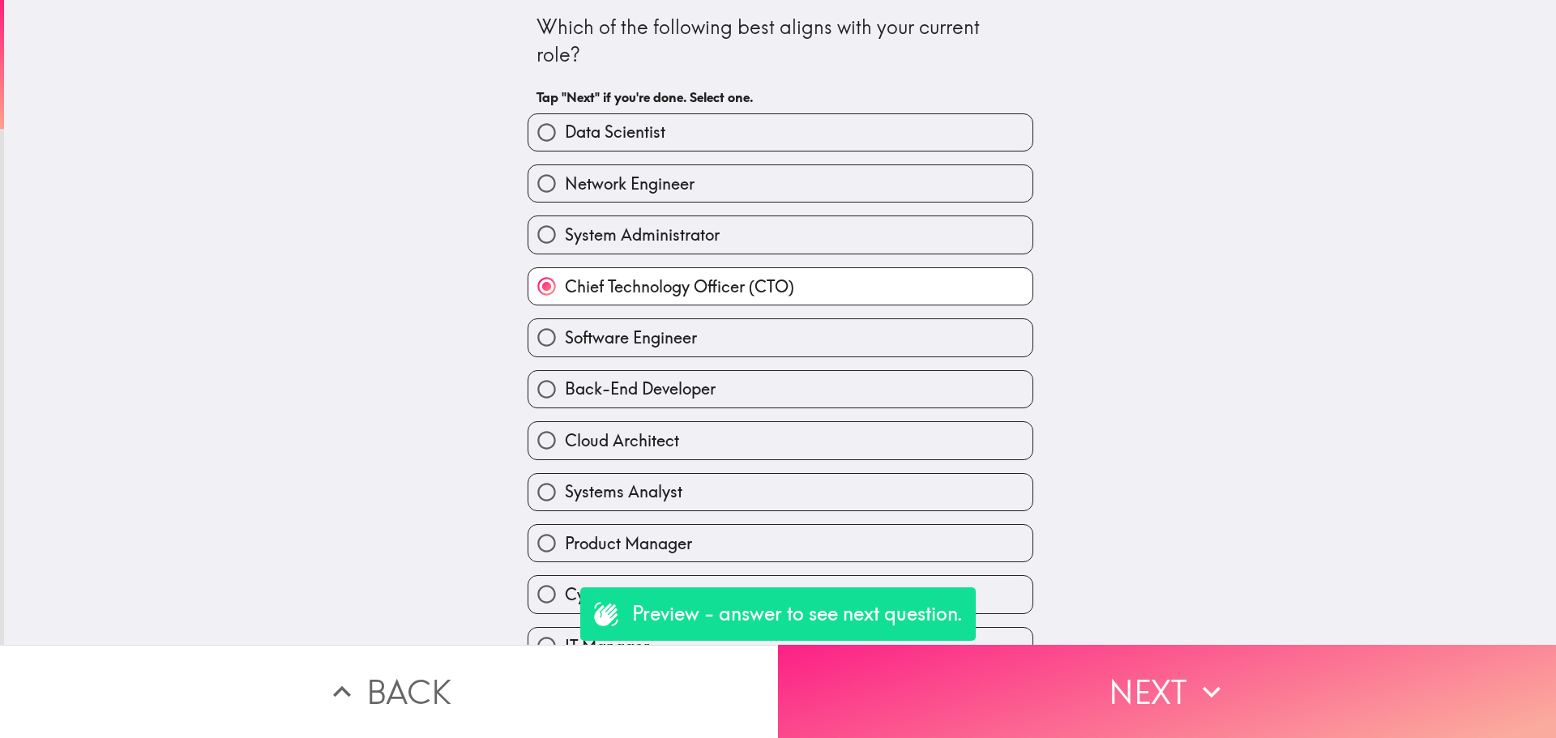
click at [1199, 674] on icon "button" at bounding box center [1212, 692] width 36 height 36
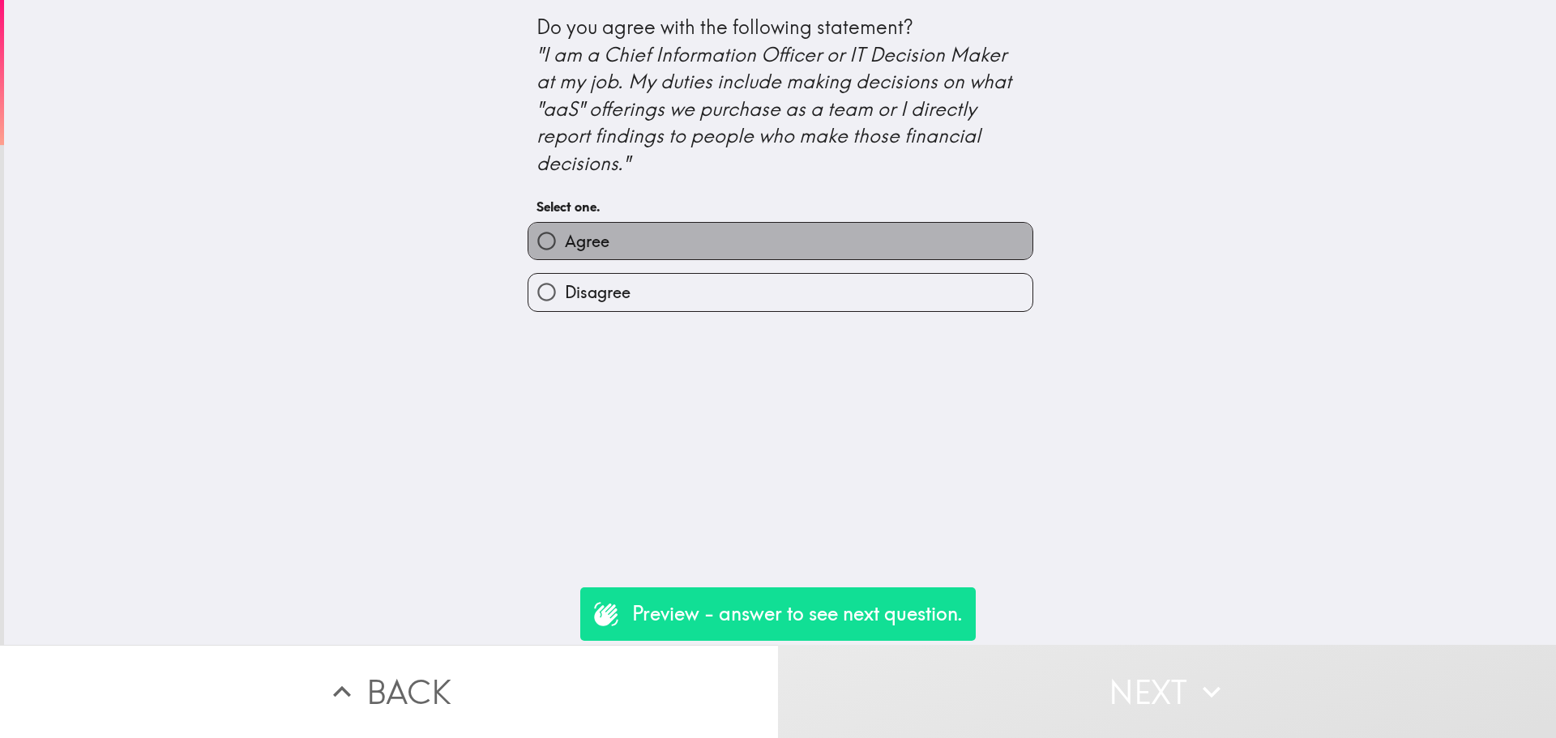
click at [649, 241] on label "Agree" at bounding box center [780, 241] width 504 height 36
click at [565, 241] on input "Agree" at bounding box center [546, 241] width 36 height 36
radio input "true"
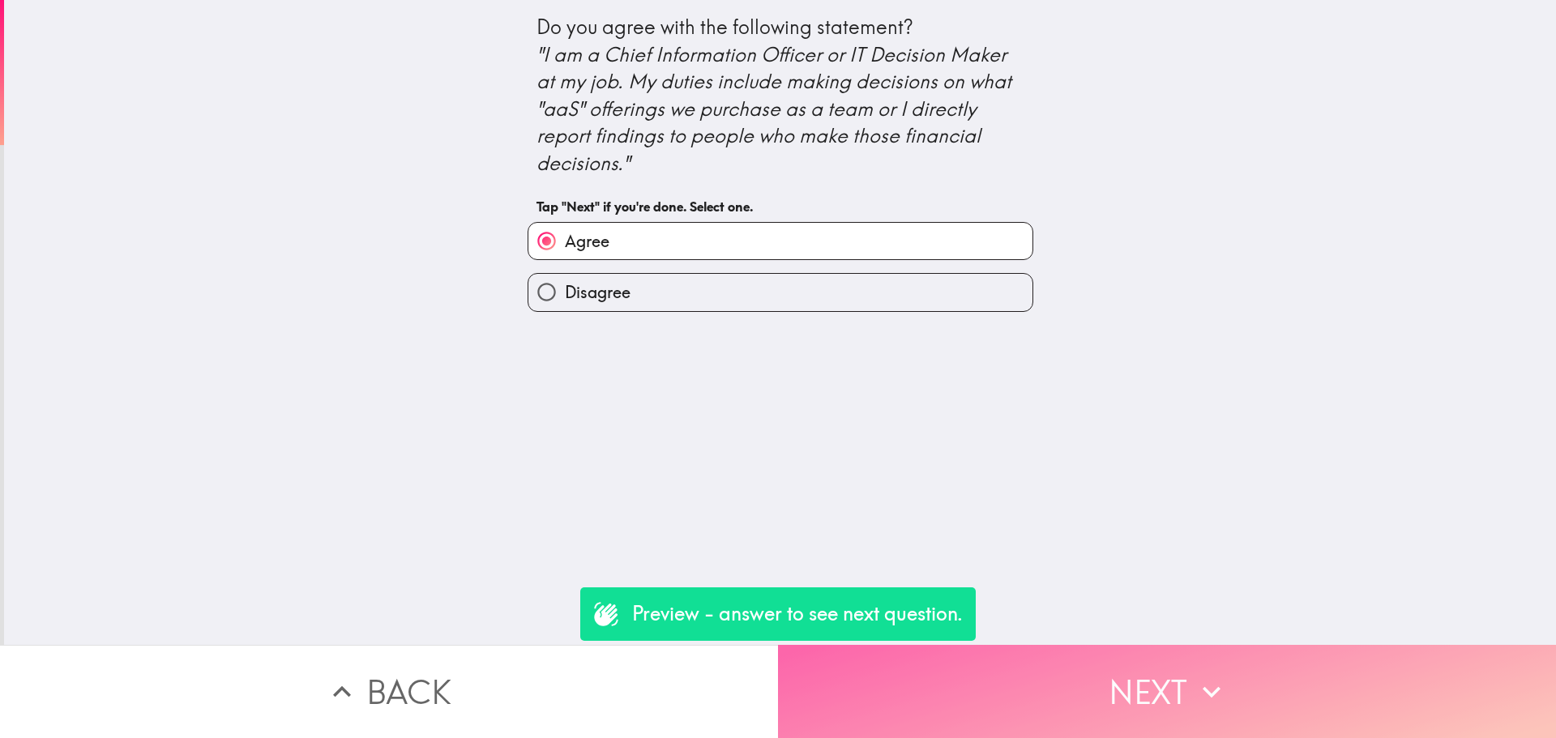
click at [1260, 695] on button "Next" at bounding box center [1167, 691] width 778 height 93
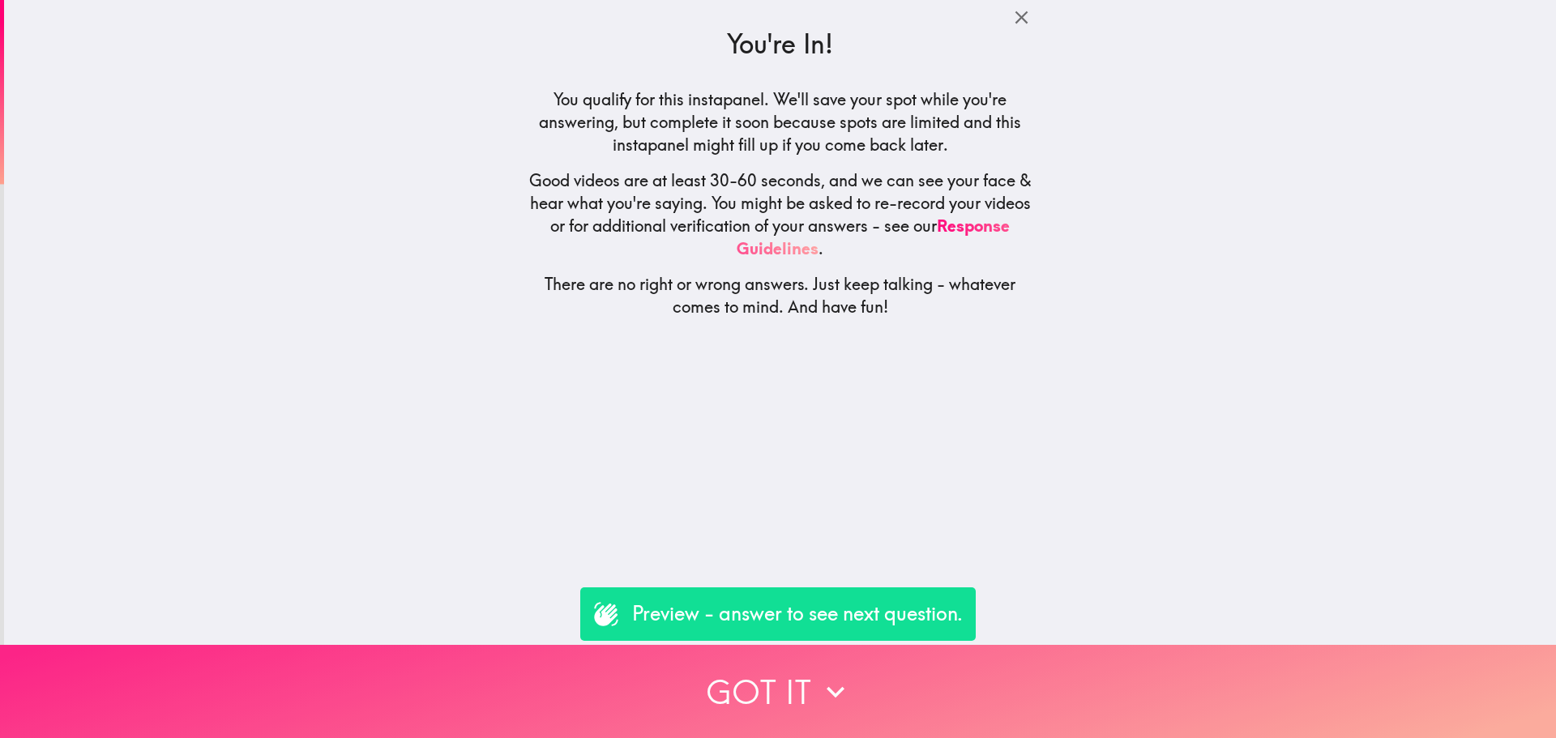
click at [949, 707] on button "Got it" at bounding box center [778, 691] width 1556 height 93
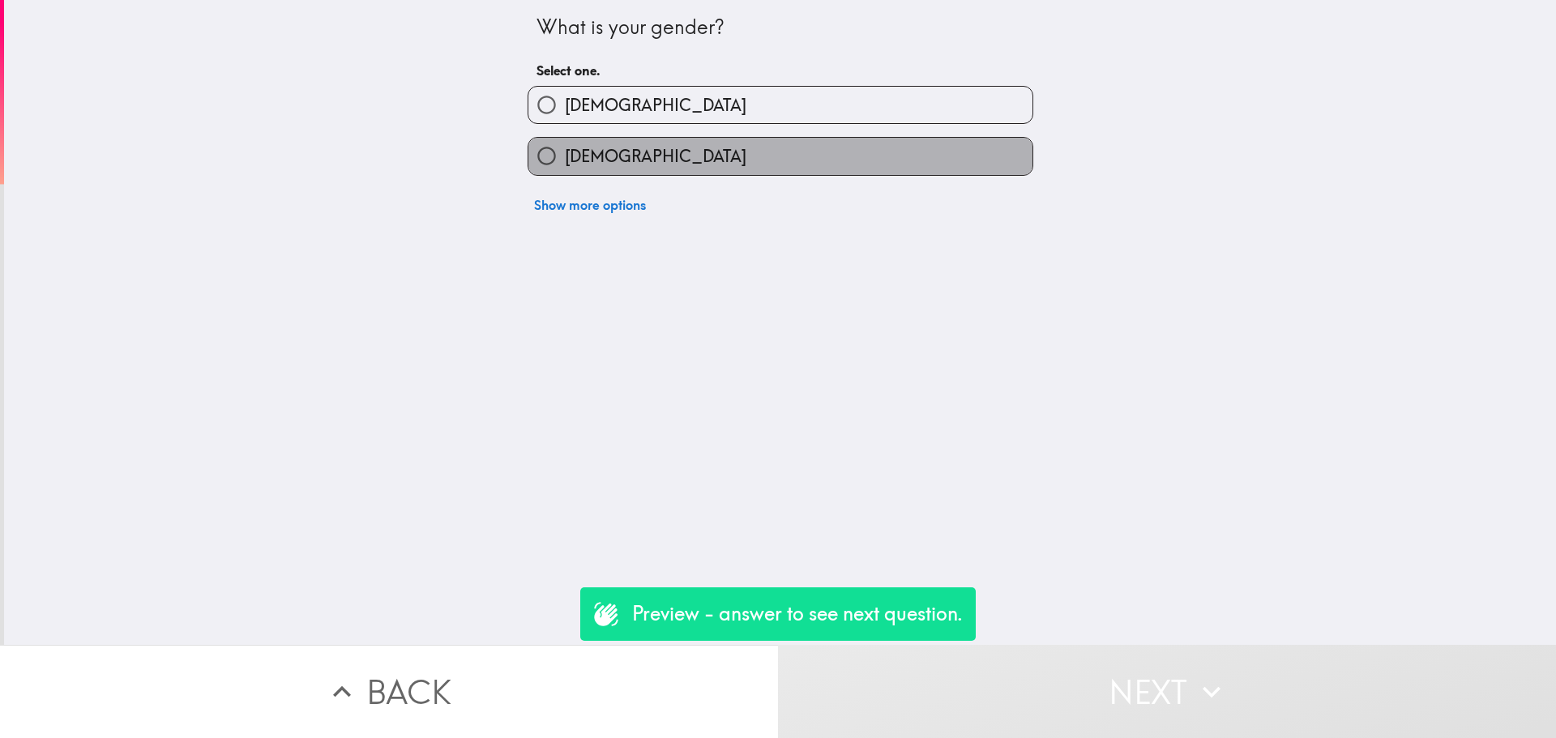
click at [680, 142] on label "[DEMOGRAPHIC_DATA]" at bounding box center [780, 156] width 504 height 36
click at [565, 142] on input "[DEMOGRAPHIC_DATA]" at bounding box center [546, 156] width 36 height 36
radio input "true"
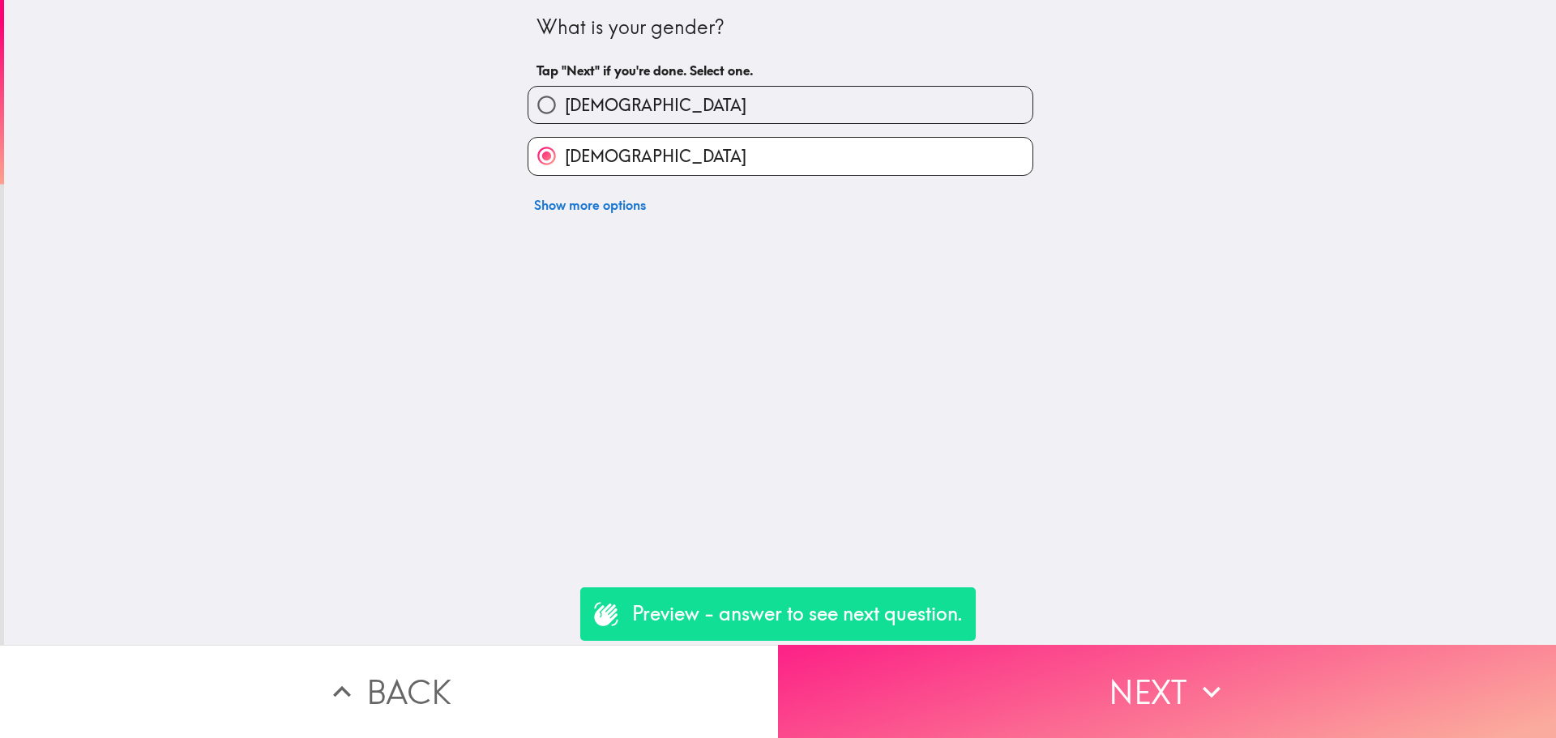
click at [1194, 680] on icon "button" at bounding box center [1212, 692] width 36 height 36
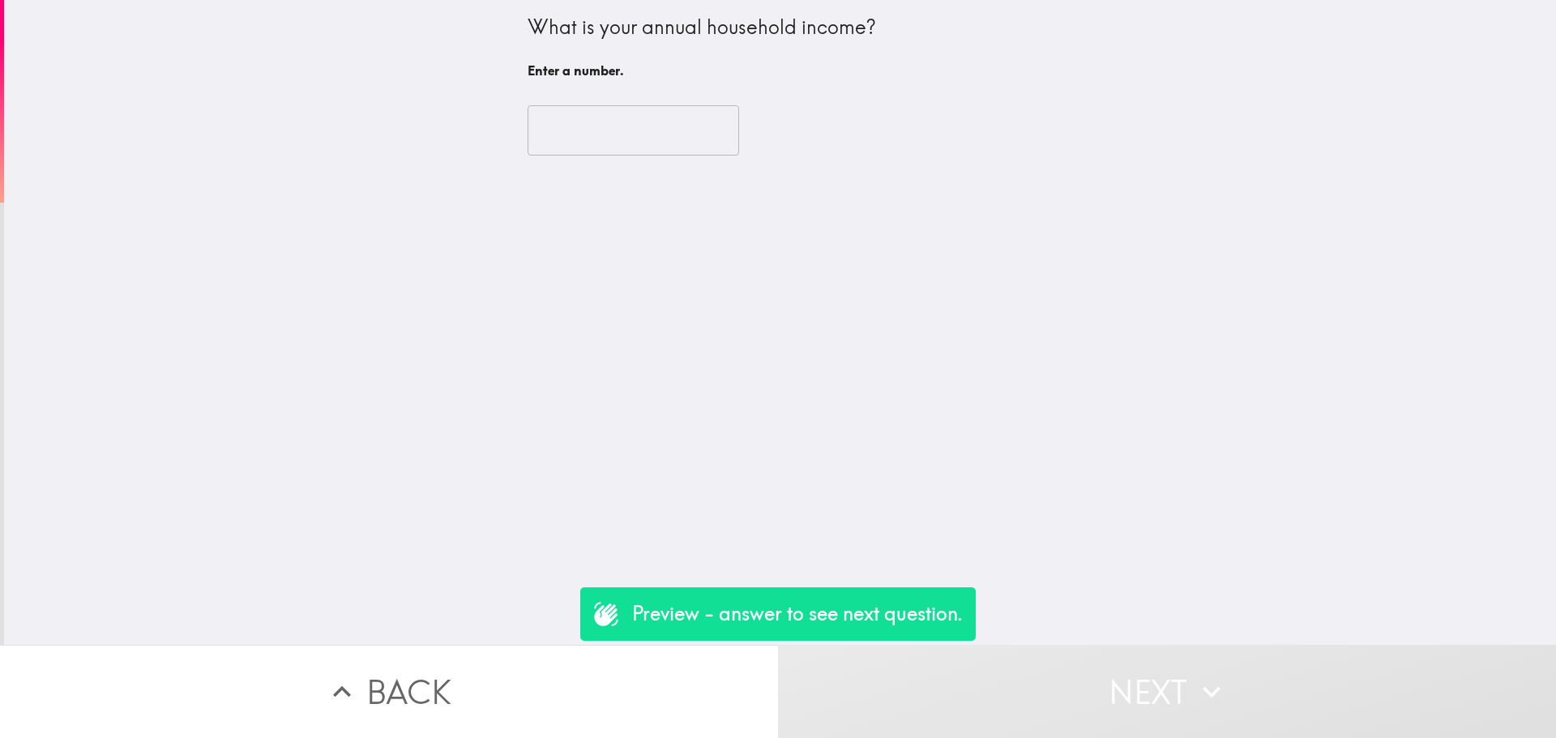
click at [596, 130] on input "number" at bounding box center [633, 130] width 211 height 50
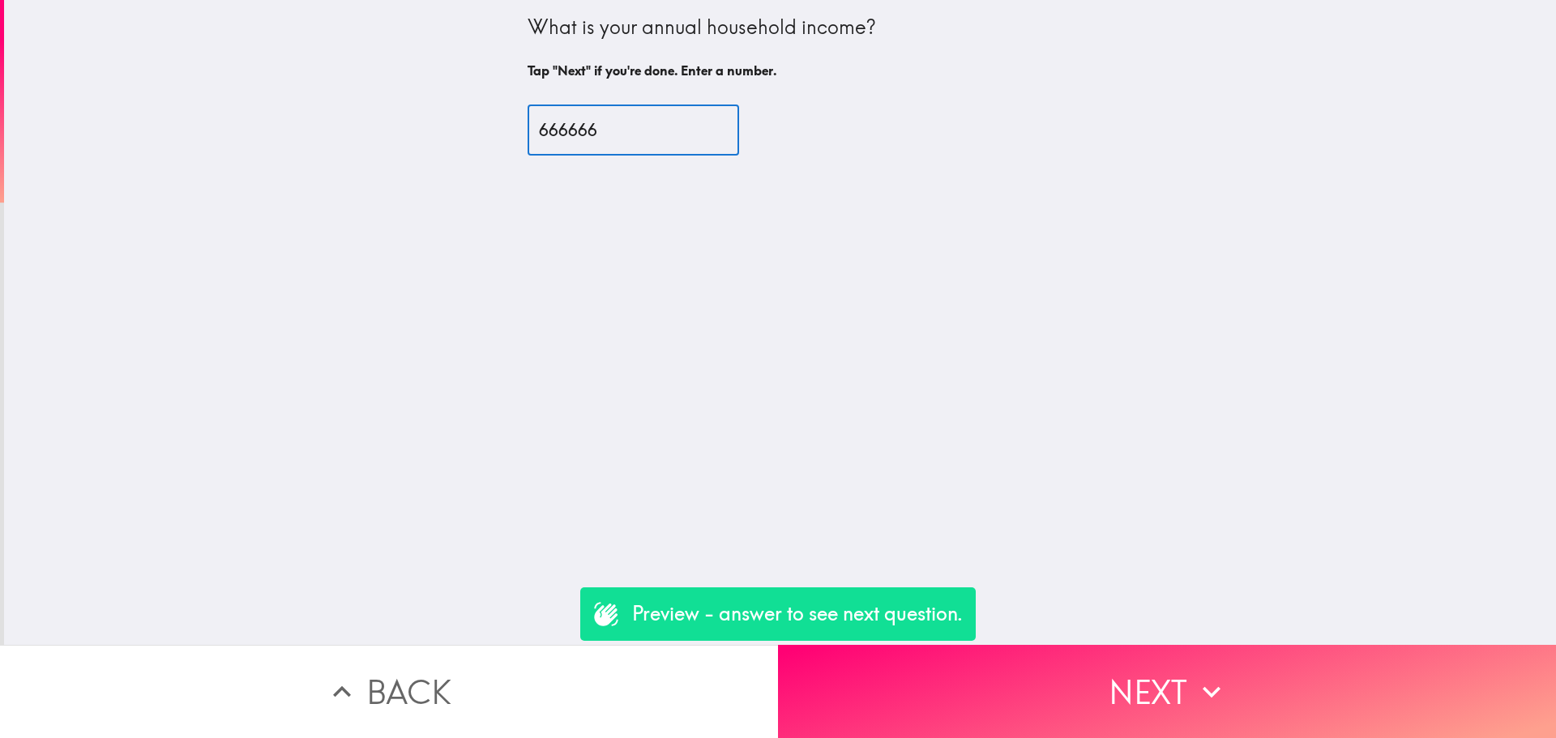
type input "666666"
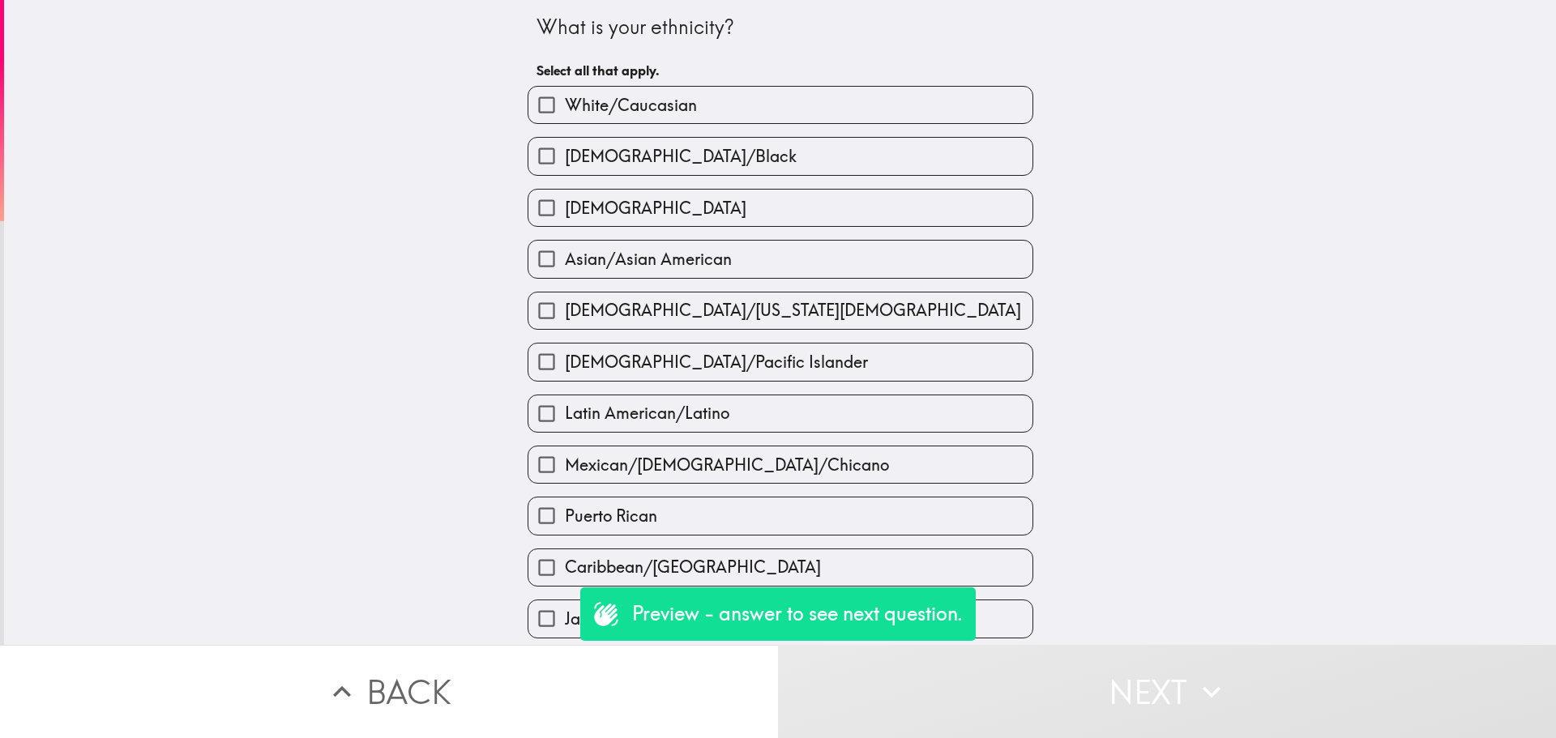
click at [596, 130] on div "[DEMOGRAPHIC_DATA]/Black" at bounding box center [774, 149] width 519 height 51
click at [598, 123] on label "White/Caucasian" at bounding box center [780, 105] width 504 height 36
click at [565, 123] on input "White/Caucasian" at bounding box center [546, 105] width 36 height 36
checkbox input "true"
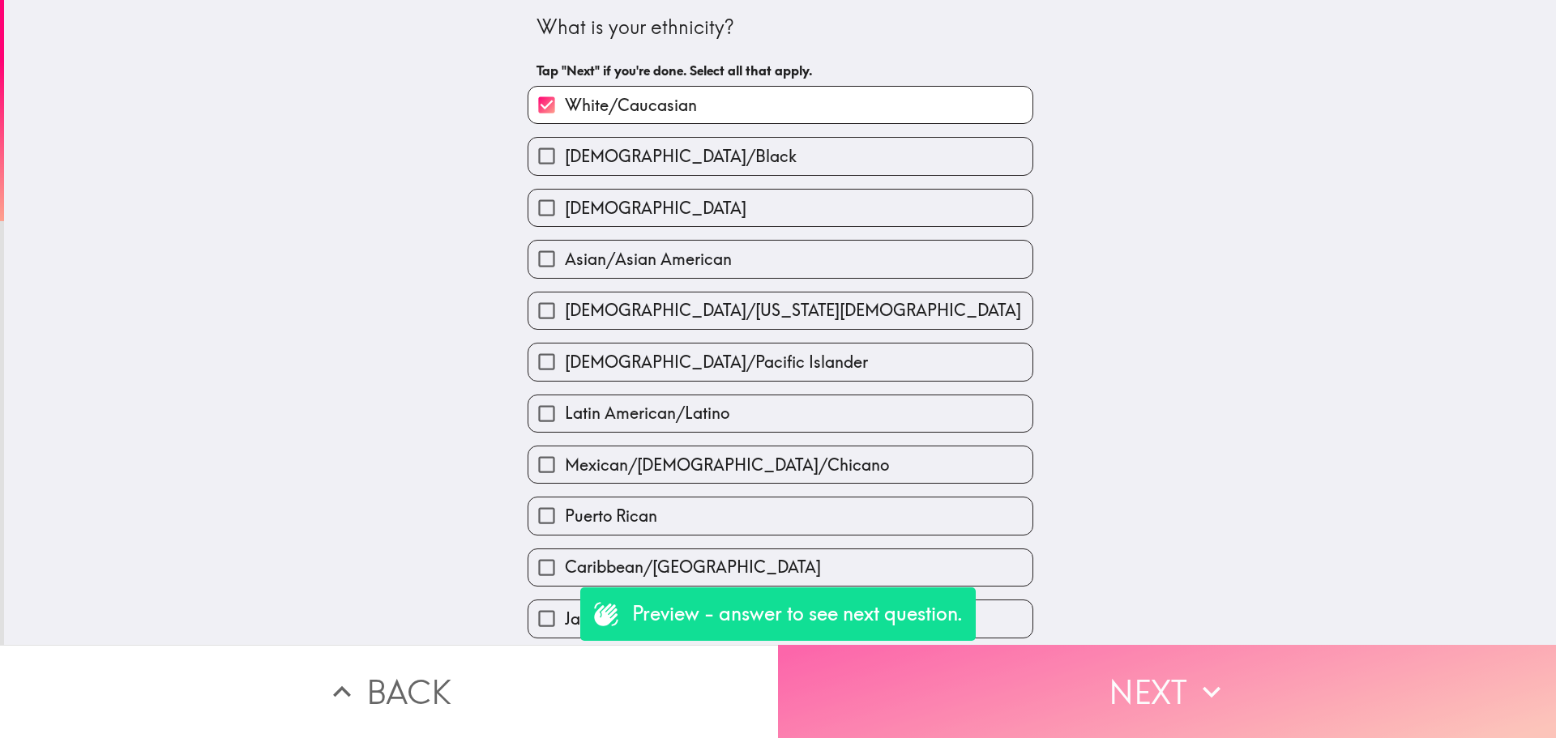
click at [1140, 647] on button "Next" at bounding box center [1167, 691] width 778 height 93
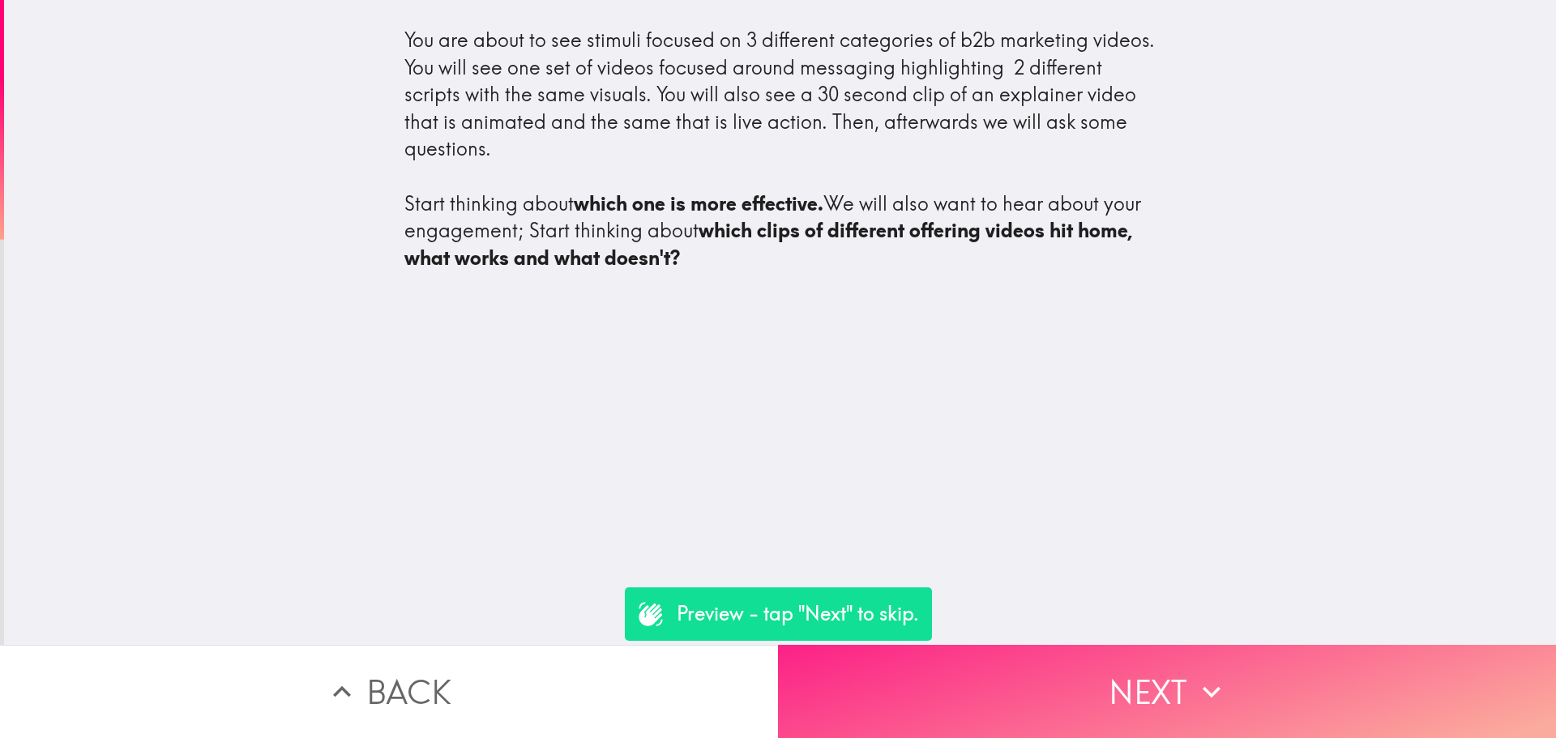
click at [969, 689] on button "Next" at bounding box center [1167, 691] width 778 height 93
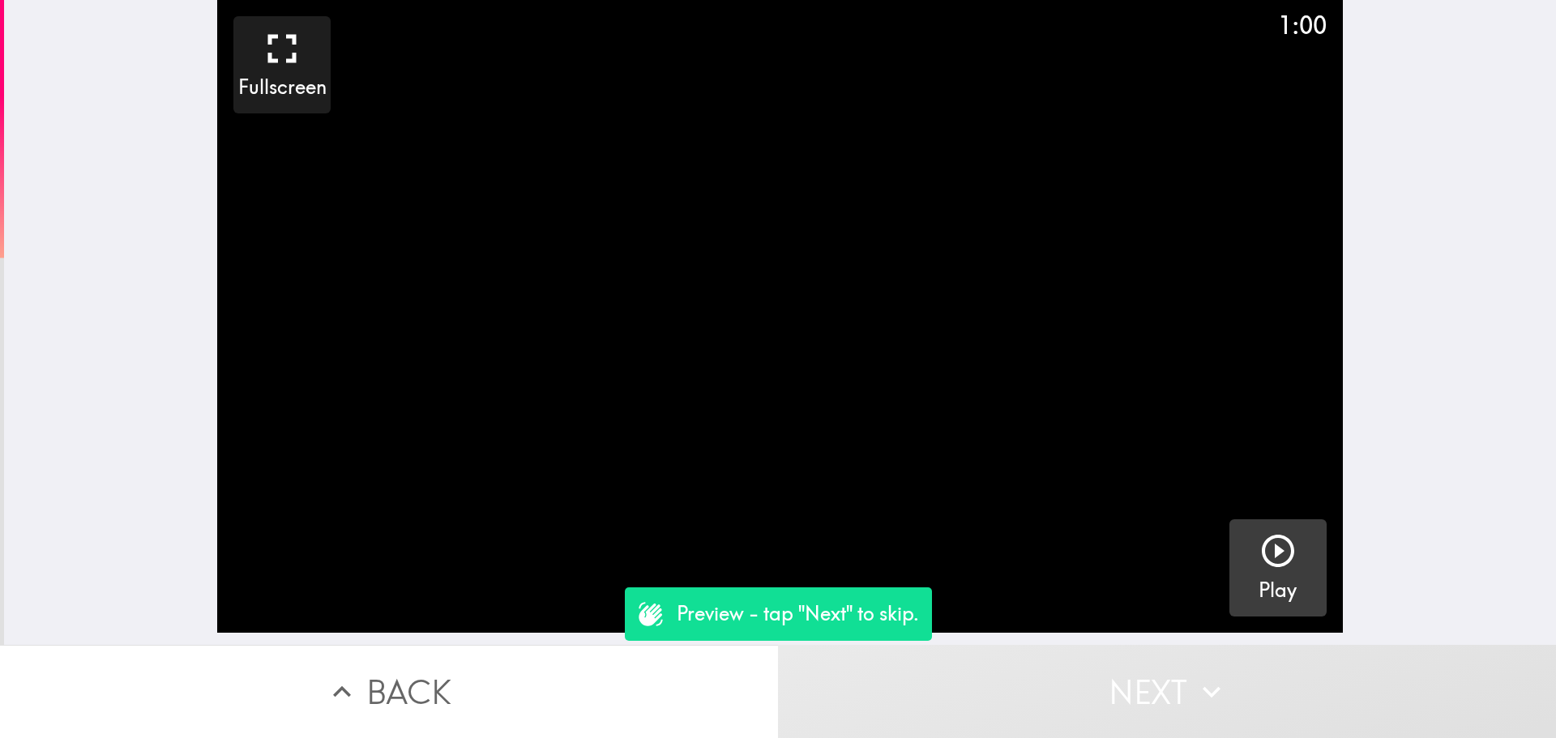
click at [1286, 578] on button "Play" at bounding box center [1277, 567] width 97 height 97
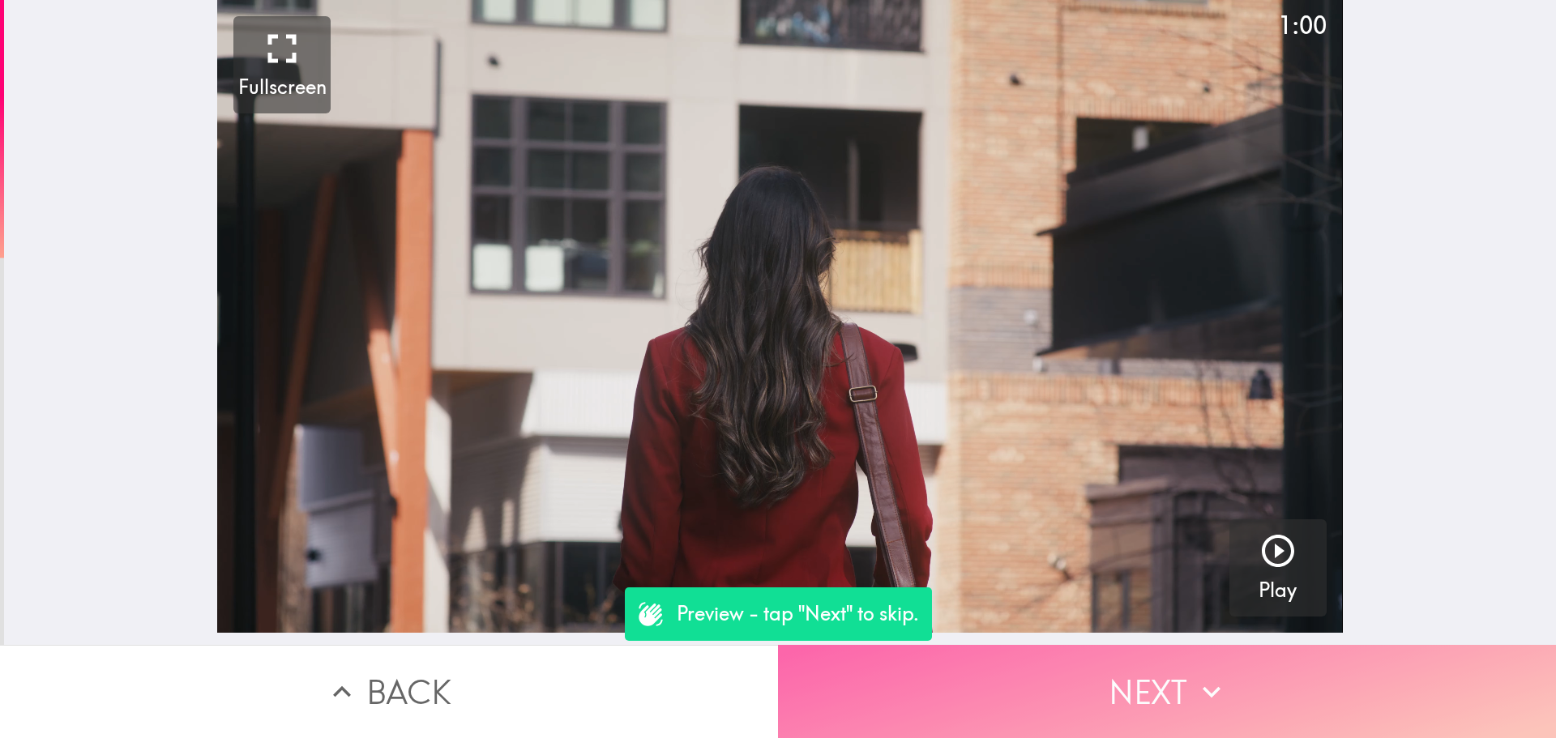
click at [1239, 655] on button "Next" at bounding box center [1167, 691] width 778 height 93
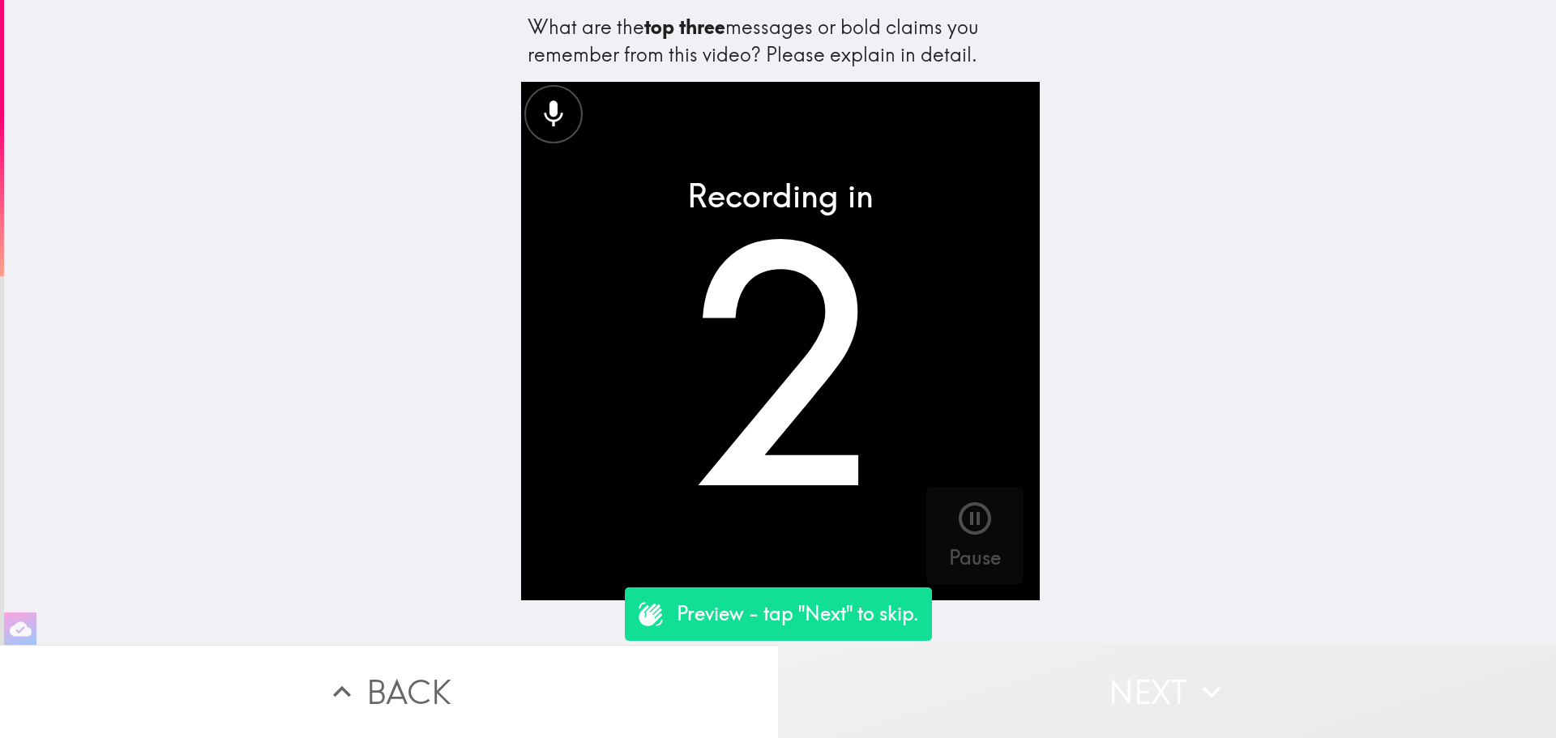
click at [1062, 665] on button "Next" at bounding box center [1167, 691] width 778 height 93
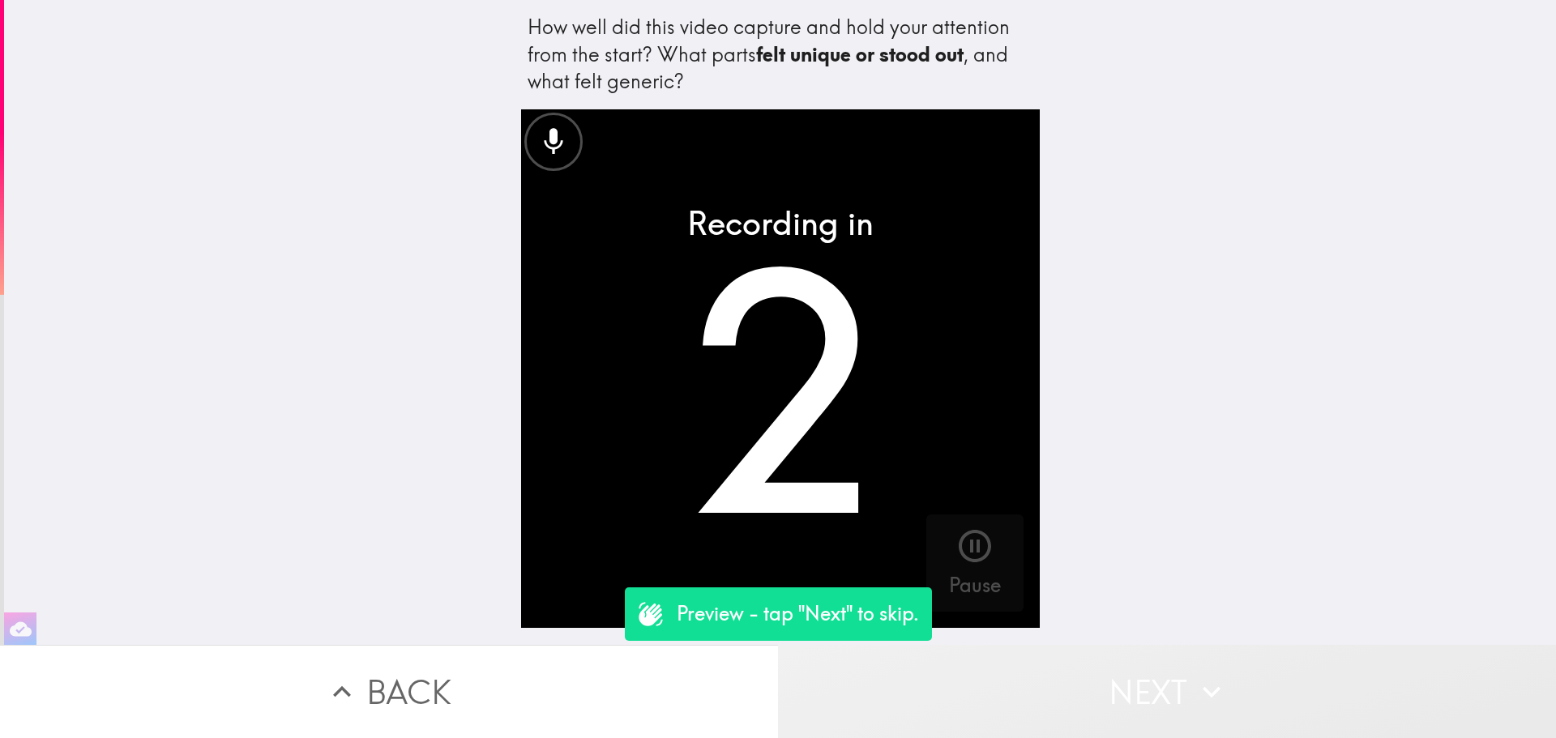
click at [1062, 665] on button "Next" at bounding box center [1167, 691] width 778 height 93
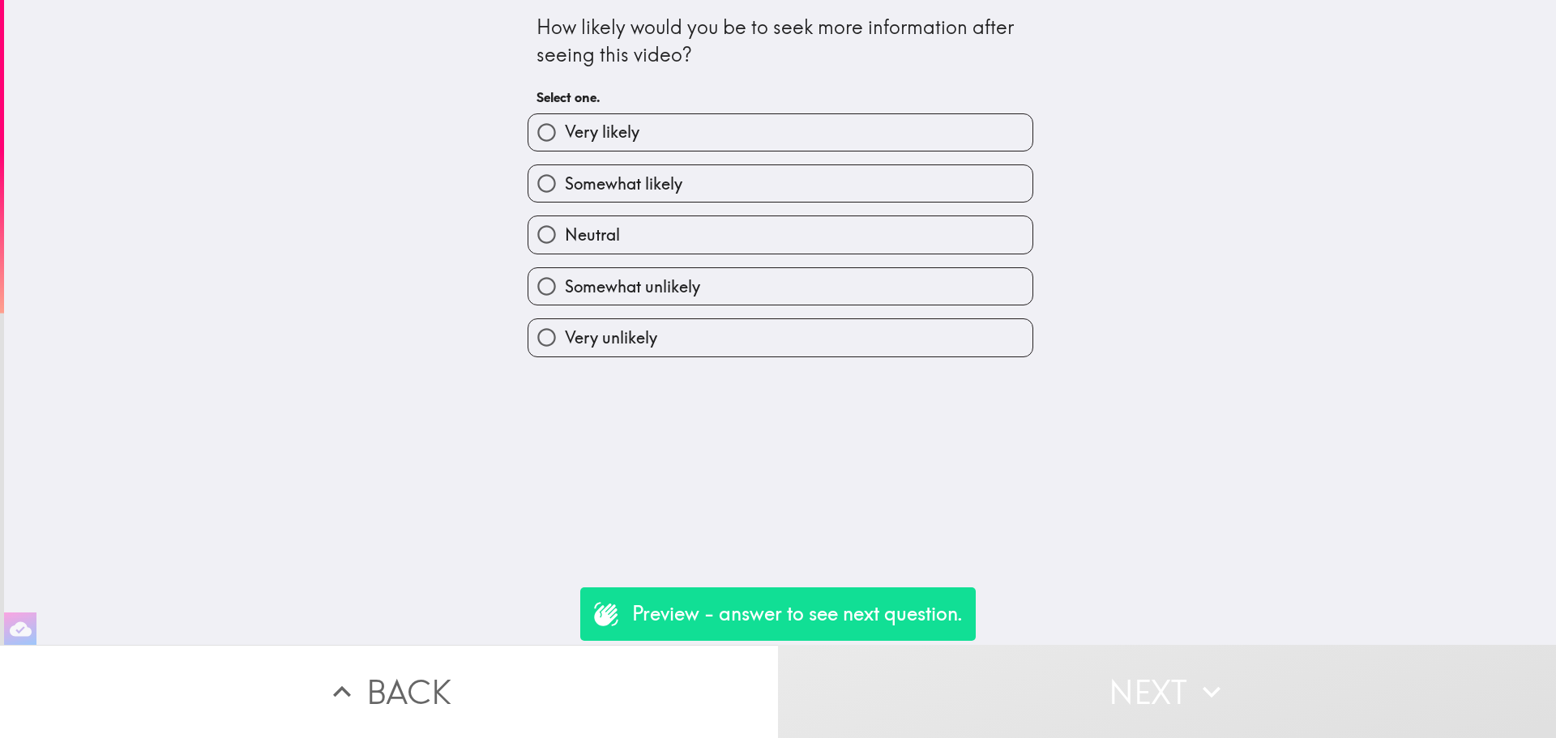
click at [711, 135] on label "Very likely" at bounding box center [780, 132] width 504 height 36
click at [565, 135] on input "Very likely" at bounding box center [546, 132] width 36 height 36
radio input "true"
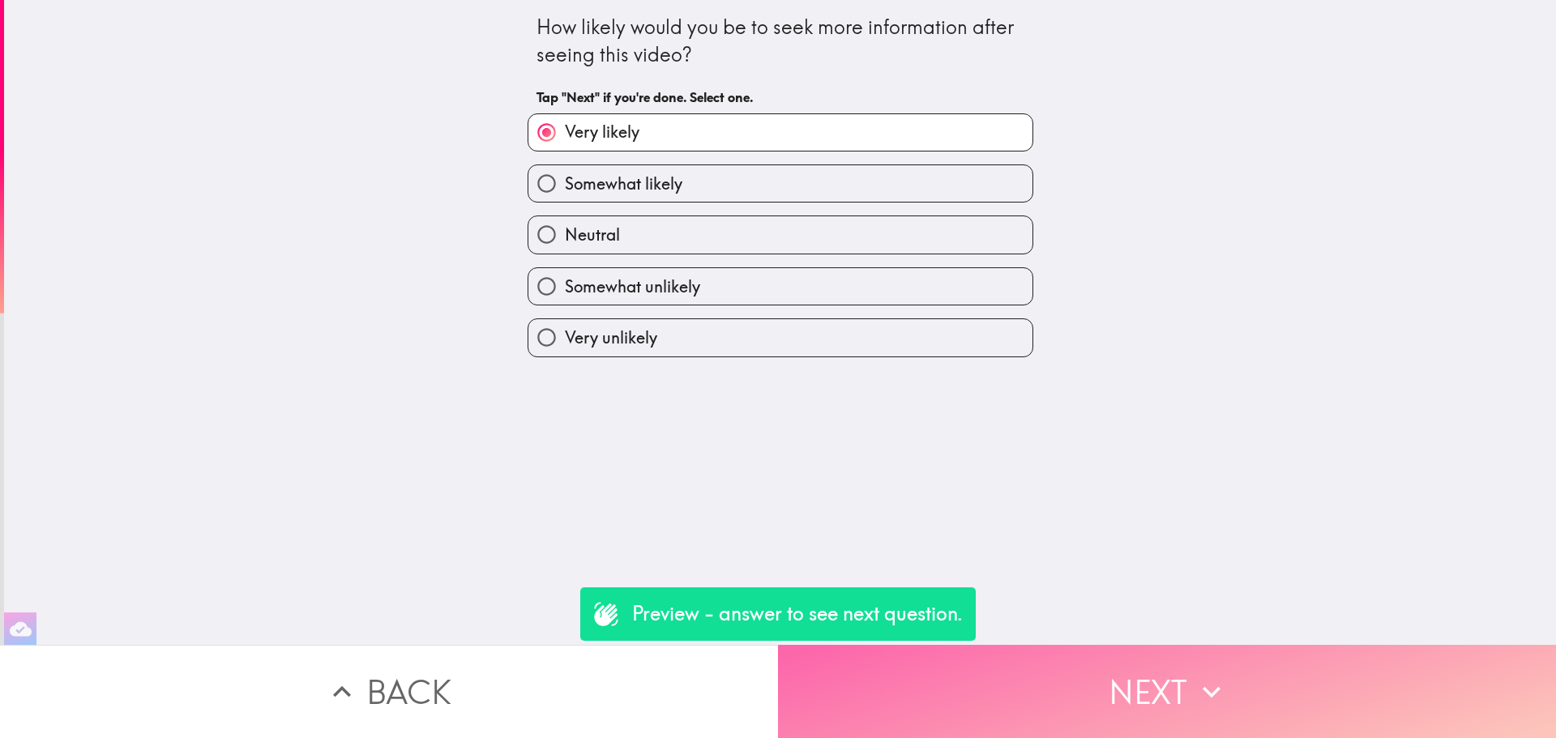
click at [984, 666] on button "Next" at bounding box center [1167, 691] width 778 height 93
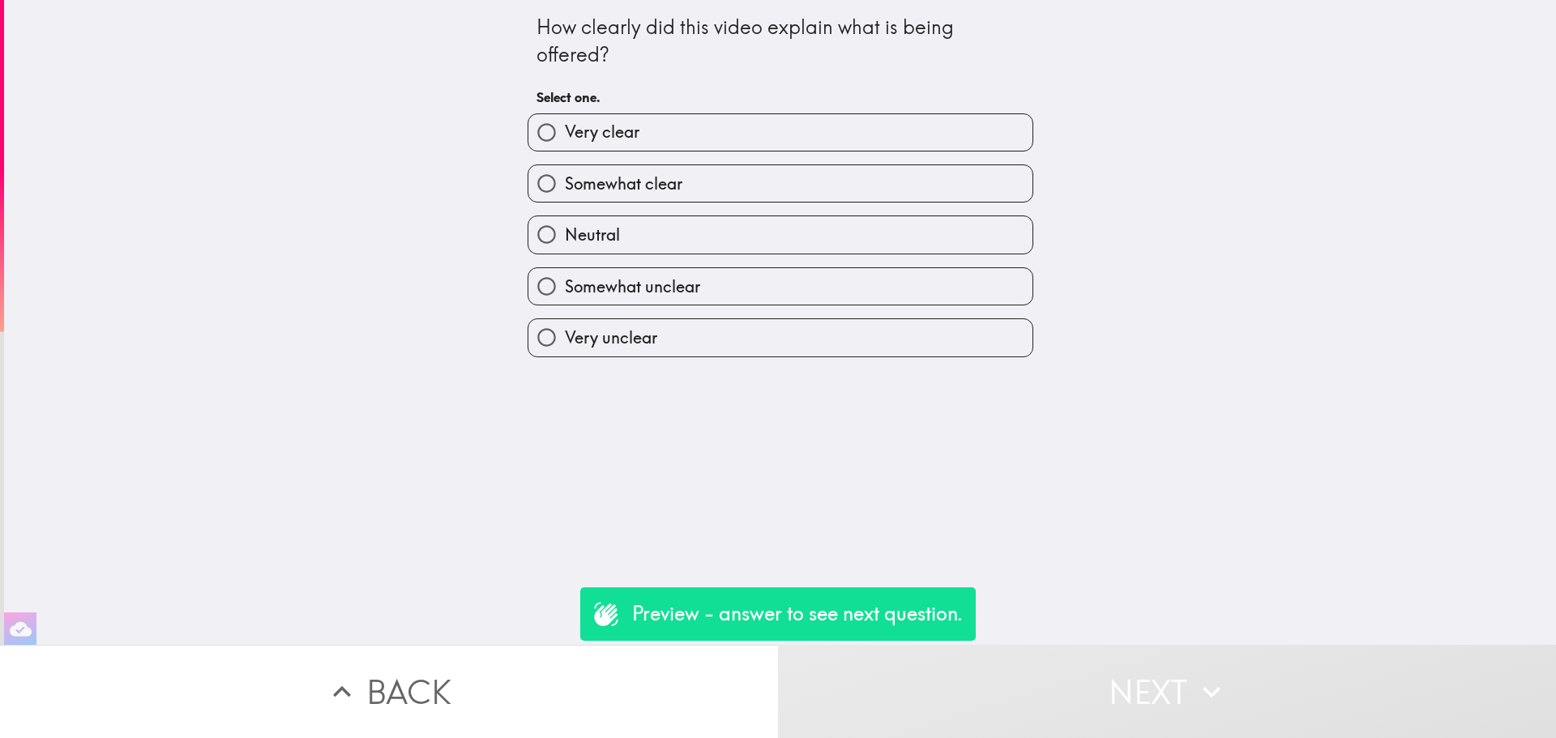
click at [840, 343] on label "Very unclear" at bounding box center [780, 337] width 504 height 36
click at [565, 343] on input "Very unclear" at bounding box center [546, 337] width 36 height 36
radio input "true"
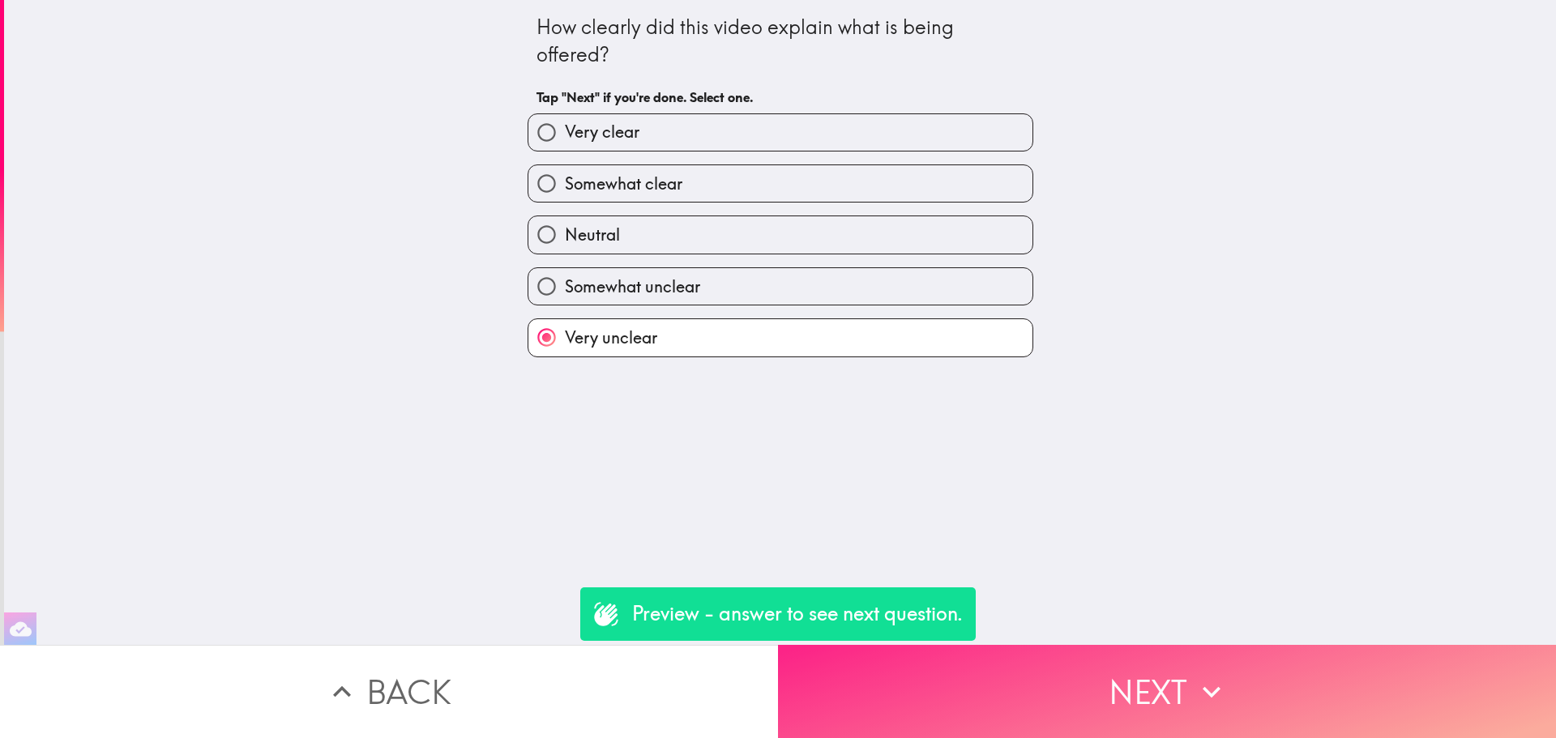
click at [1134, 668] on button "Next" at bounding box center [1167, 691] width 778 height 93
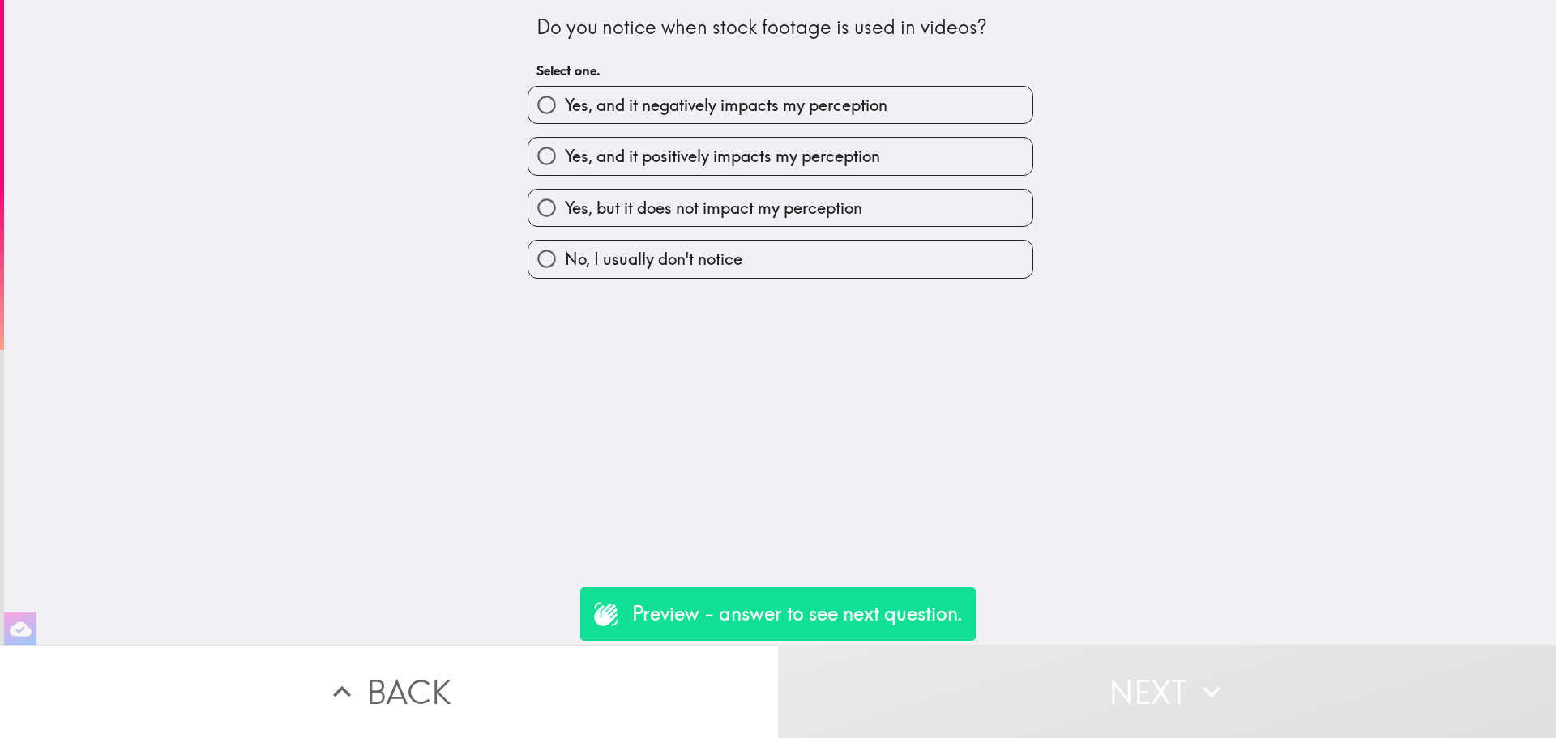
click at [807, 247] on label "No, I usually don't notice" at bounding box center [780, 259] width 504 height 36
click at [565, 247] on input "No, I usually don't notice" at bounding box center [546, 259] width 36 height 36
radio input "true"
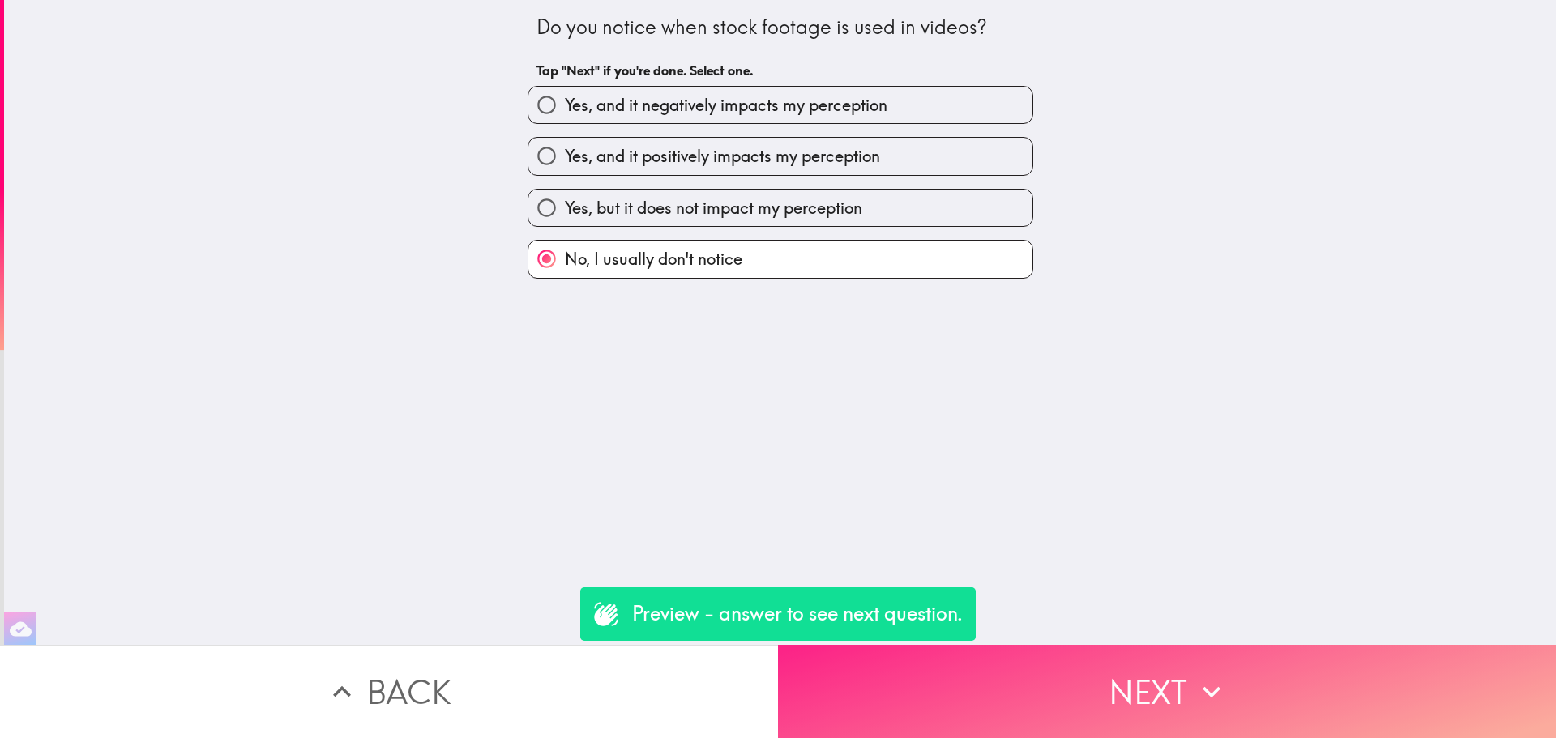
click at [1048, 660] on button "Next" at bounding box center [1167, 691] width 778 height 93
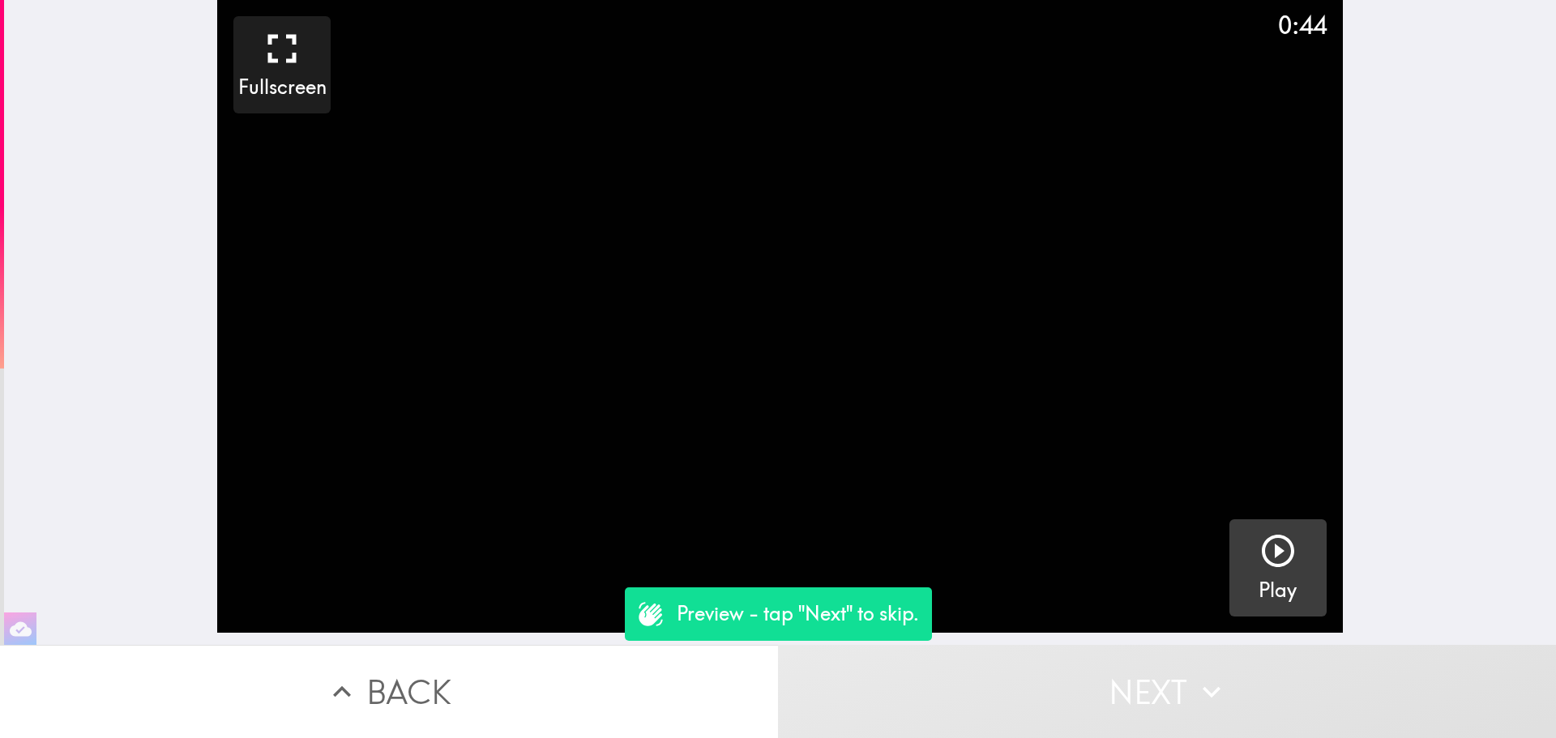
click at [1298, 536] on button "Play" at bounding box center [1277, 567] width 97 height 97
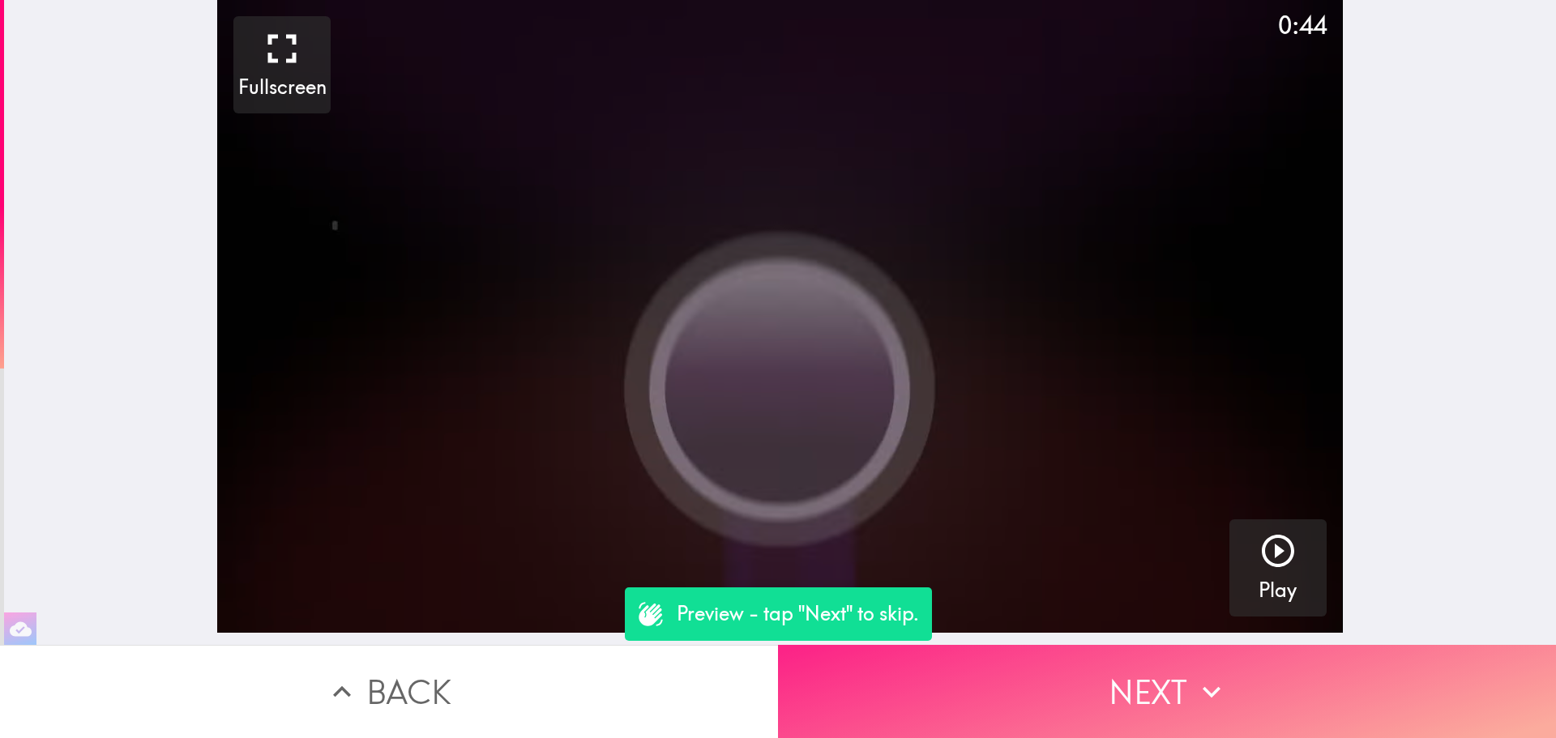
click at [1070, 656] on button "Next" at bounding box center [1167, 691] width 778 height 93
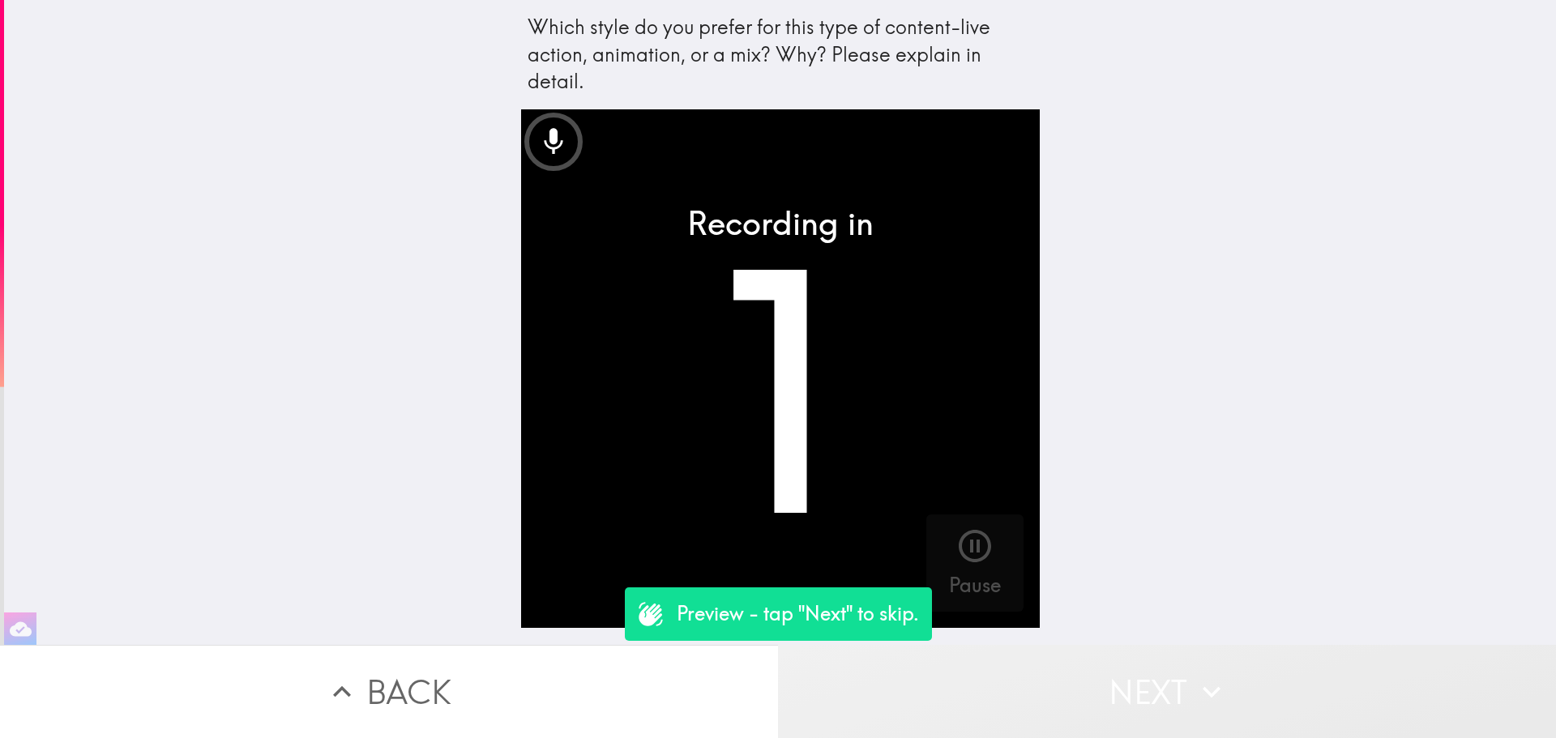
click at [1059, 684] on button "Next" at bounding box center [1167, 691] width 778 height 93
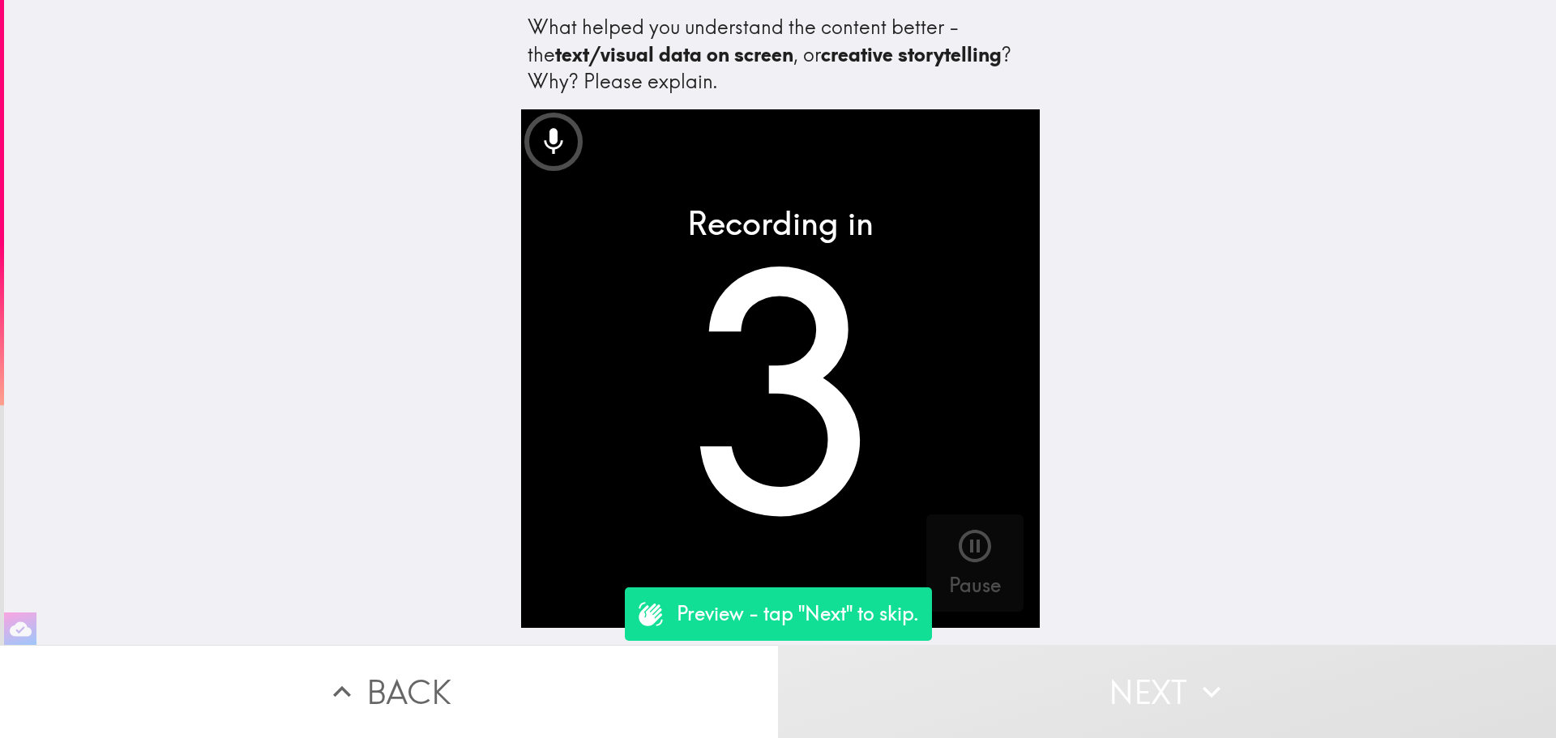
click at [1059, 684] on button "Next" at bounding box center [1167, 691] width 778 height 93
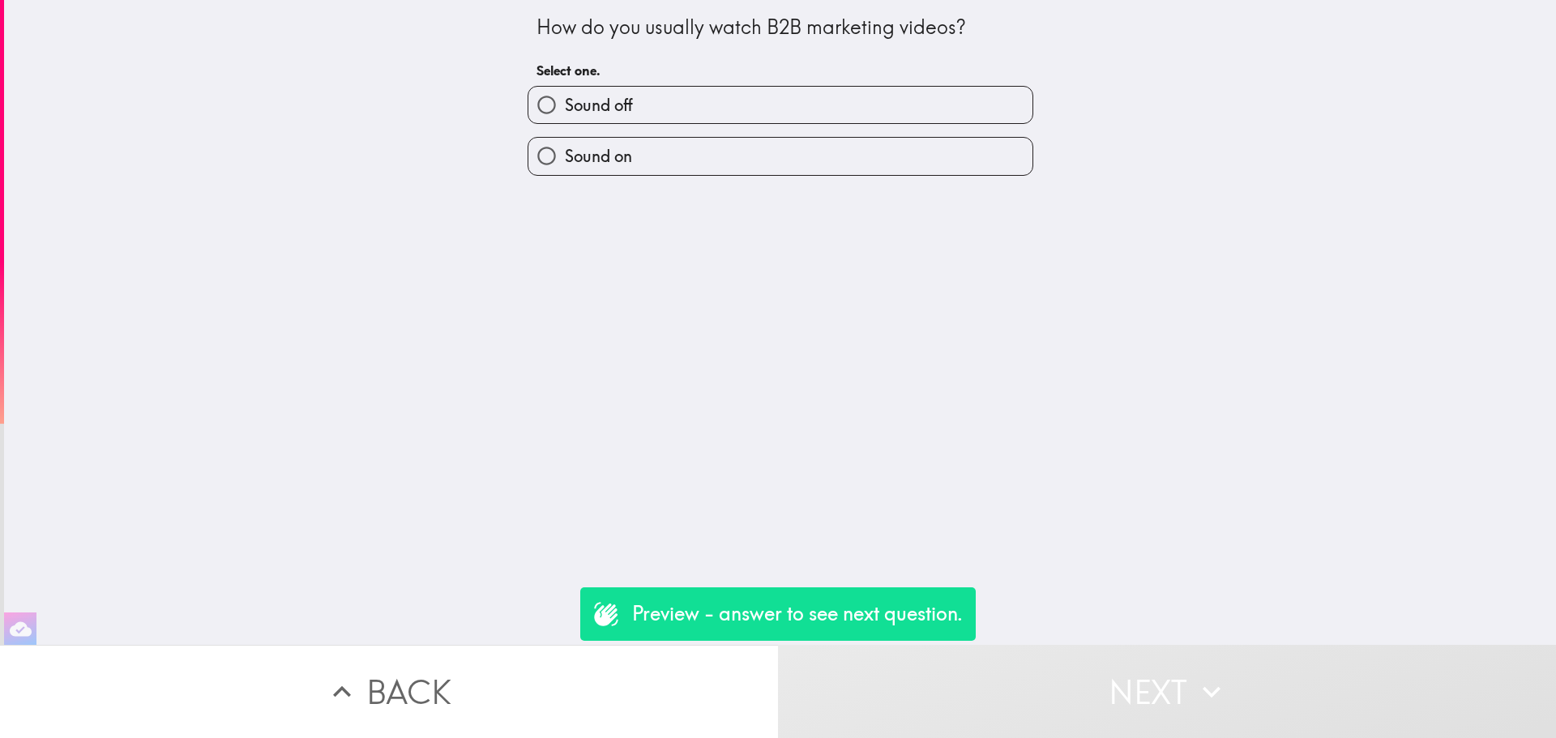
click at [690, 87] on label "Sound off" at bounding box center [780, 105] width 504 height 36
click at [565, 87] on input "Sound off" at bounding box center [546, 105] width 36 height 36
radio input "true"
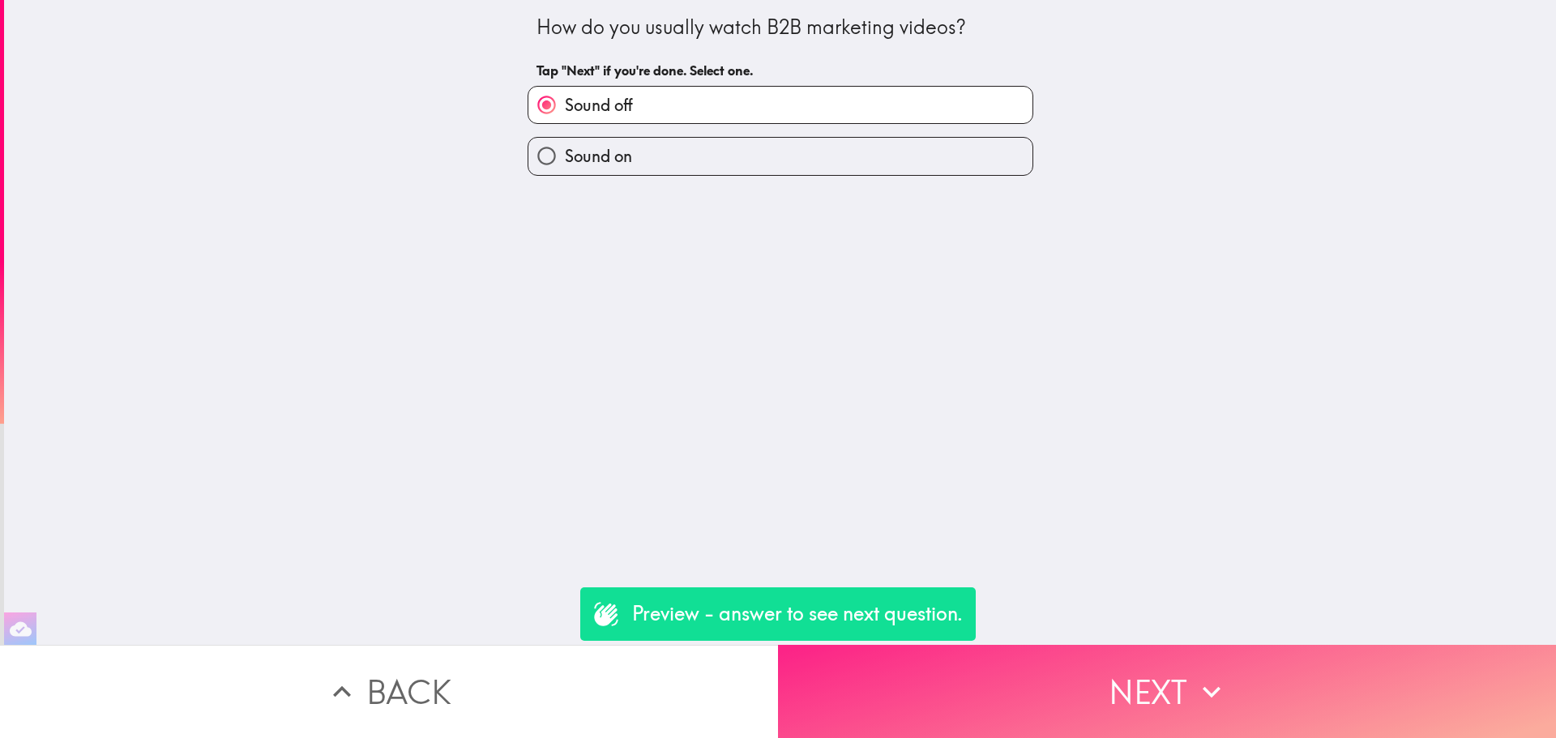
click at [1110, 645] on button "Next" at bounding box center [1167, 691] width 778 height 93
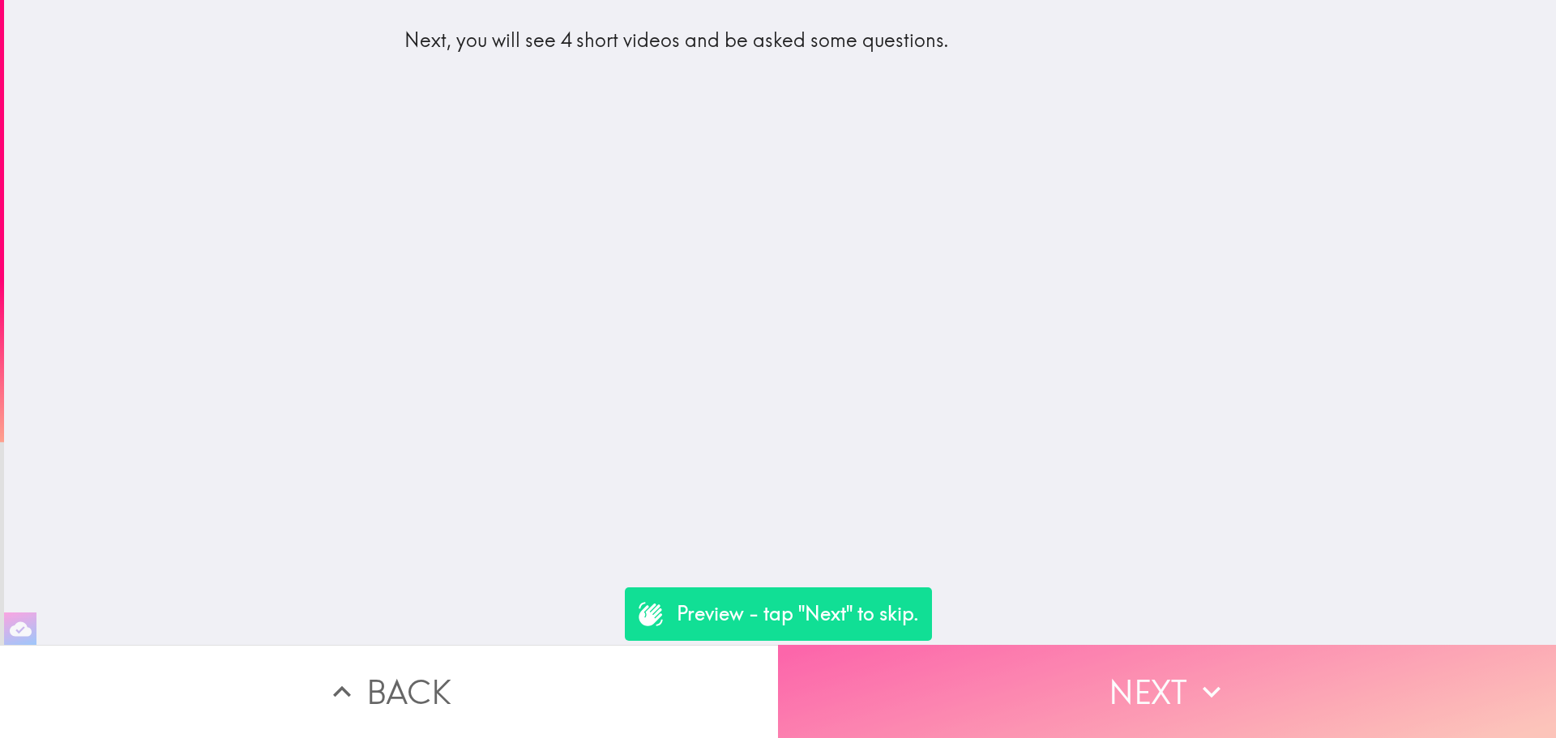
click at [1284, 667] on button "Next" at bounding box center [1167, 691] width 778 height 93
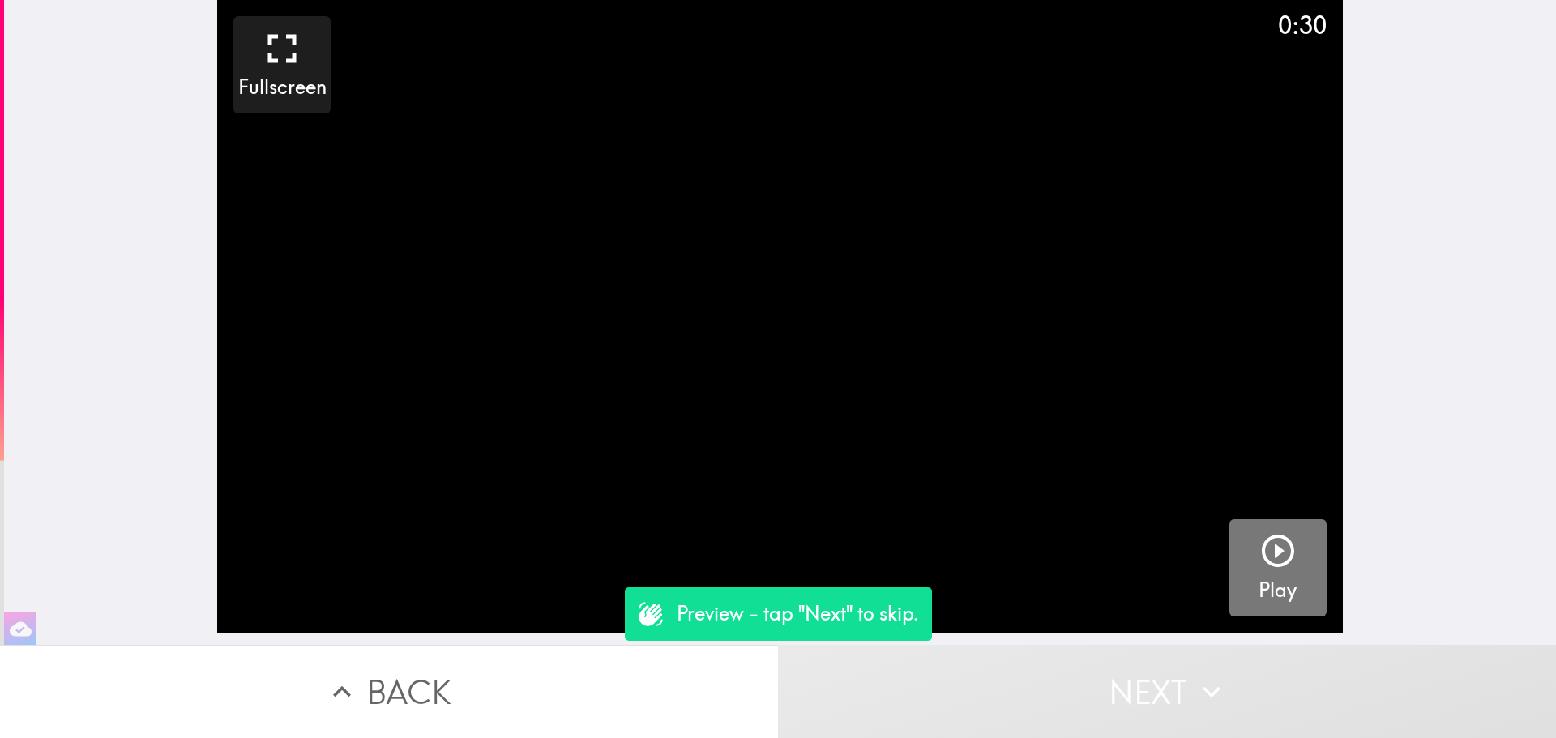
click at [1301, 566] on button "Play" at bounding box center [1277, 567] width 97 height 97
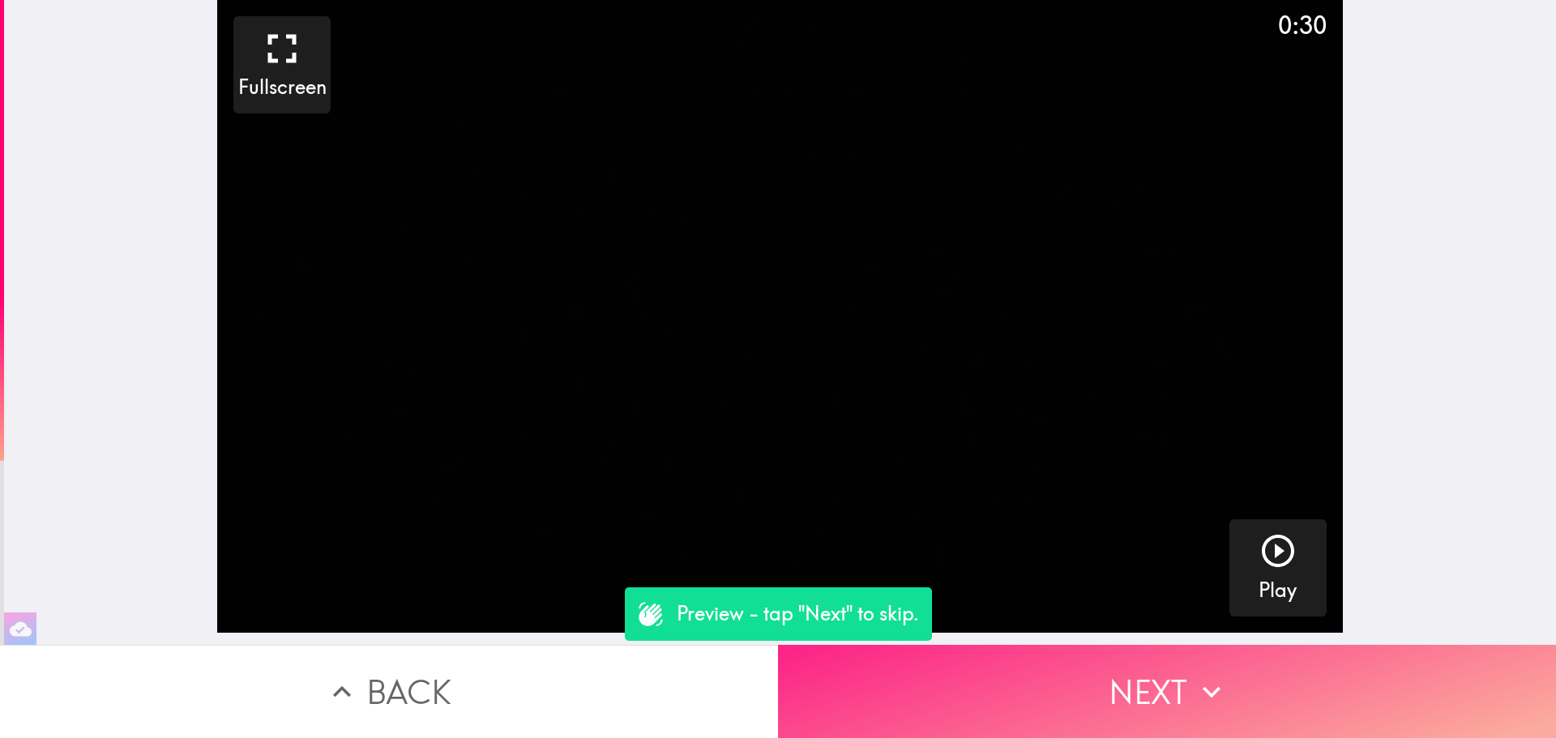
click at [1081, 645] on button "Next" at bounding box center [1167, 691] width 778 height 93
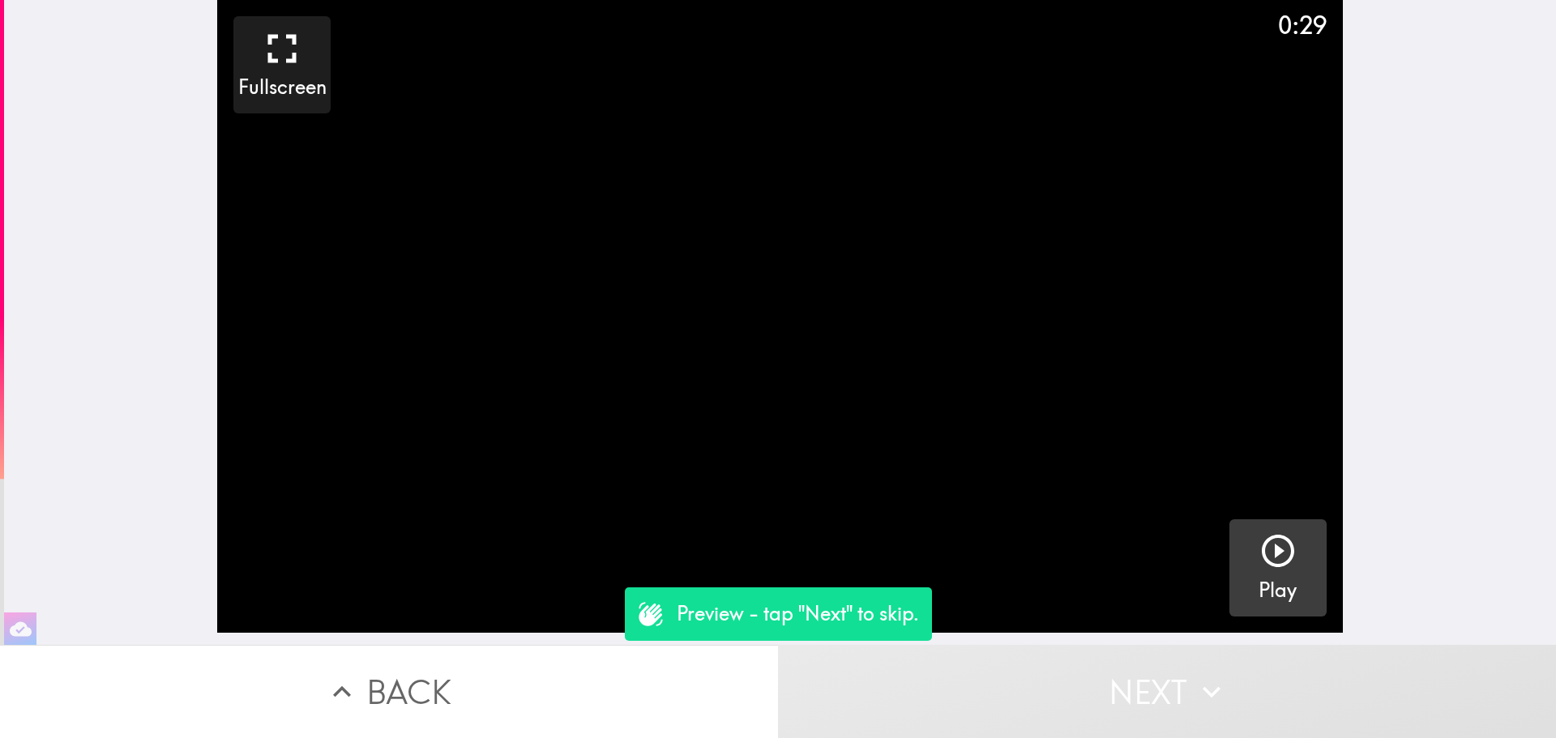
click at [1242, 569] on button "Play" at bounding box center [1277, 567] width 97 height 97
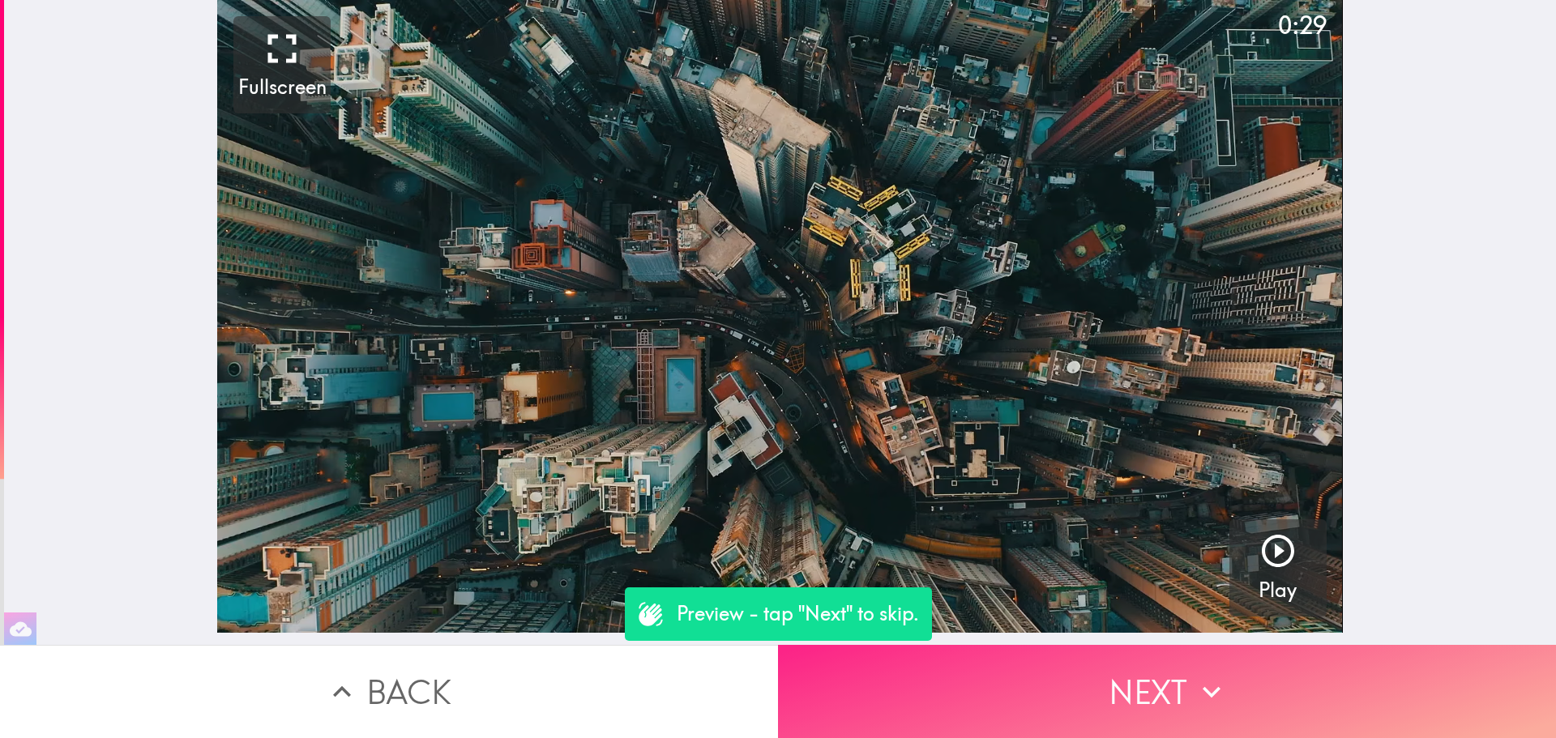
click at [1029, 651] on button "Next" at bounding box center [1167, 691] width 778 height 93
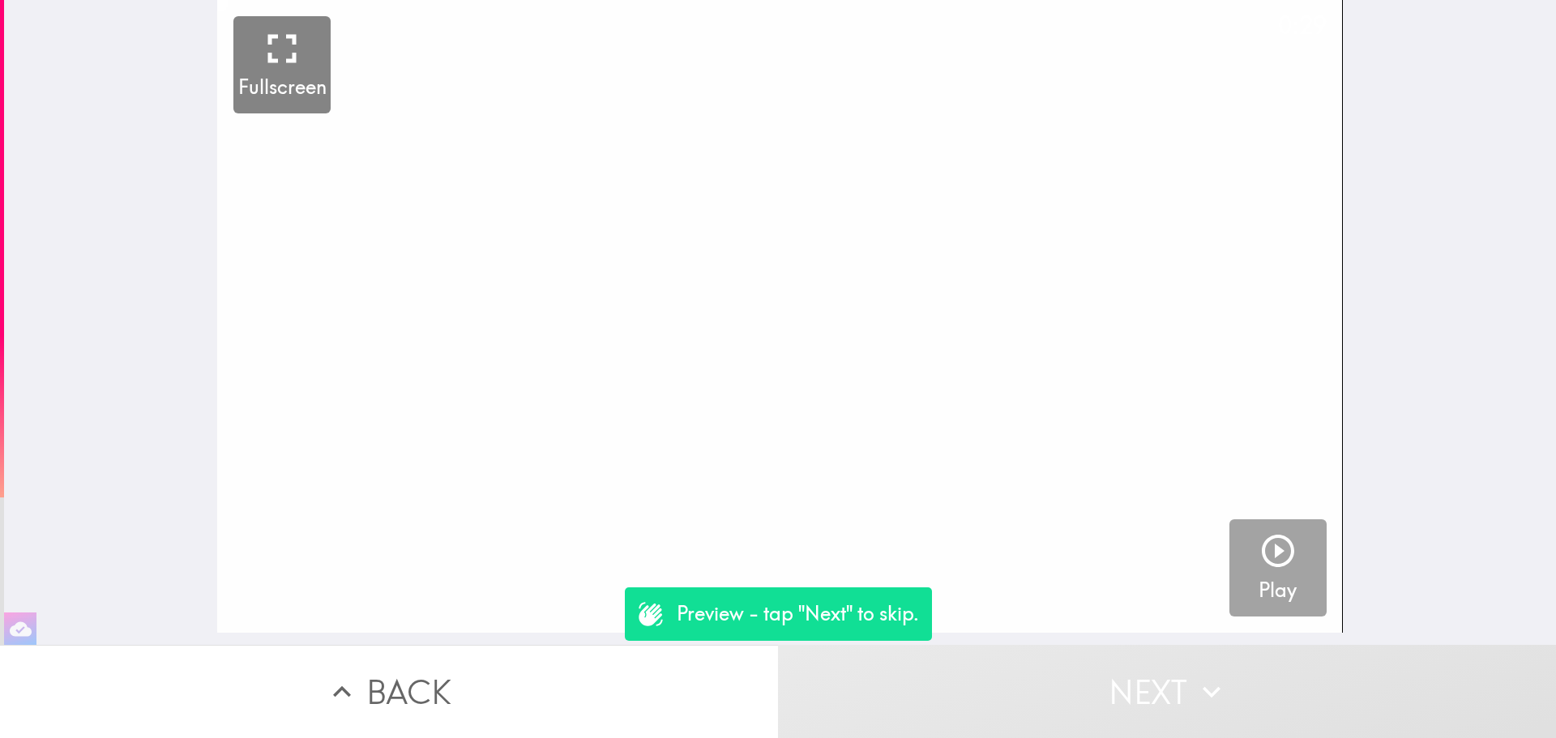
click at [1258, 567] on icon "button" at bounding box center [1277, 551] width 39 height 39
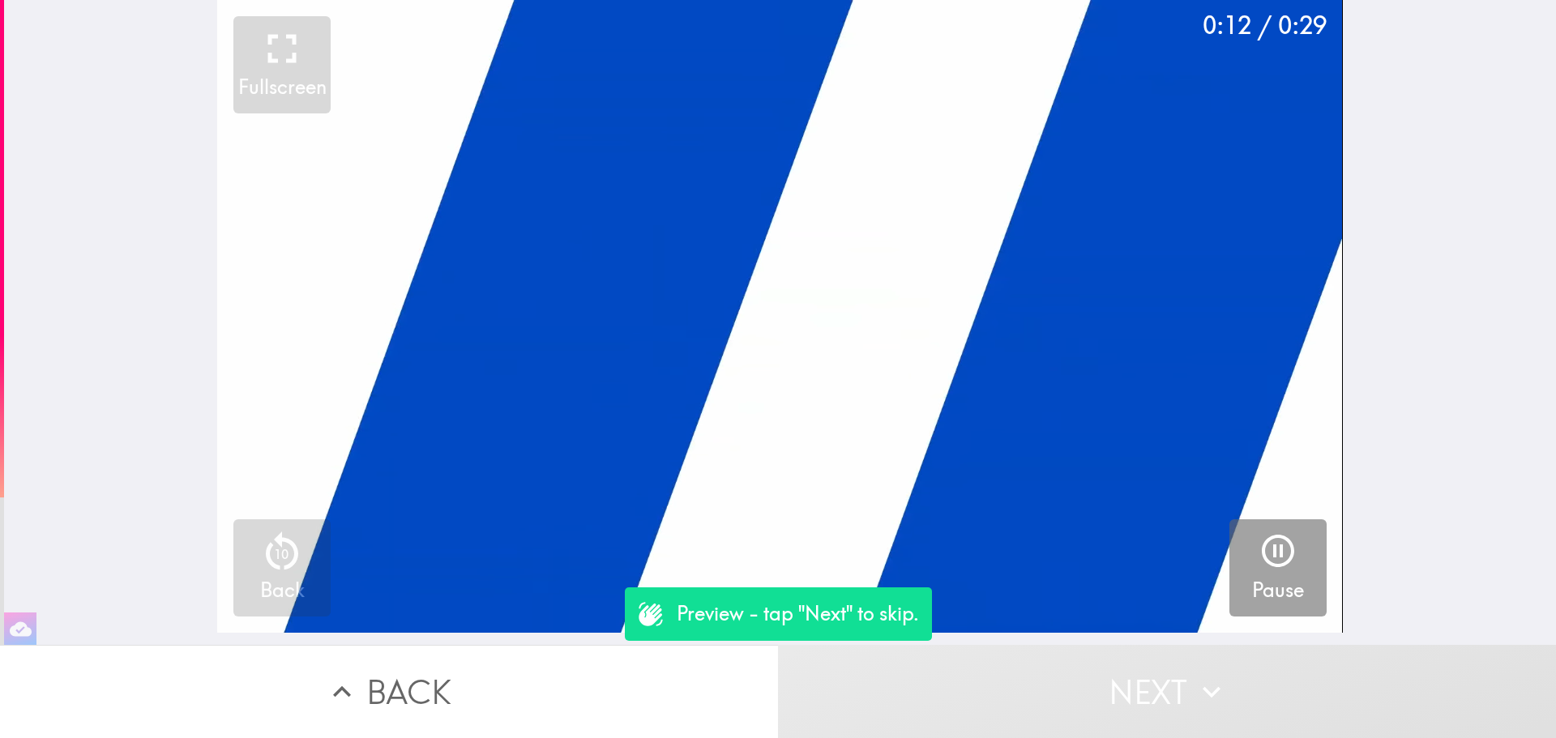
click at [4, 425] on div "0:12 / 0:29 Fullscreen 10 Back Pause" at bounding box center [780, 322] width 1552 height 645
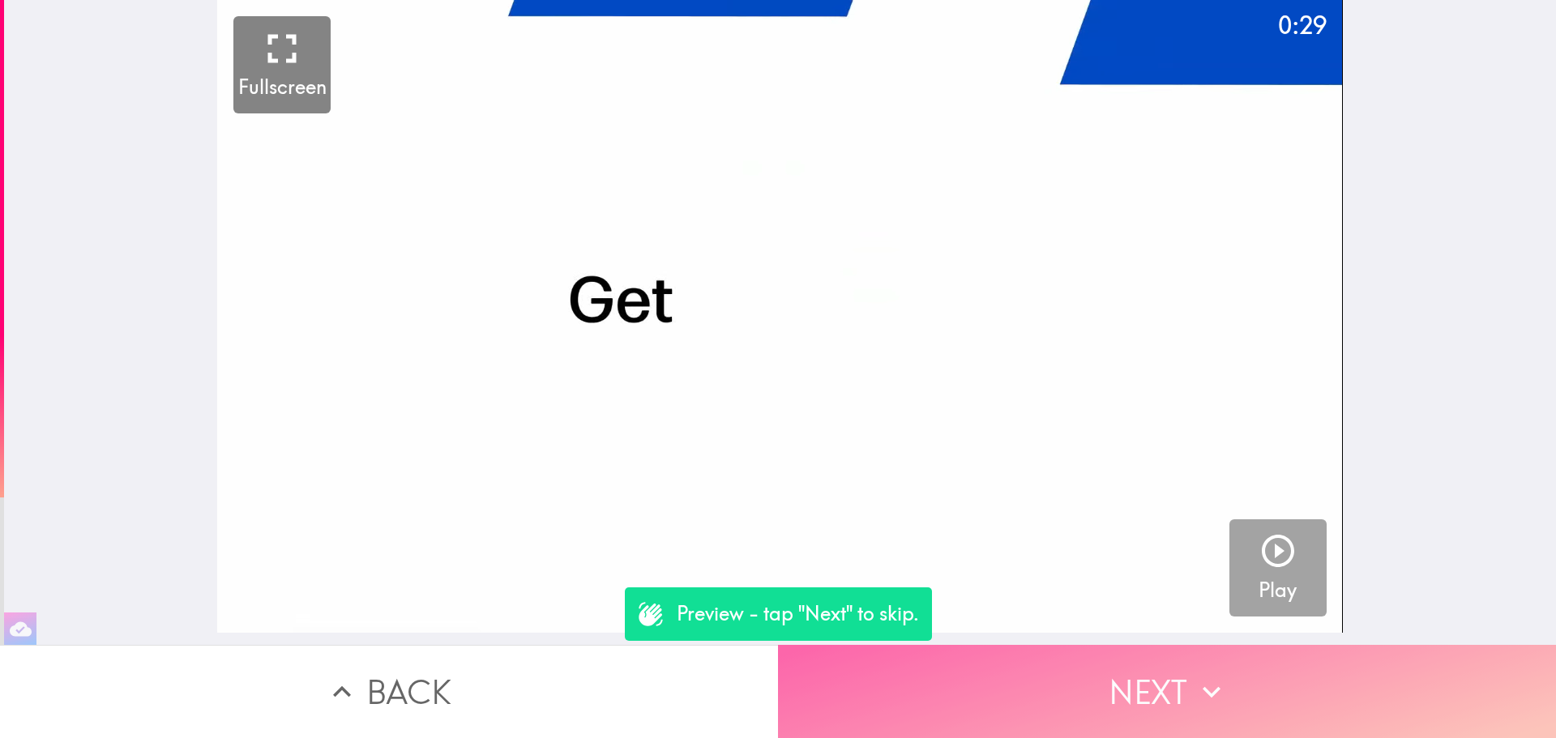
click at [1229, 680] on button "Next" at bounding box center [1167, 691] width 778 height 93
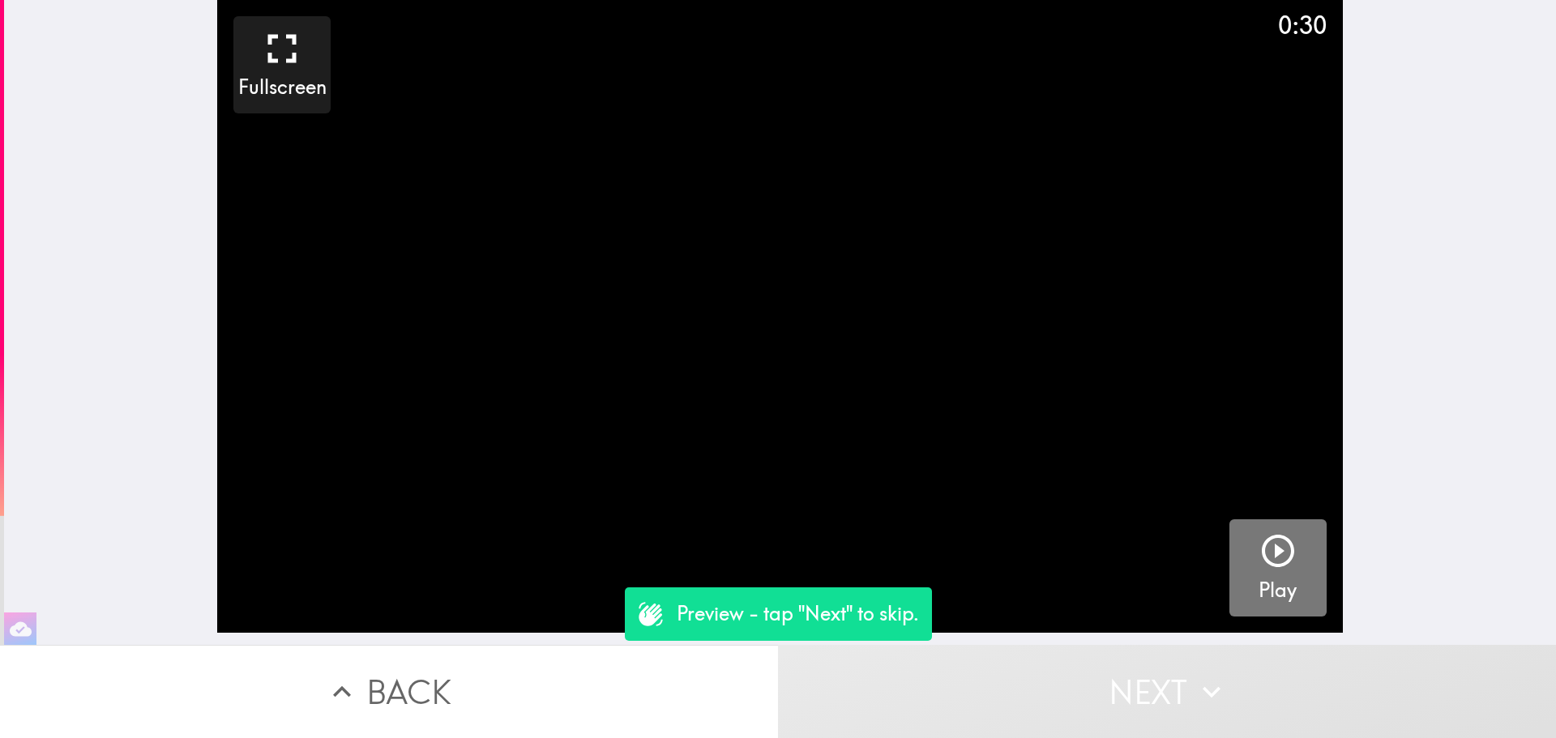
click at [1287, 562] on button "Play" at bounding box center [1277, 567] width 97 height 97
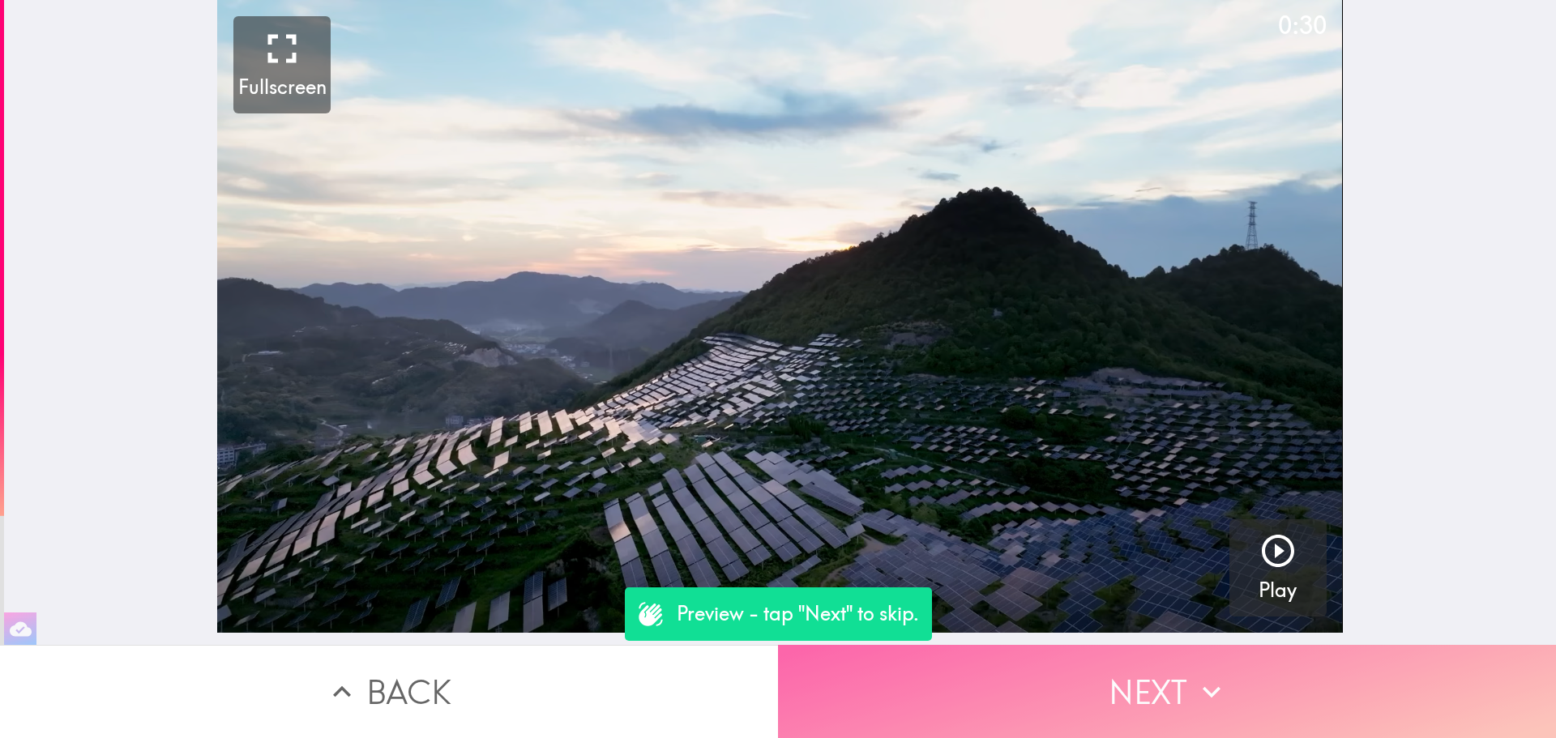
click at [1325, 683] on button "Next" at bounding box center [1167, 691] width 778 height 93
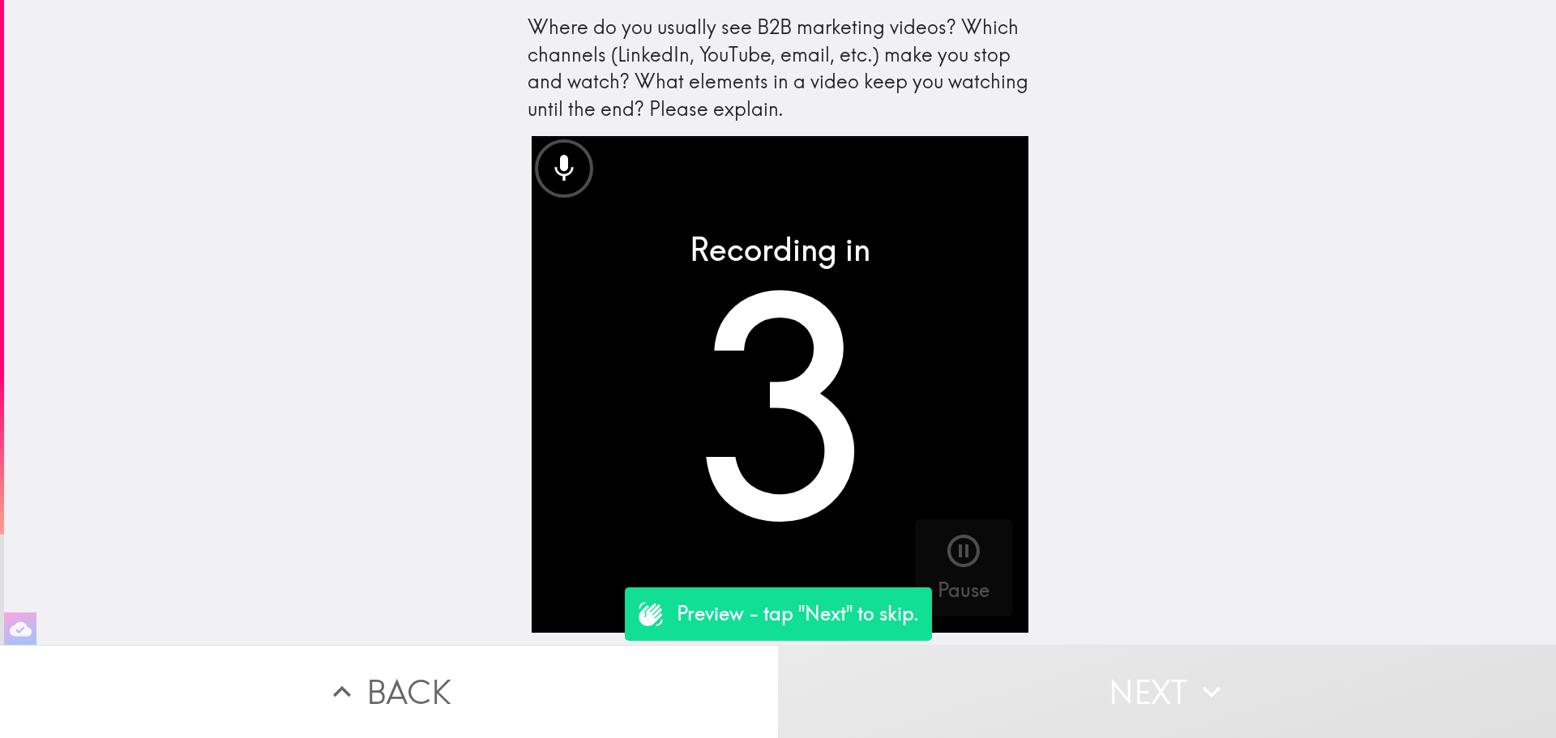
click at [728, 673] on button "Back" at bounding box center [389, 691] width 778 height 93
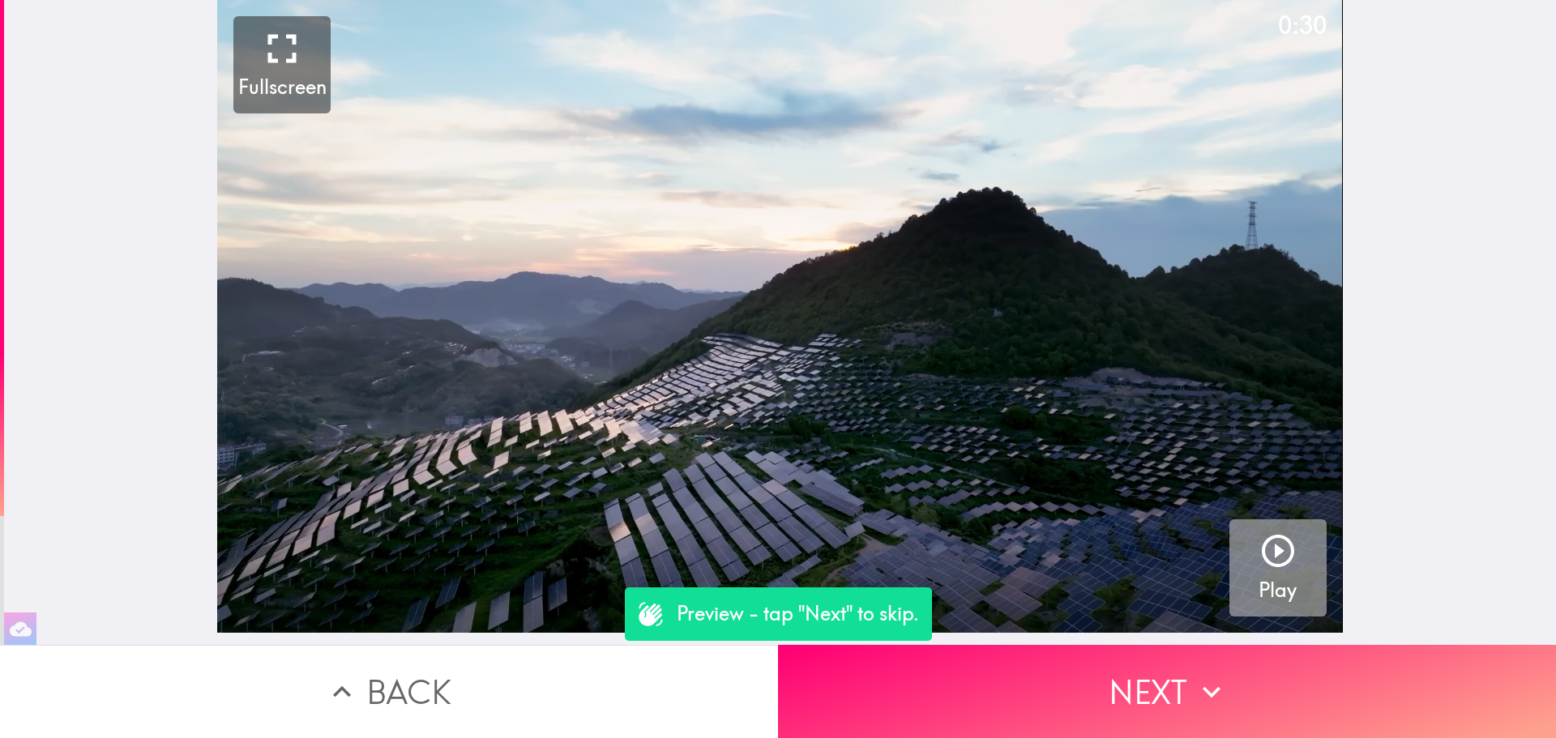
click at [1229, 594] on button "Play" at bounding box center [1277, 567] width 97 height 97
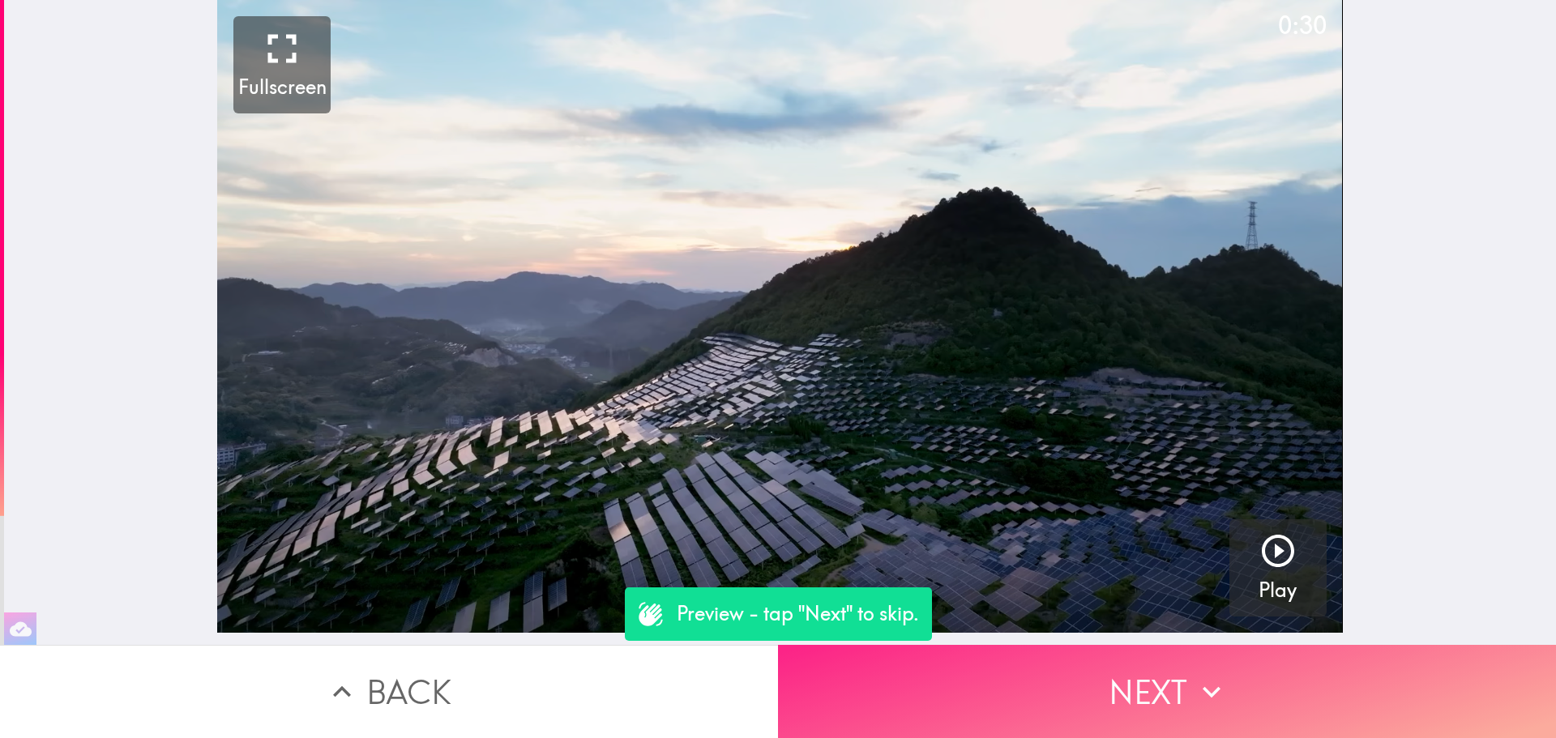
click at [999, 661] on button "Next" at bounding box center [1167, 691] width 778 height 93
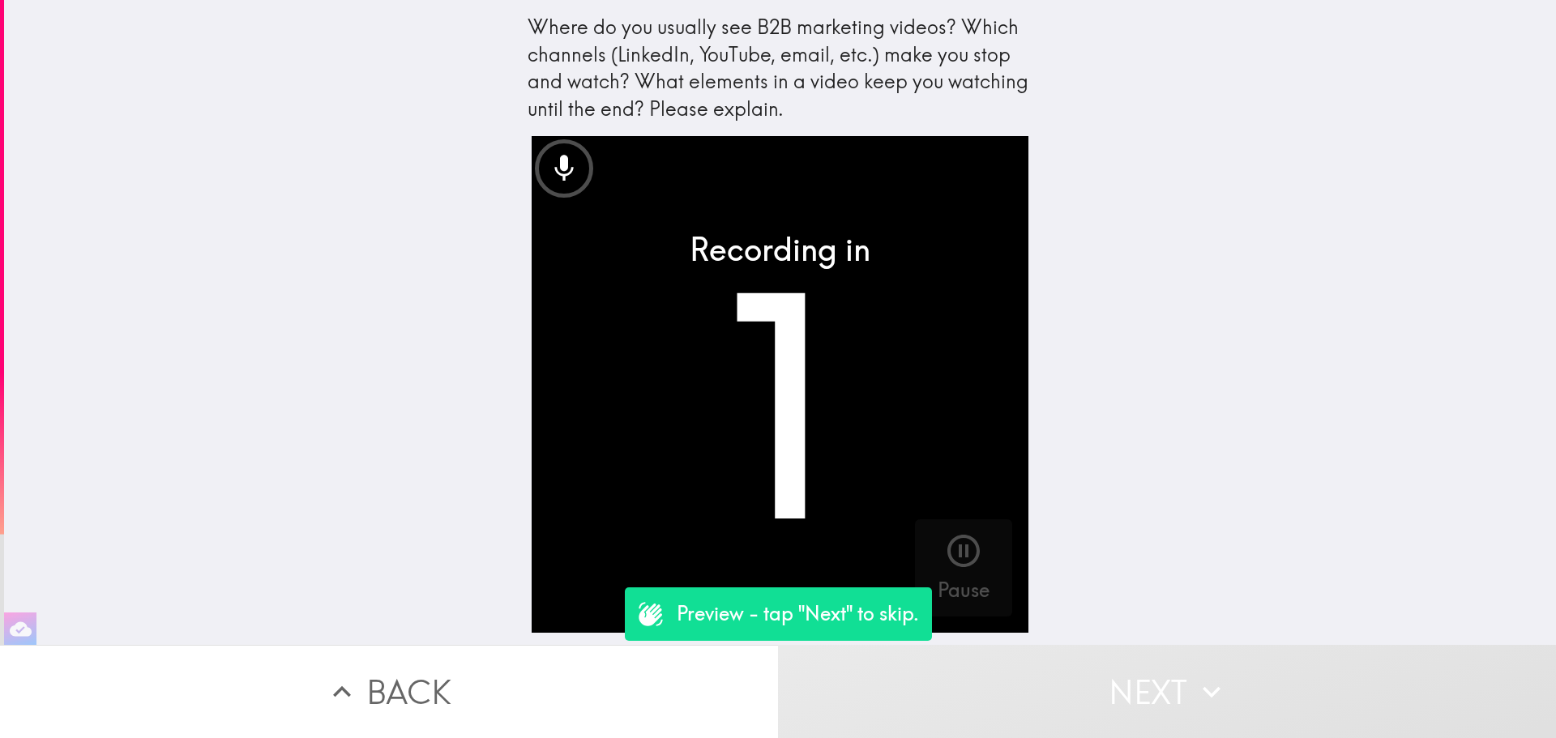
click at [1113, 693] on button "Next" at bounding box center [1167, 691] width 778 height 93
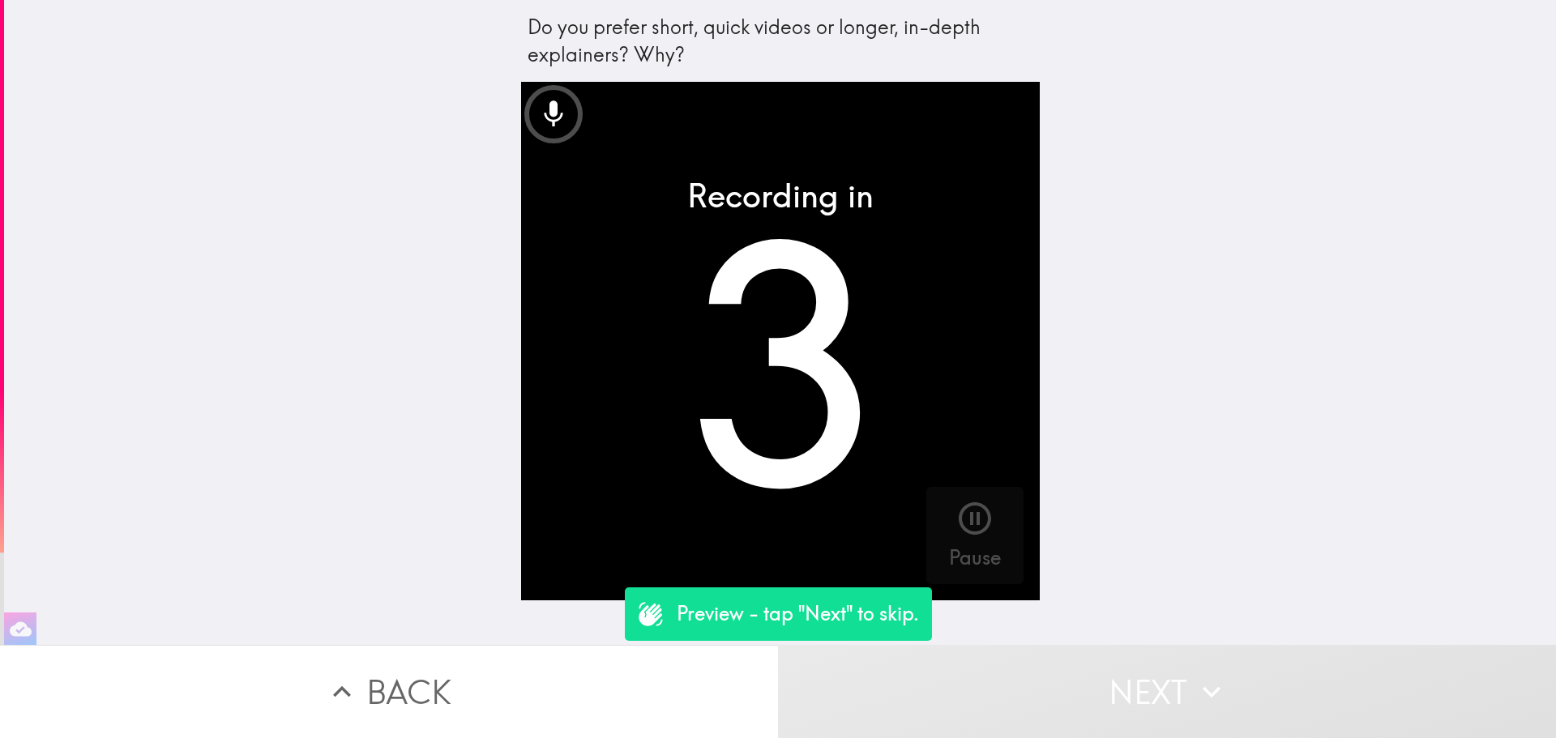
click at [1113, 693] on button "Next" at bounding box center [1167, 691] width 778 height 93
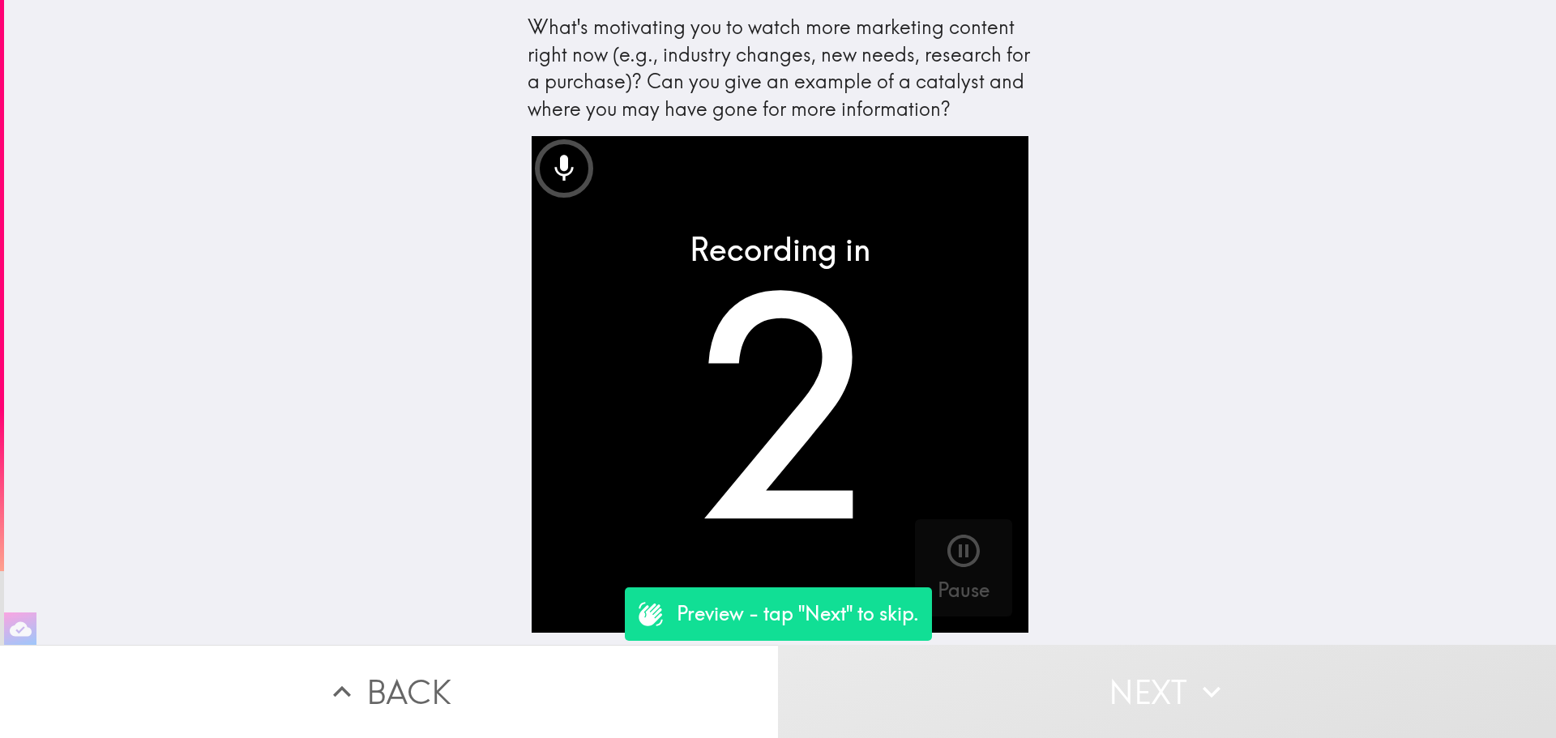
click at [1113, 693] on button "Next" at bounding box center [1167, 691] width 778 height 93
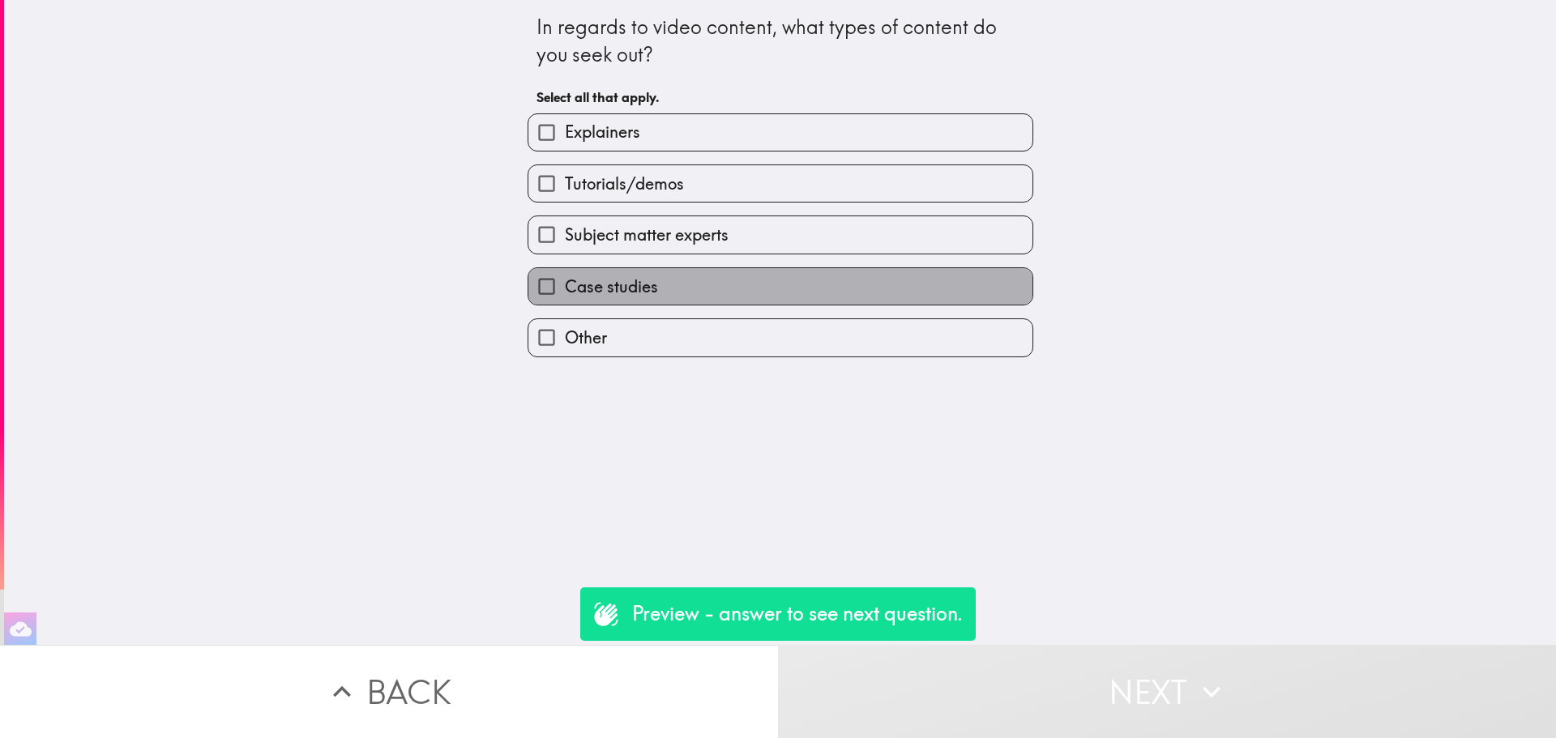
click at [872, 293] on label "Case studies" at bounding box center [780, 286] width 504 height 36
click at [565, 293] on input "Case studies" at bounding box center [546, 286] width 36 height 36
checkbox input "true"
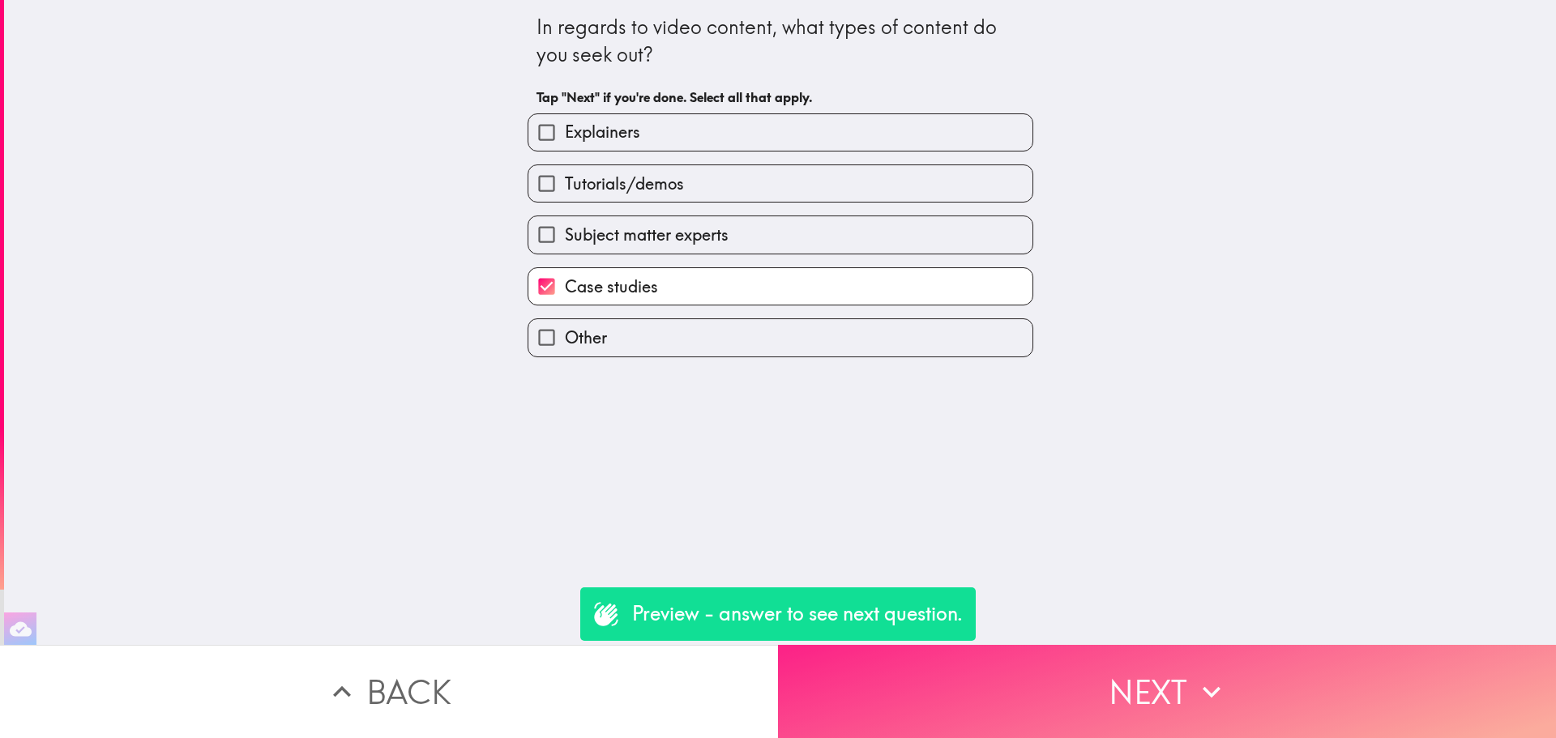
click at [1219, 703] on button "Next" at bounding box center [1167, 691] width 778 height 93
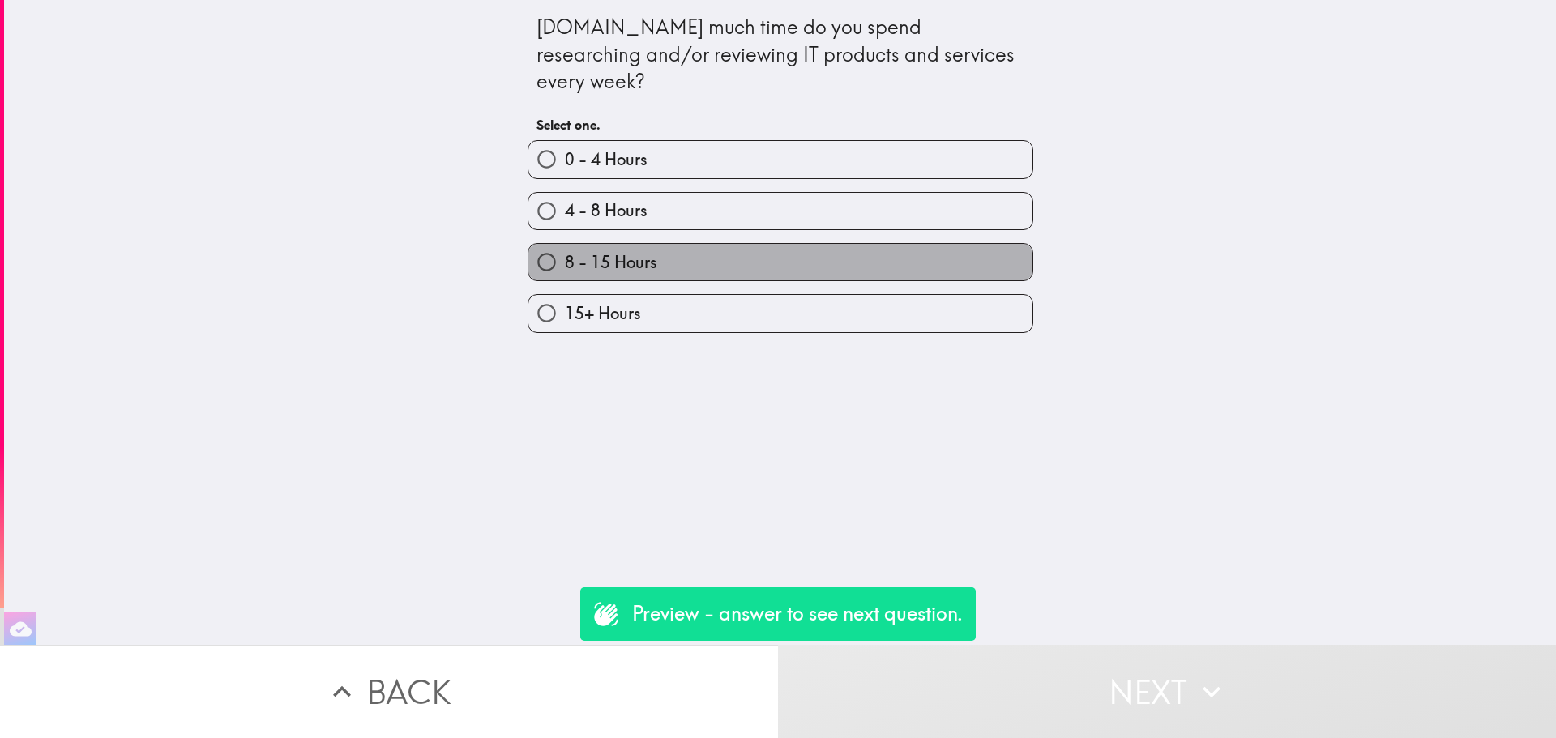
click at [867, 244] on label "8 - 15 Hours" at bounding box center [780, 262] width 504 height 36
click at [565, 244] on input "8 - 15 Hours" at bounding box center [546, 262] width 36 height 36
radio input "true"
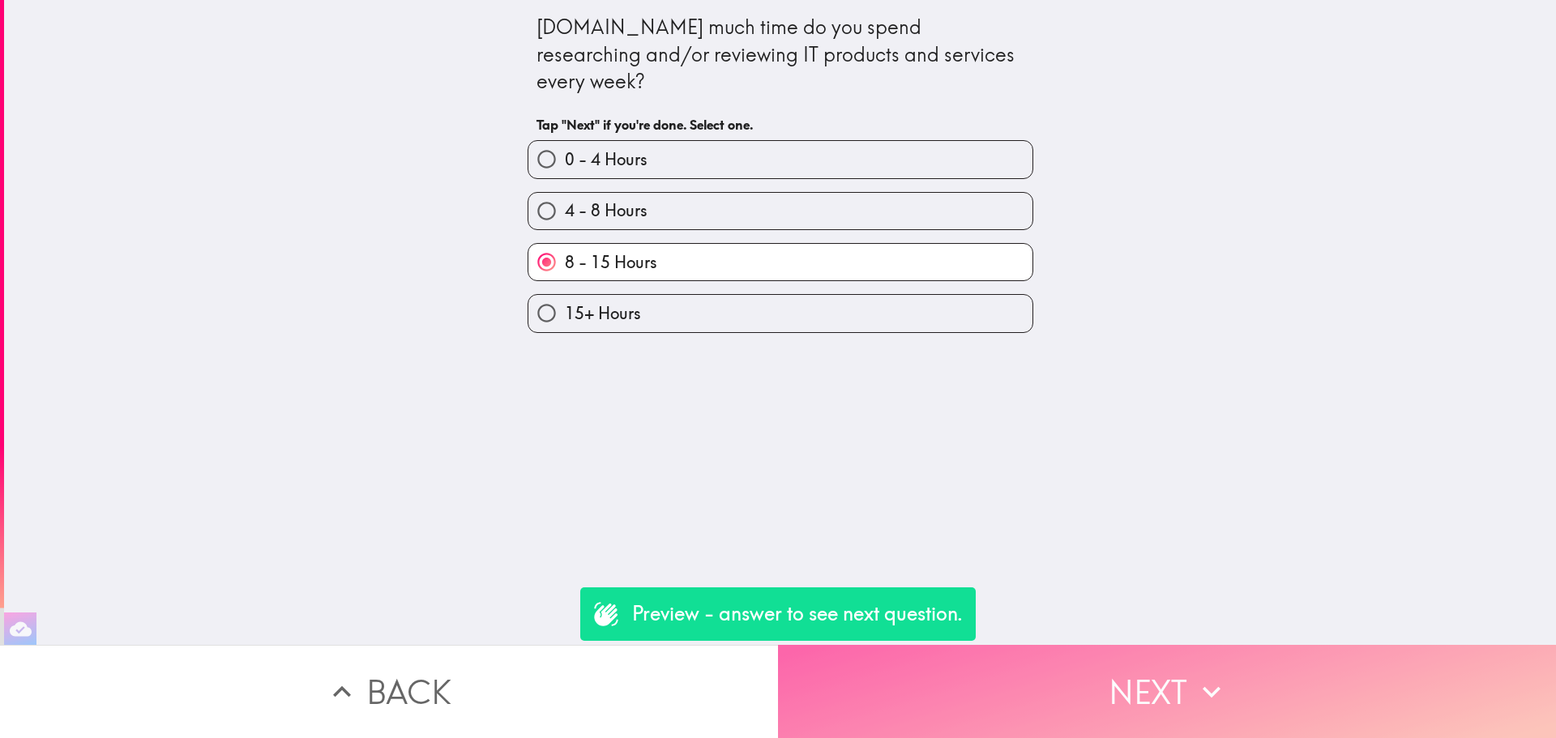
click at [1052, 656] on button "Next" at bounding box center [1167, 691] width 778 height 93
